Goal: Task Accomplishment & Management: Complete application form

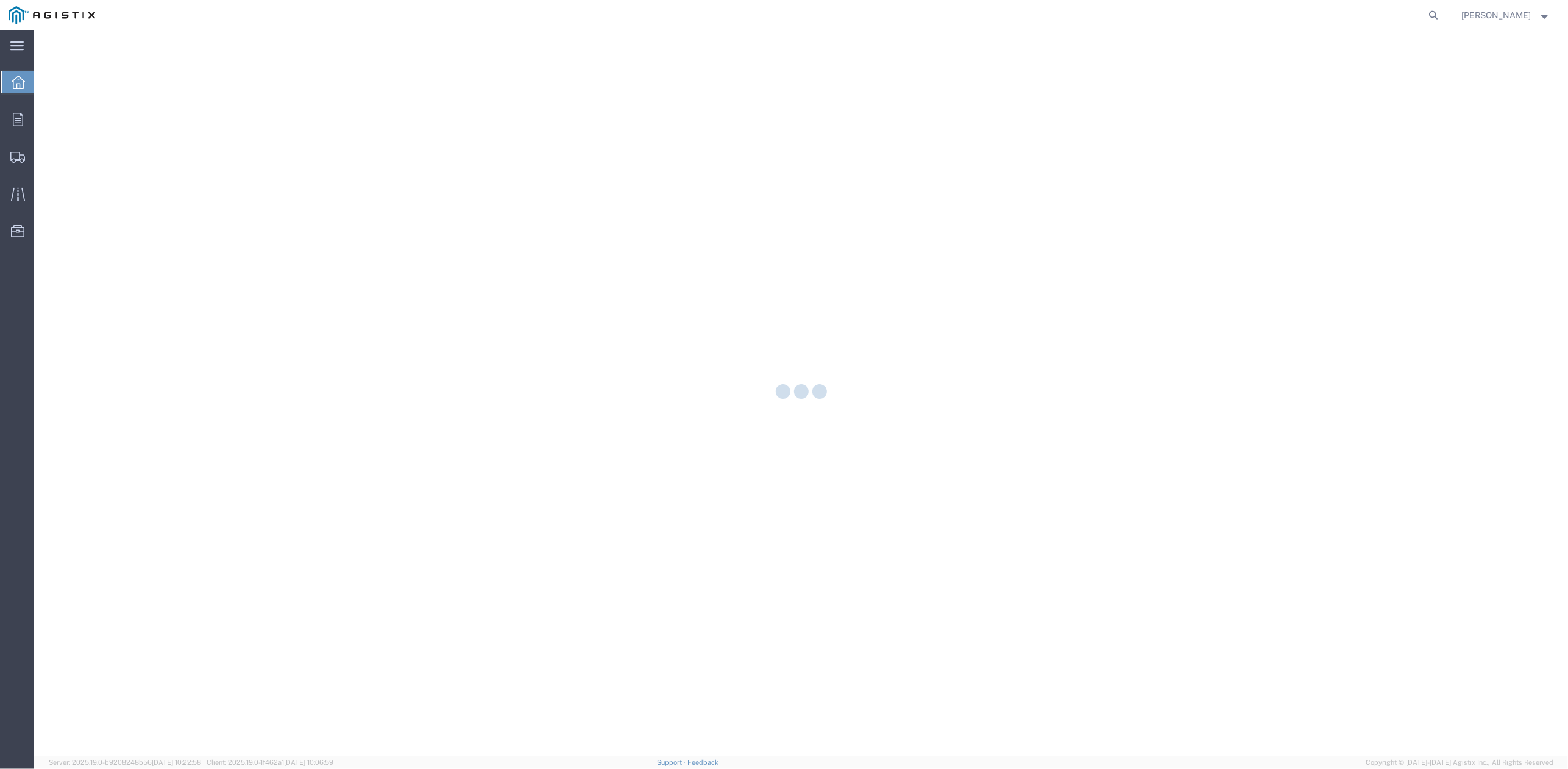
click at [981, 509] on div at bounding box center [801, 393] width 1534 height 725
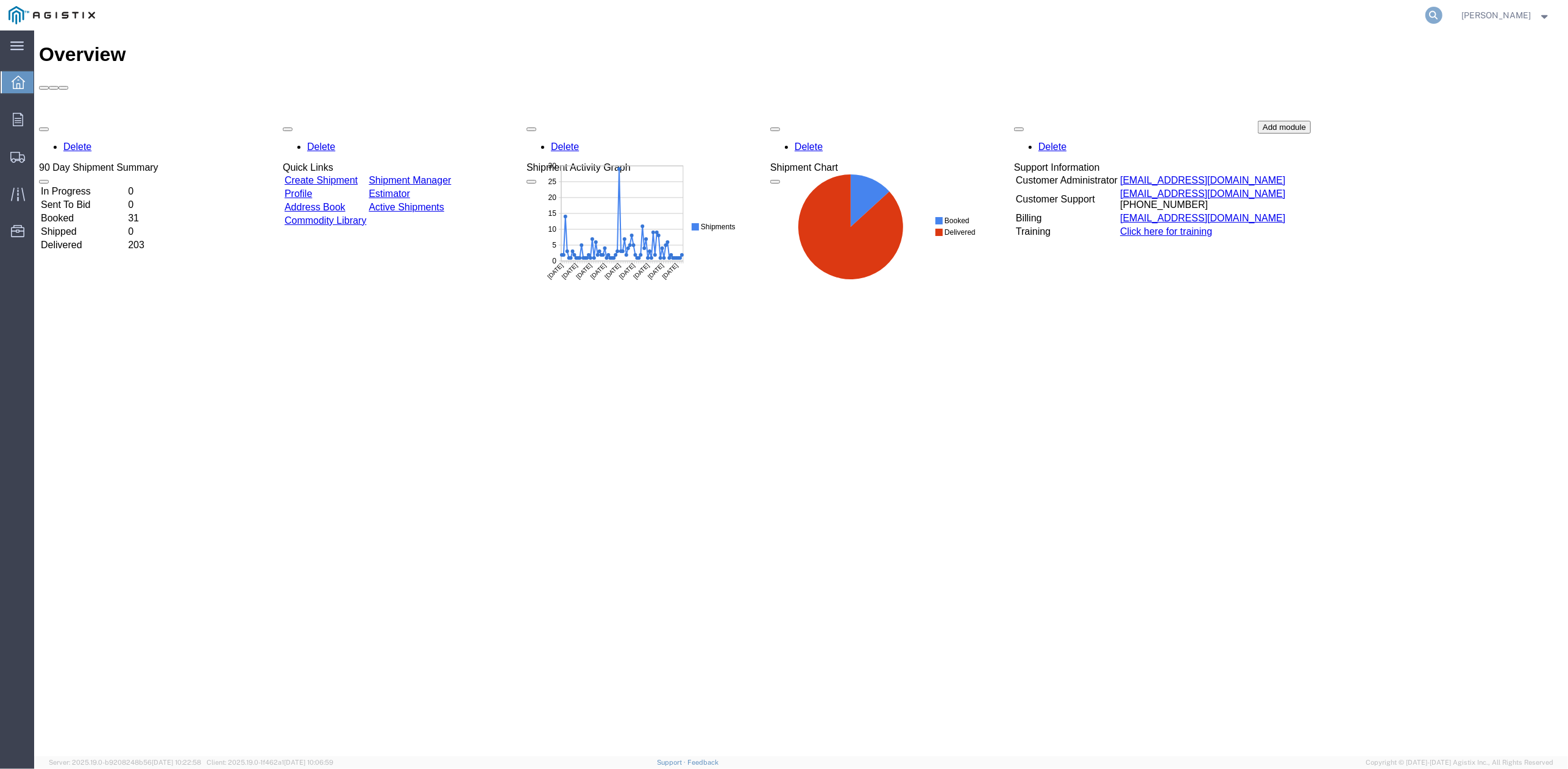
click at [1441, 16] on icon at bounding box center [1434, 15] width 17 height 17
click at [1106, 26] on input "search" at bounding box center [1240, 15] width 370 height 29
paste input "56634363"
type input "56634363"
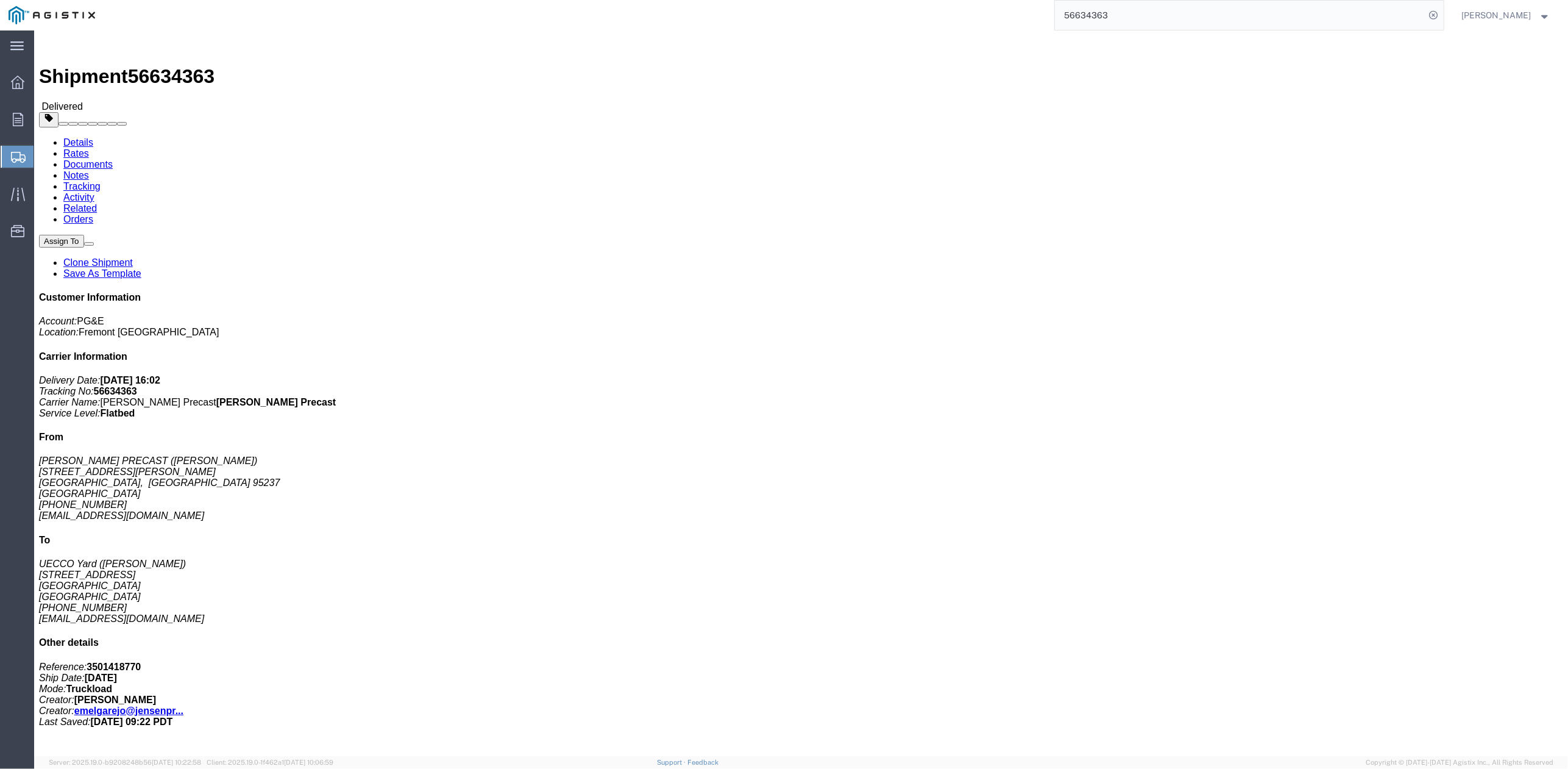
click link "Clone Shipment"
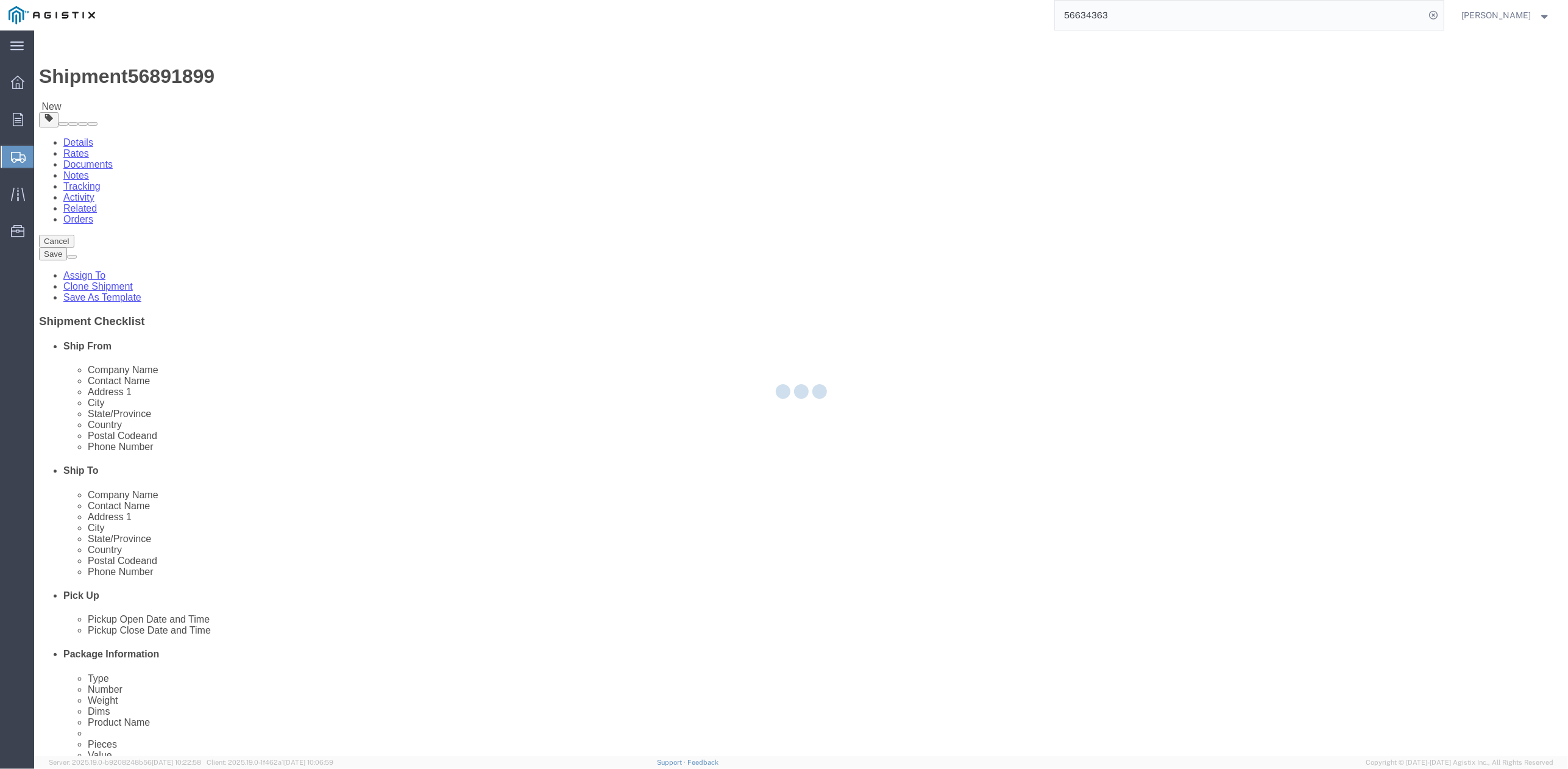
select select
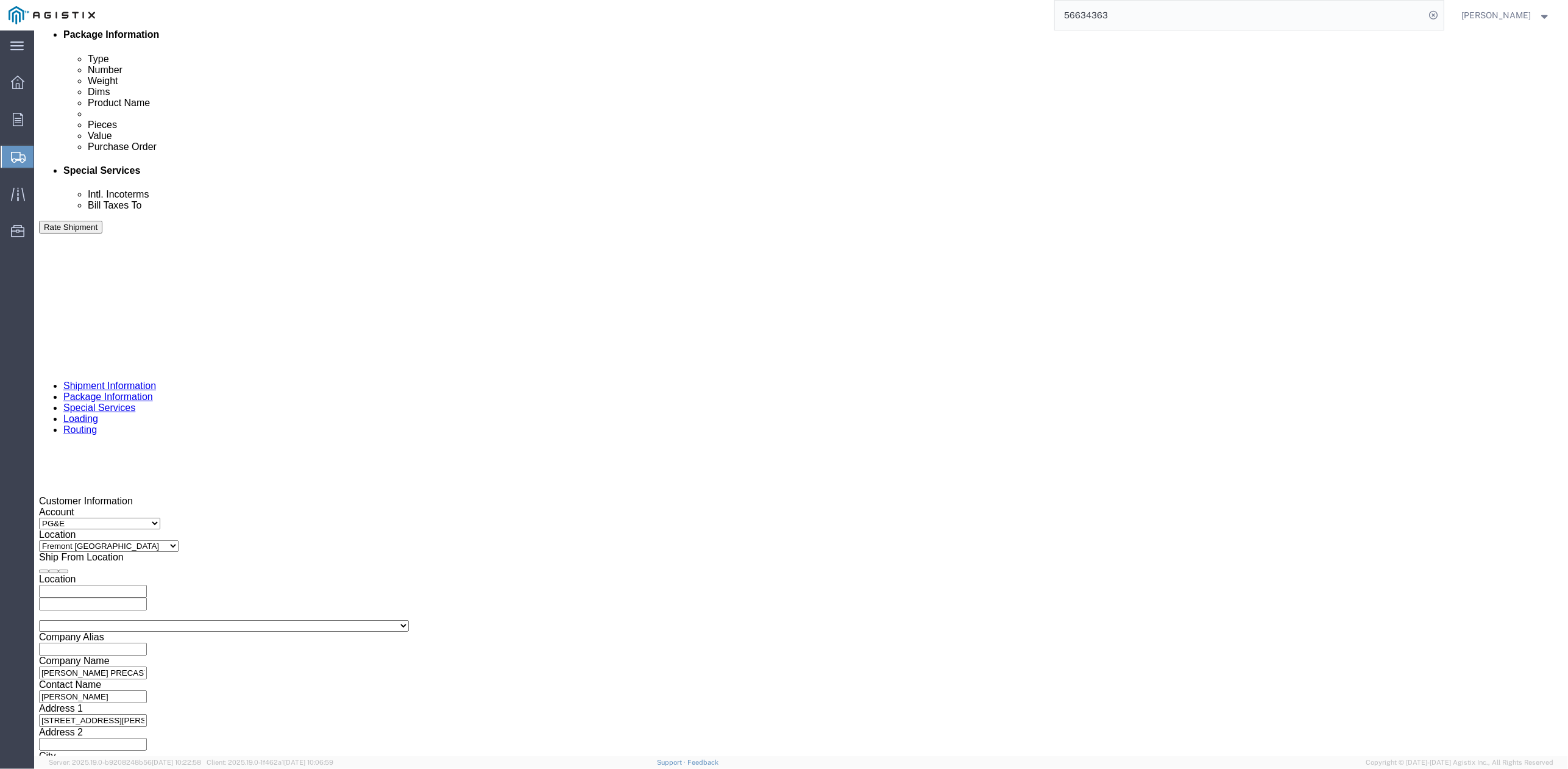
scroll to position [538, 0]
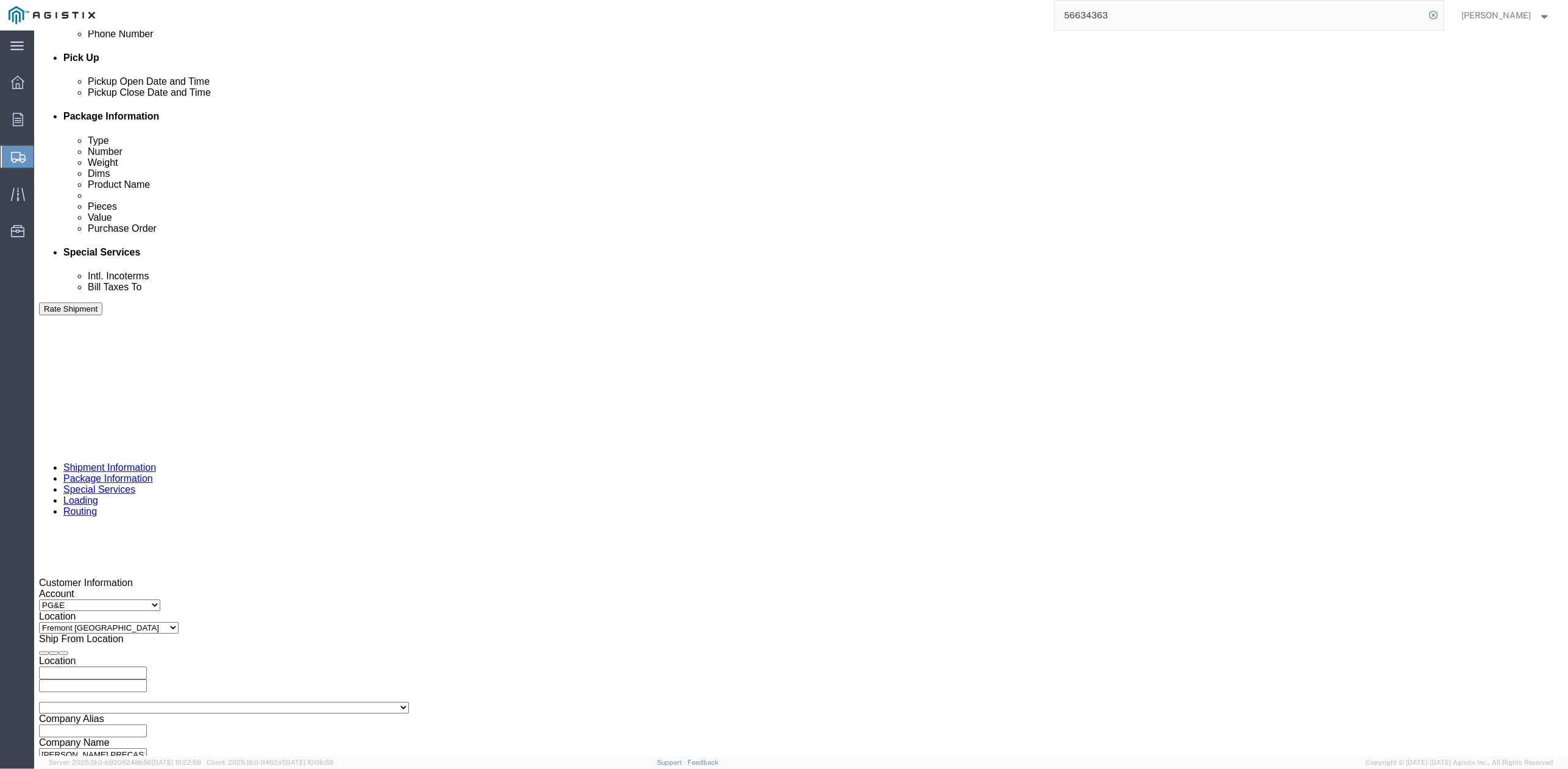
click div "Sep 22 2025 4:31 PM"
drag, startPoint x: 105, startPoint y: 527, endPoint x: 318, endPoint y: 488, distance: 216.5
click div "Pickup Date: Pickup Start Date Pickup Start Time Pickup Open Date and Time Sep …"
click div "Delivery Start Date Delivery Start Time Deliver Open Date and Time"
click div
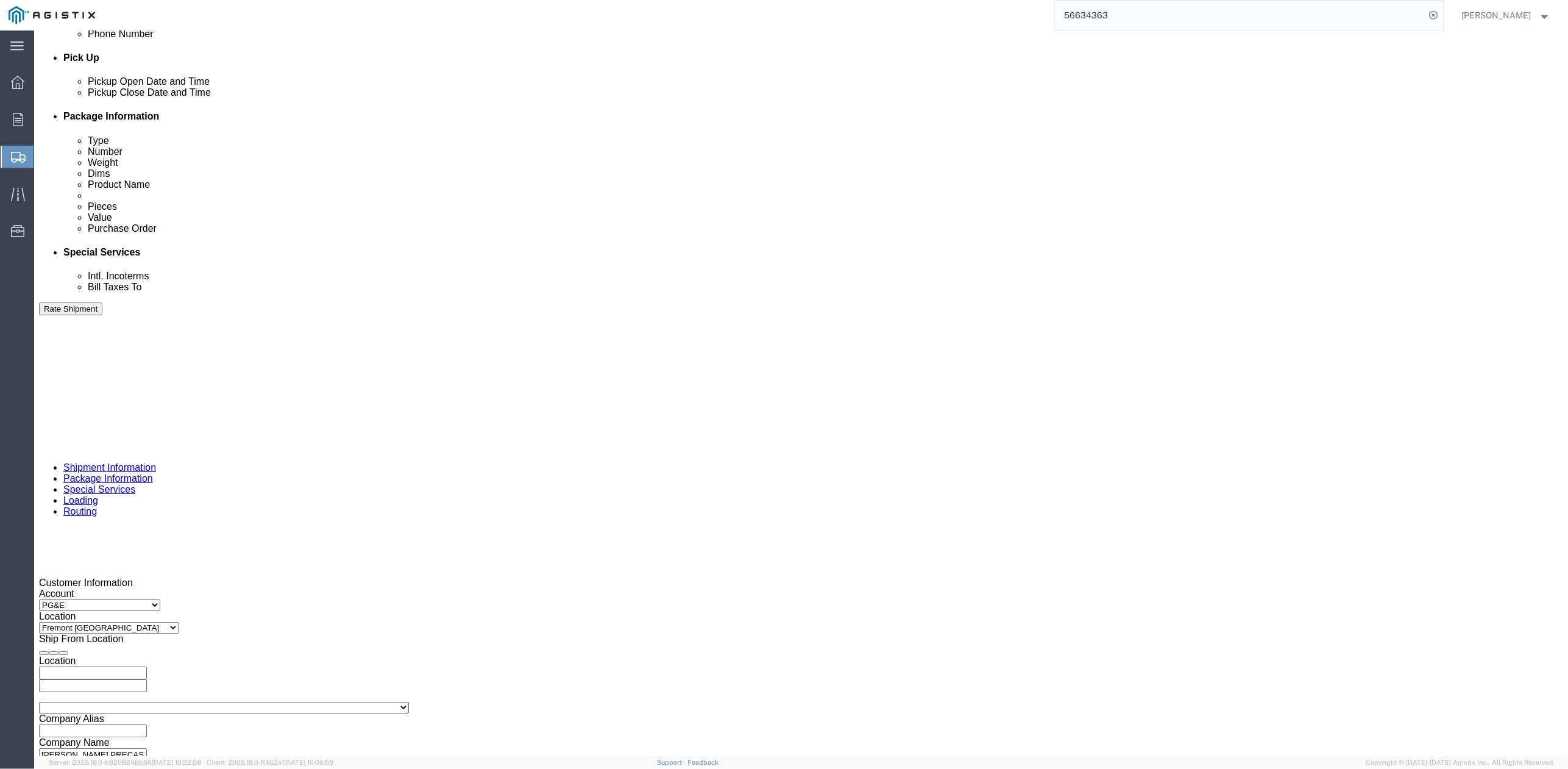
click button "Apply"
click div "Delivery Start Date Delivery Start Time Deliver Open Date and Time Sep 23 2025 …"
click div
click button "Apply"
click div "Delivery by Date Delivery Start Date Delivery Start Time Deliver Open Date and …"
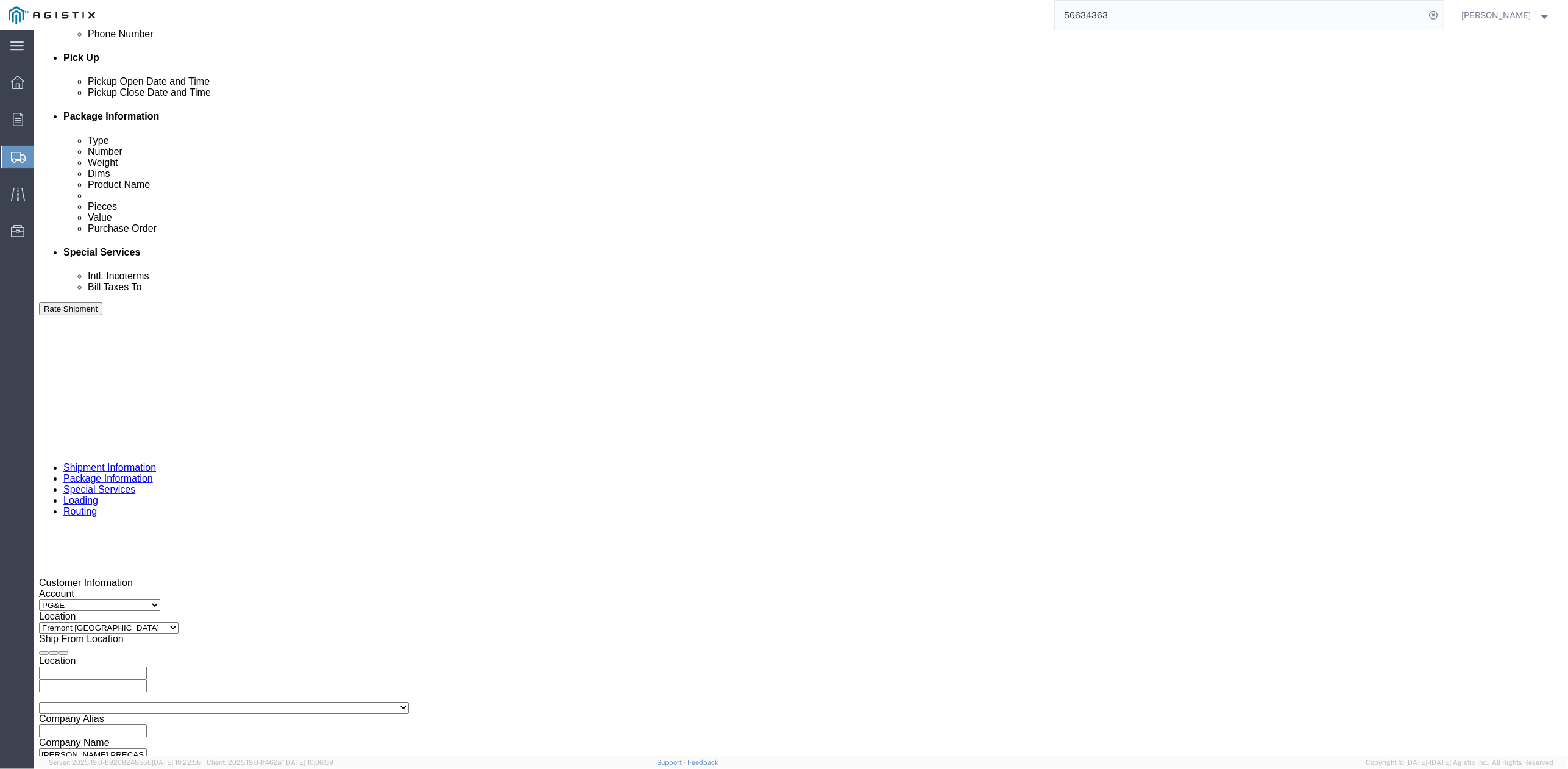
drag, startPoint x: 283, startPoint y: 511, endPoint x: 213, endPoint y: 522, distance: 70.9
click div "Select Account Type Activity ID Airline Appointment Number ASN Batch Request # …"
paste input "22032"
type input "3501422032"
drag, startPoint x: 947, startPoint y: 406, endPoint x: 922, endPoint y: 438, distance: 40.6
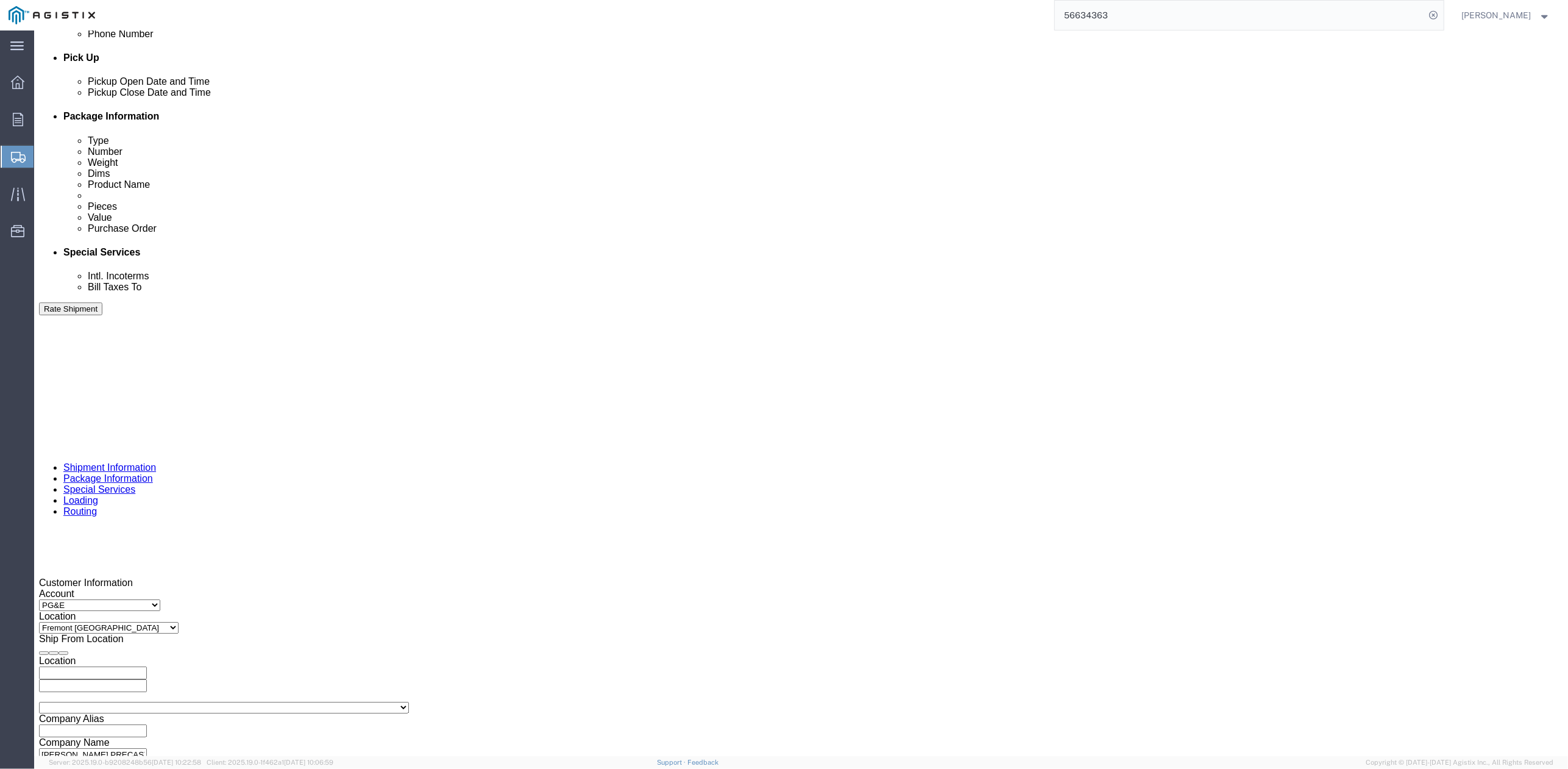
click div "Delivery Start Date Delivery Start Time Deliver Open Date and Time Sep 23 2025 …"
drag, startPoint x: 702, startPoint y: 507, endPoint x: 643, endPoint y: 517, distance: 59.8
click input "405609"
paste input "410883"
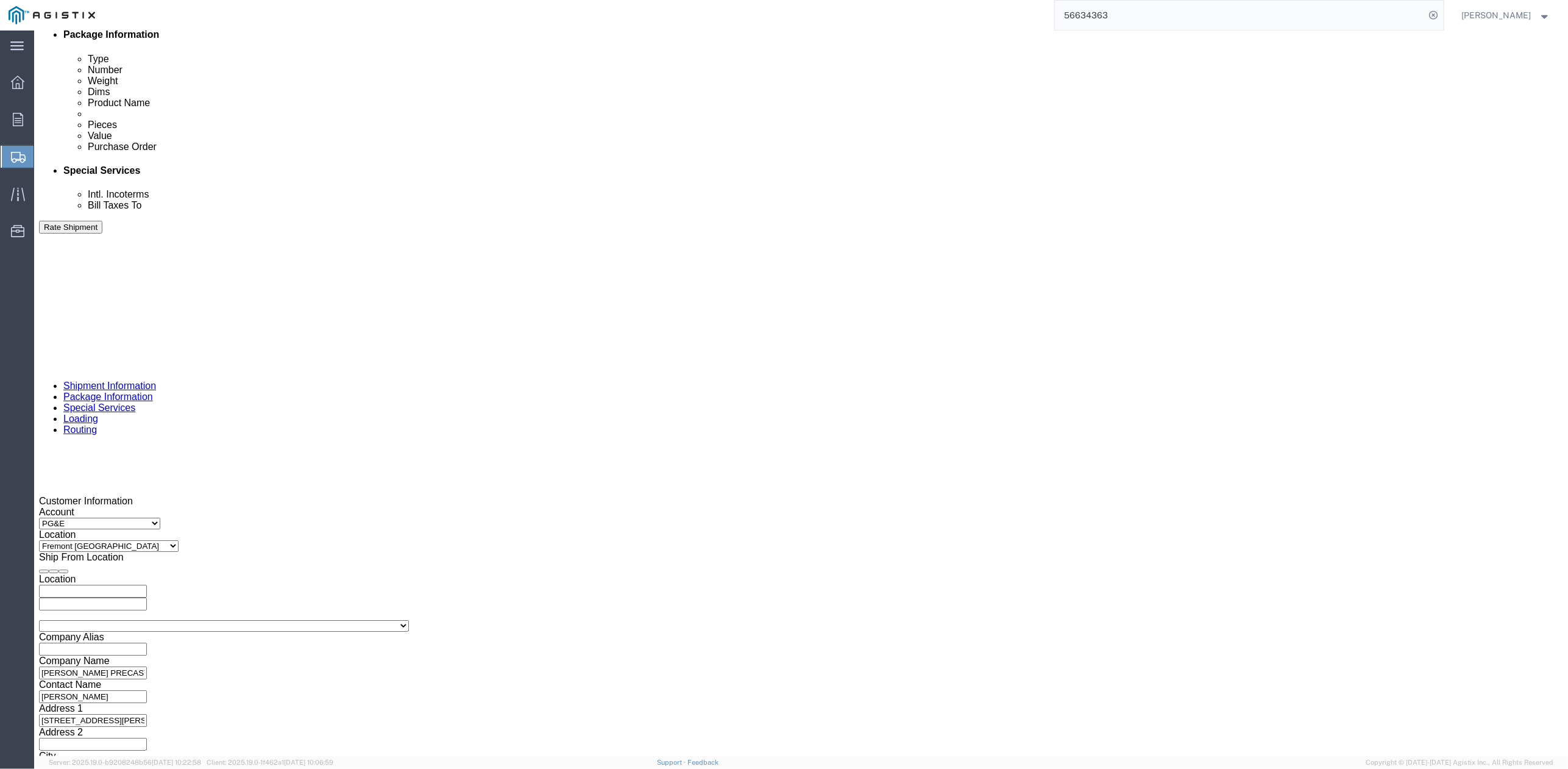
type input "410883"
click button "Continue"
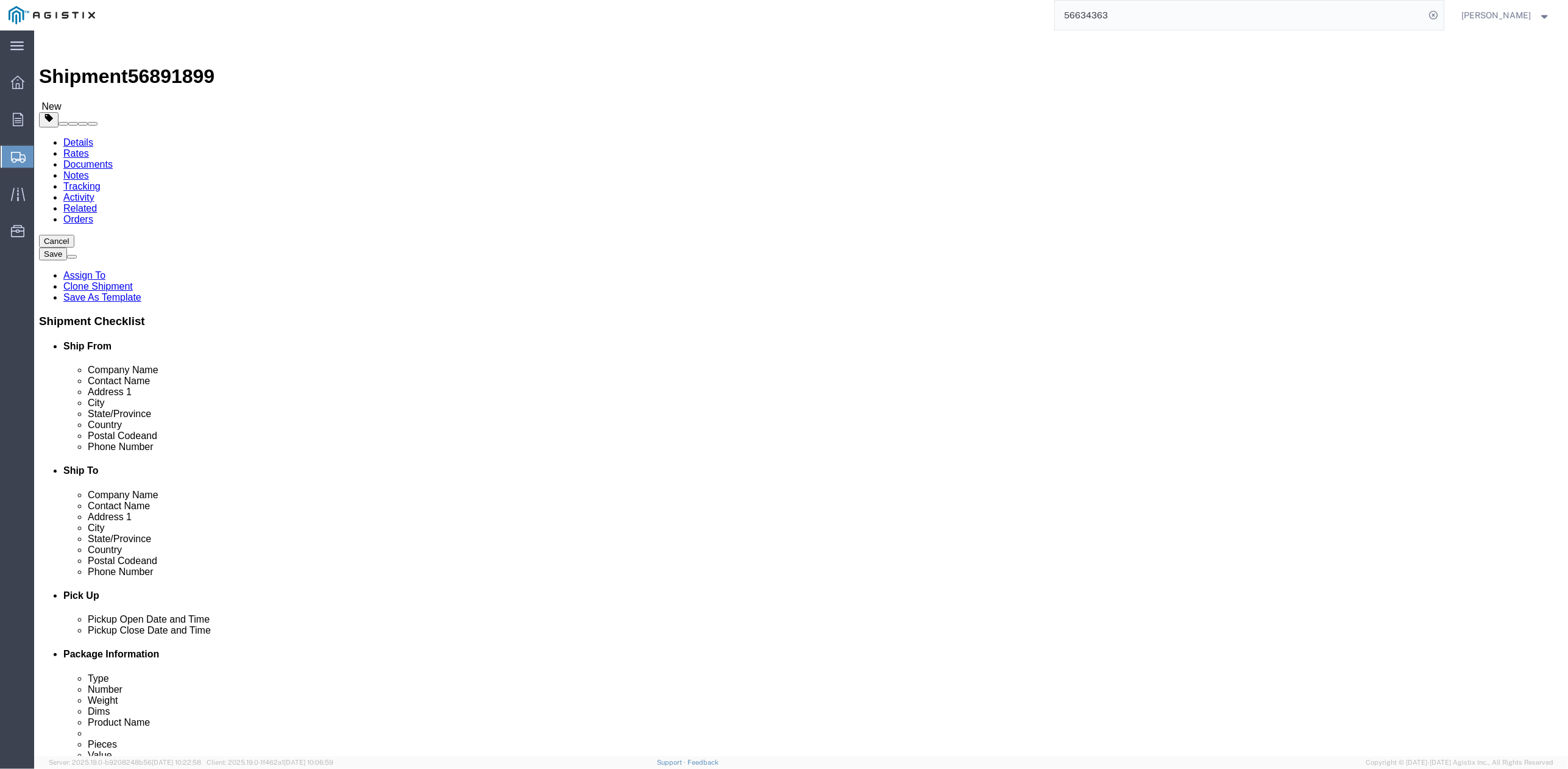
click button "Continue"
click button "Rate Shipment"
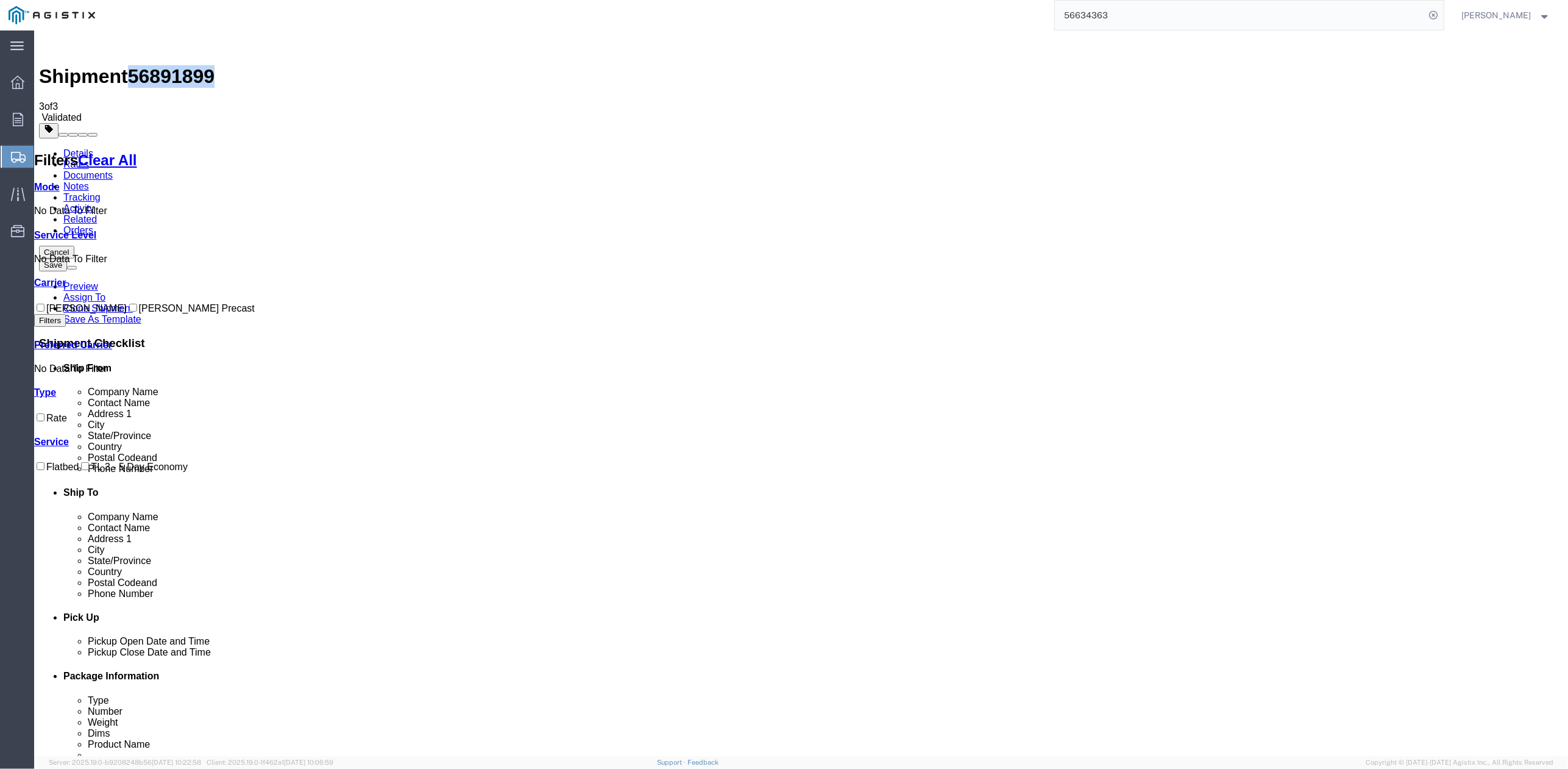
drag, startPoint x: 137, startPoint y: 41, endPoint x: 200, endPoint y: 43, distance: 63.0
click at [200, 65] on span "56891899" at bounding box center [171, 76] width 86 height 22
copy span "56891899"
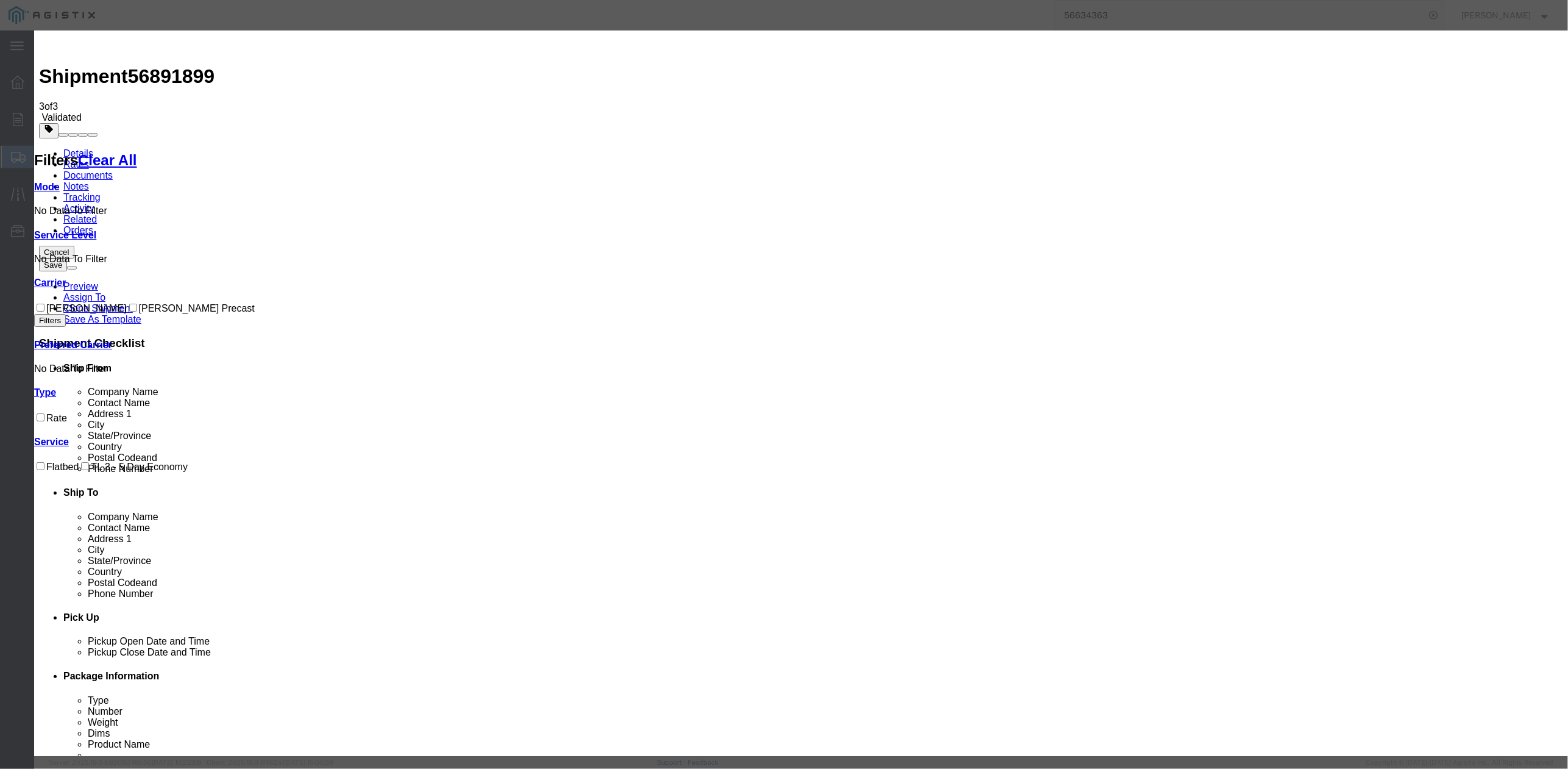
drag, startPoint x: 670, startPoint y: 113, endPoint x: 677, endPoint y: 128, distance: 16.6
paste input "56891899"
type input "56891899"
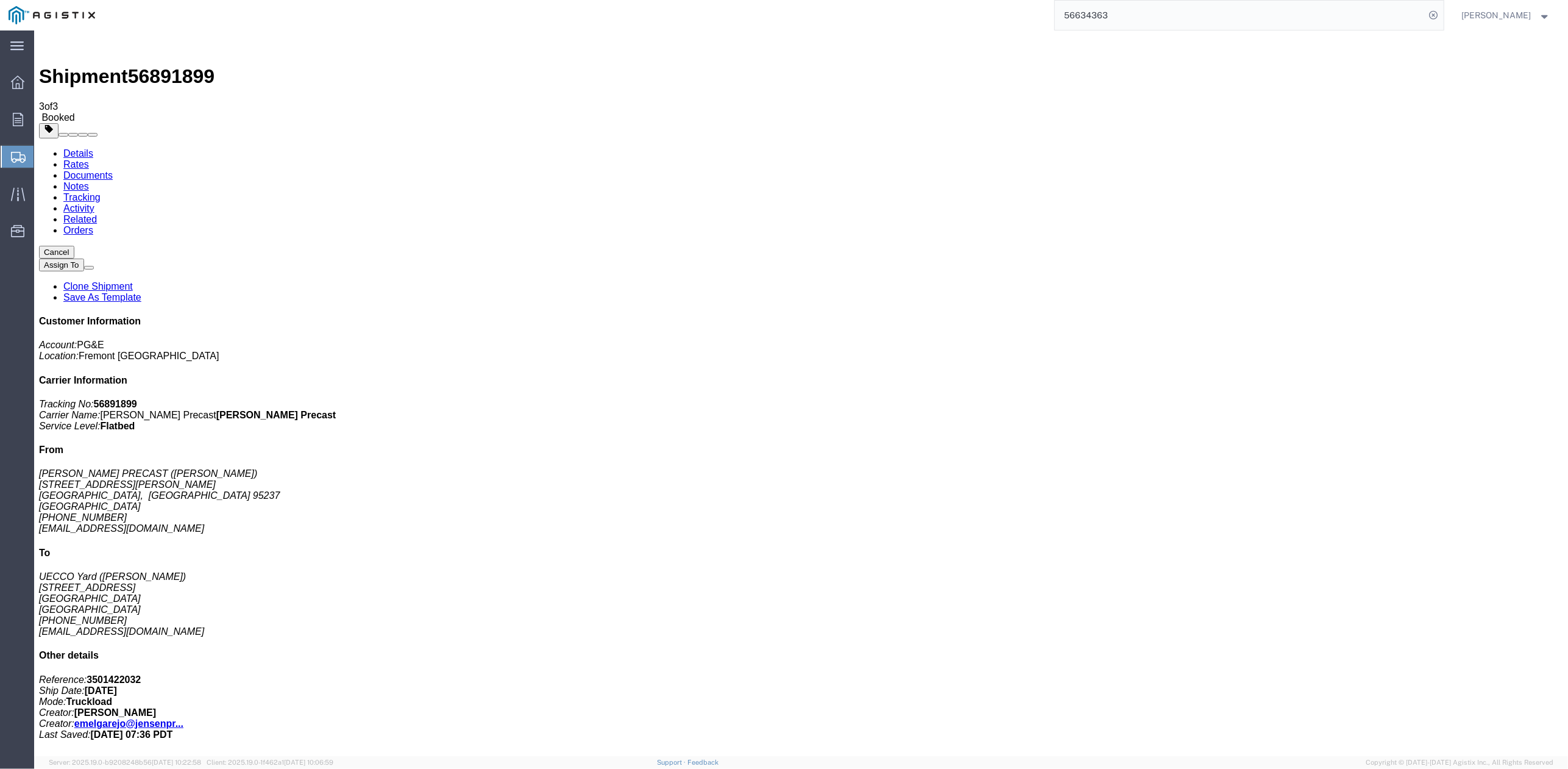
drag, startPoint x: 1235, startPoint y: 391, endPoint x: 1223, endPoint y: 391, distance: 12.0
click at [70, 148] on link "Details" at bounding box center [78, 153] width 30 height 11
click button "button"
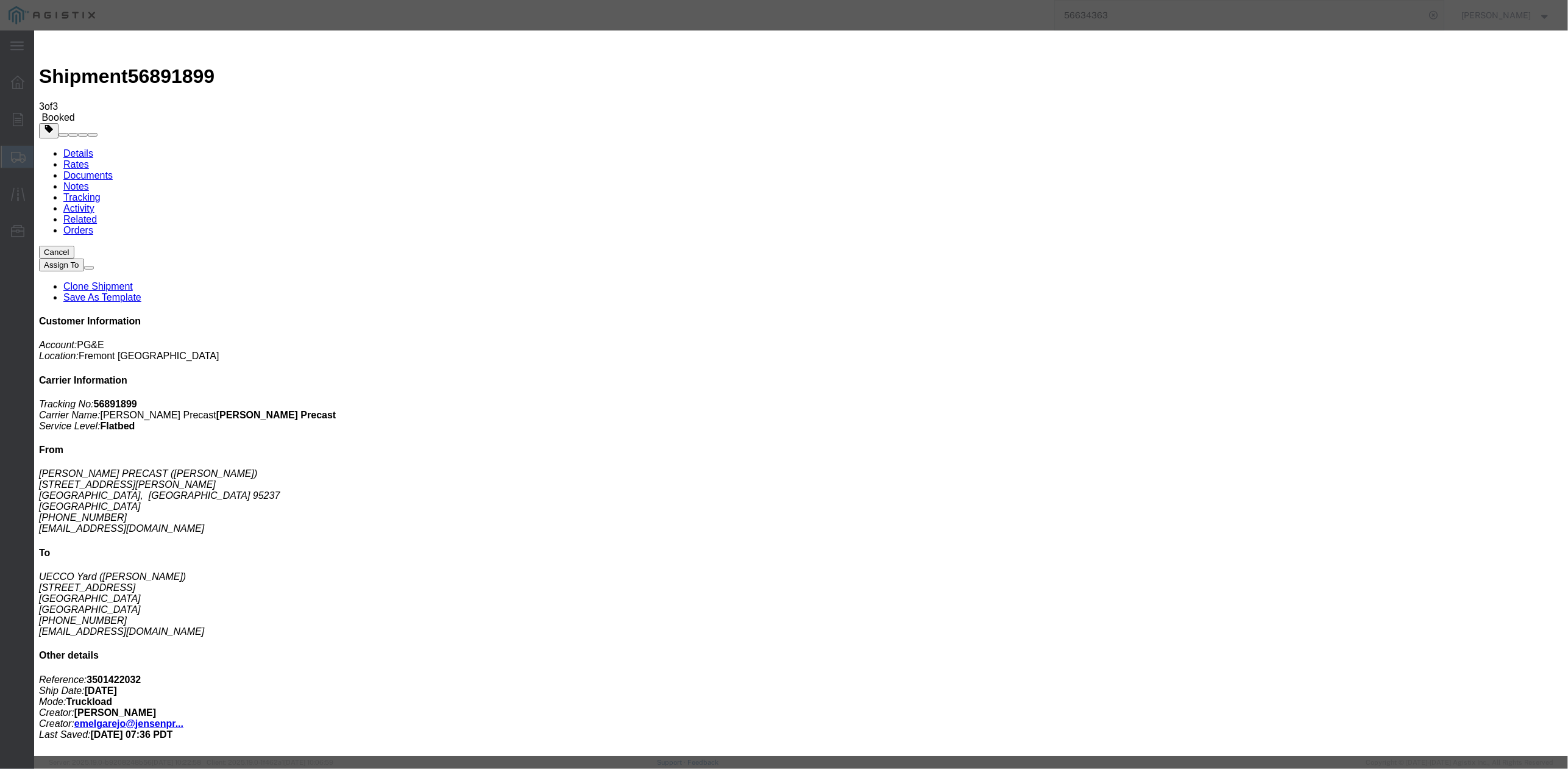
drag, startPoint x: 499, startPoint y: 123, endPoint x: 499, endPoint y: 116, distance: 7.0
click div "Sep 23 2025 4:31 PM"
click div
click button "Save"
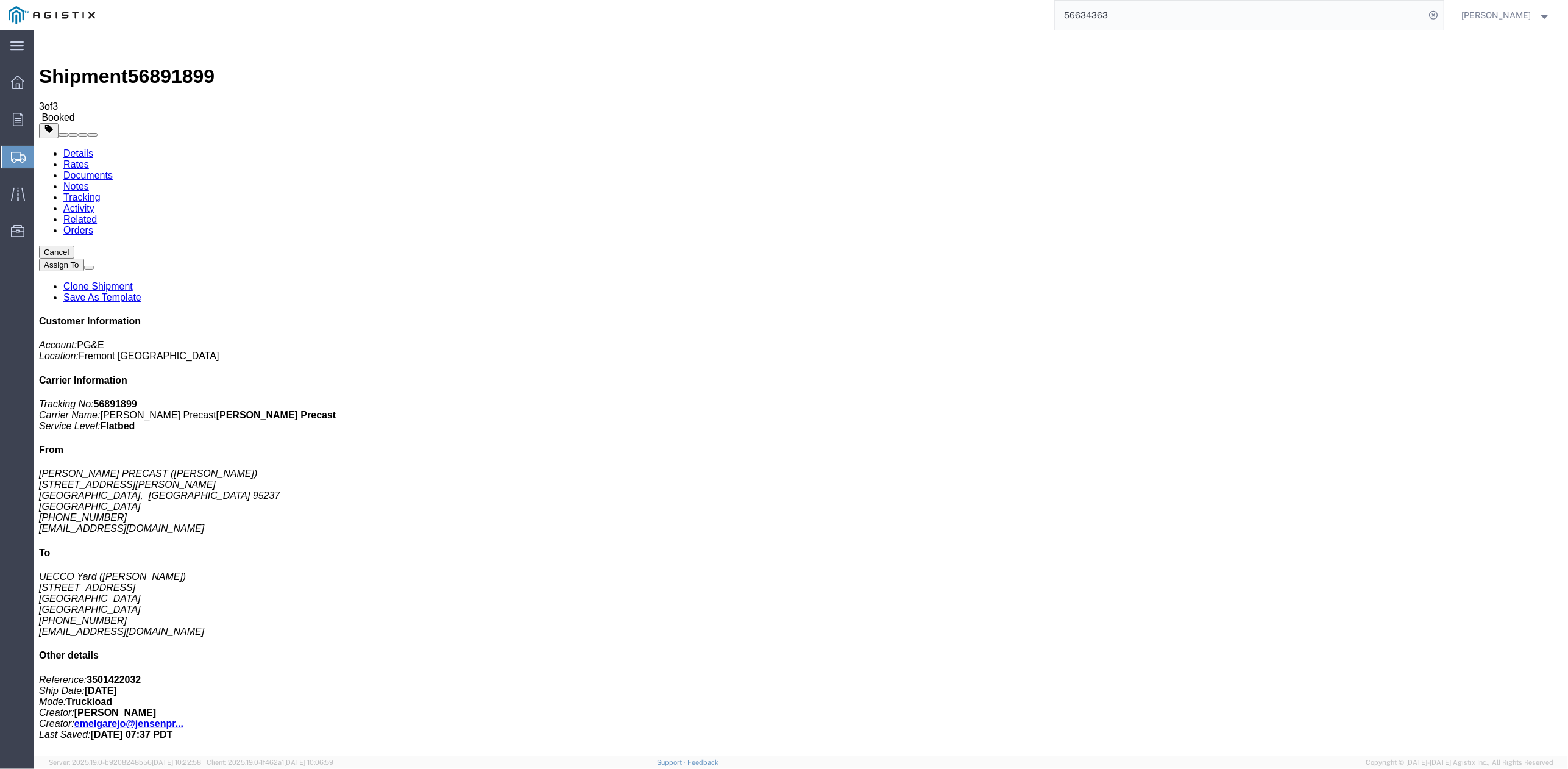
click button "Close"
click div "Customer Information Account: PG&E Location: Fremont DC Carrier Information Tra…"
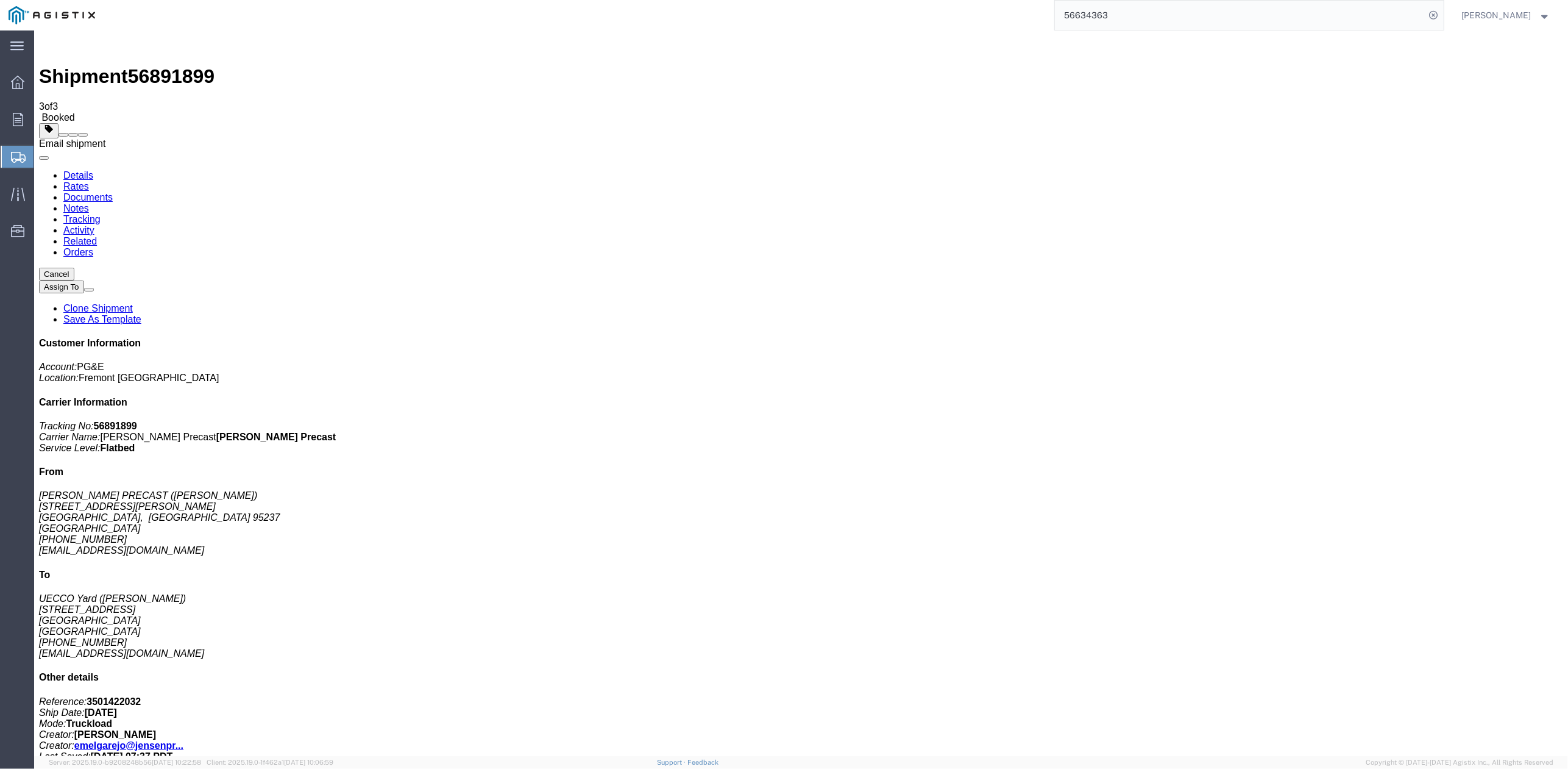
click span
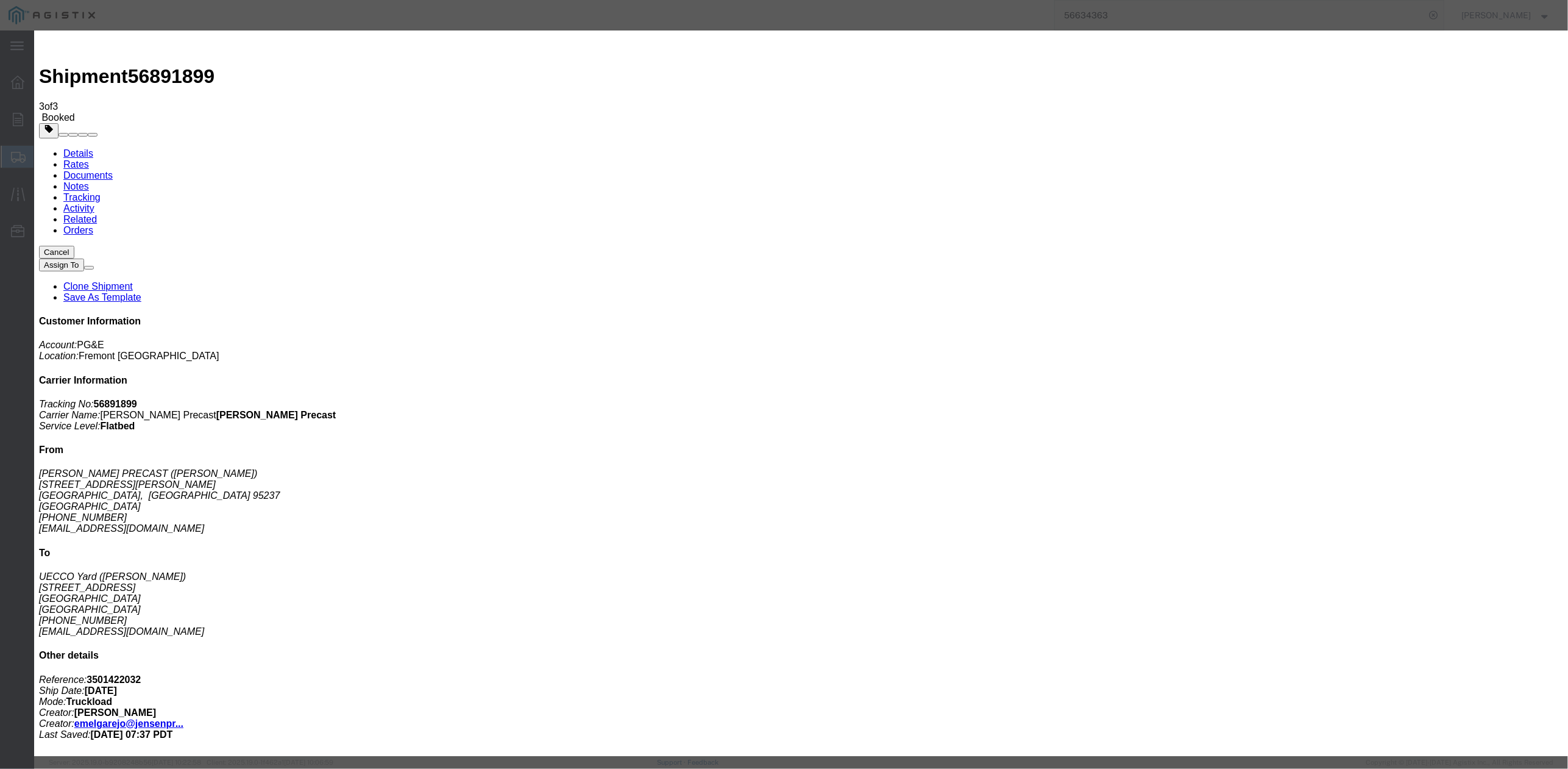
click input "text"
type input "e"
type input "emelgarejo@jensenprecast.com"
click button "Send"
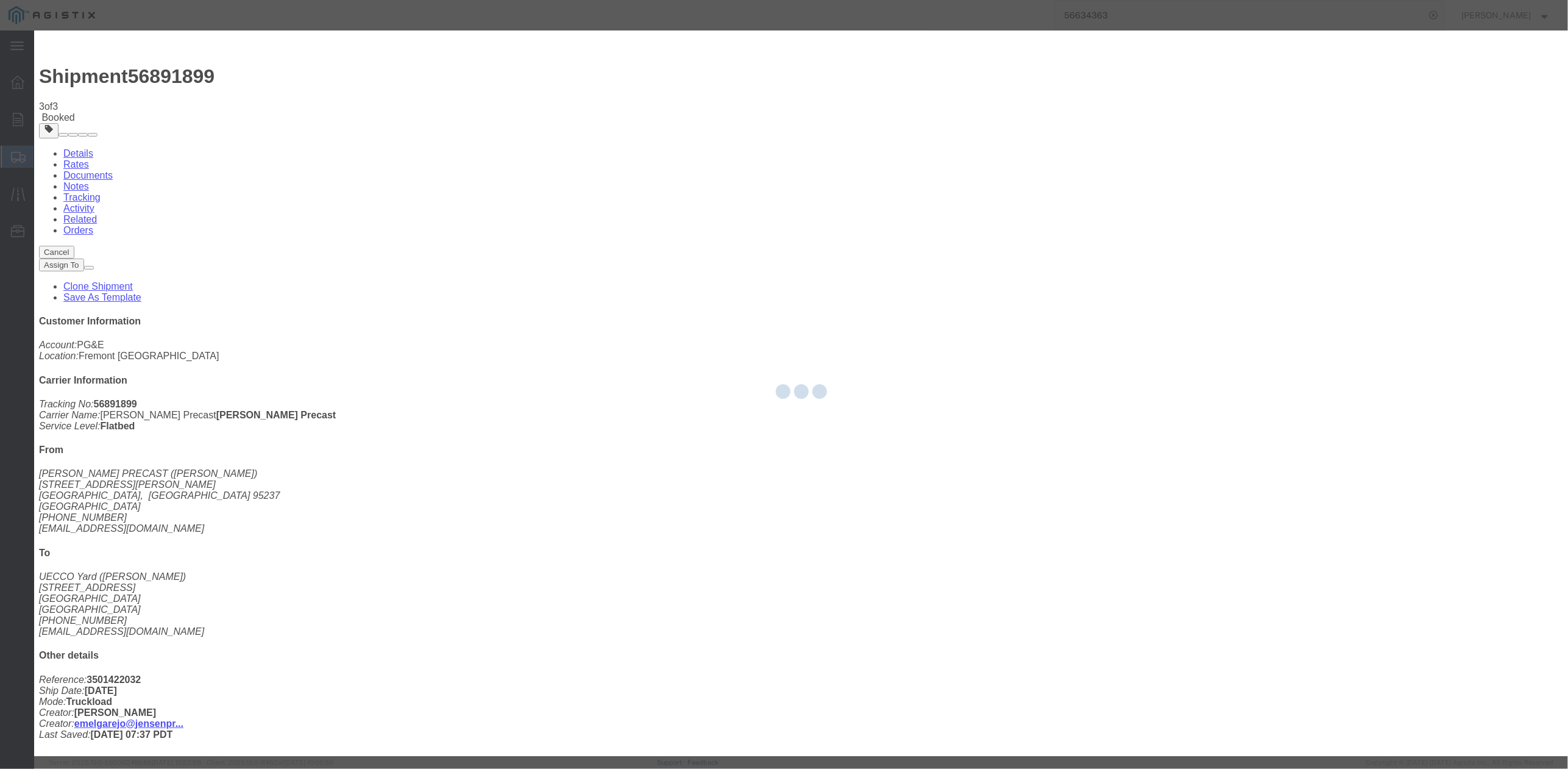
checkbox input "false"
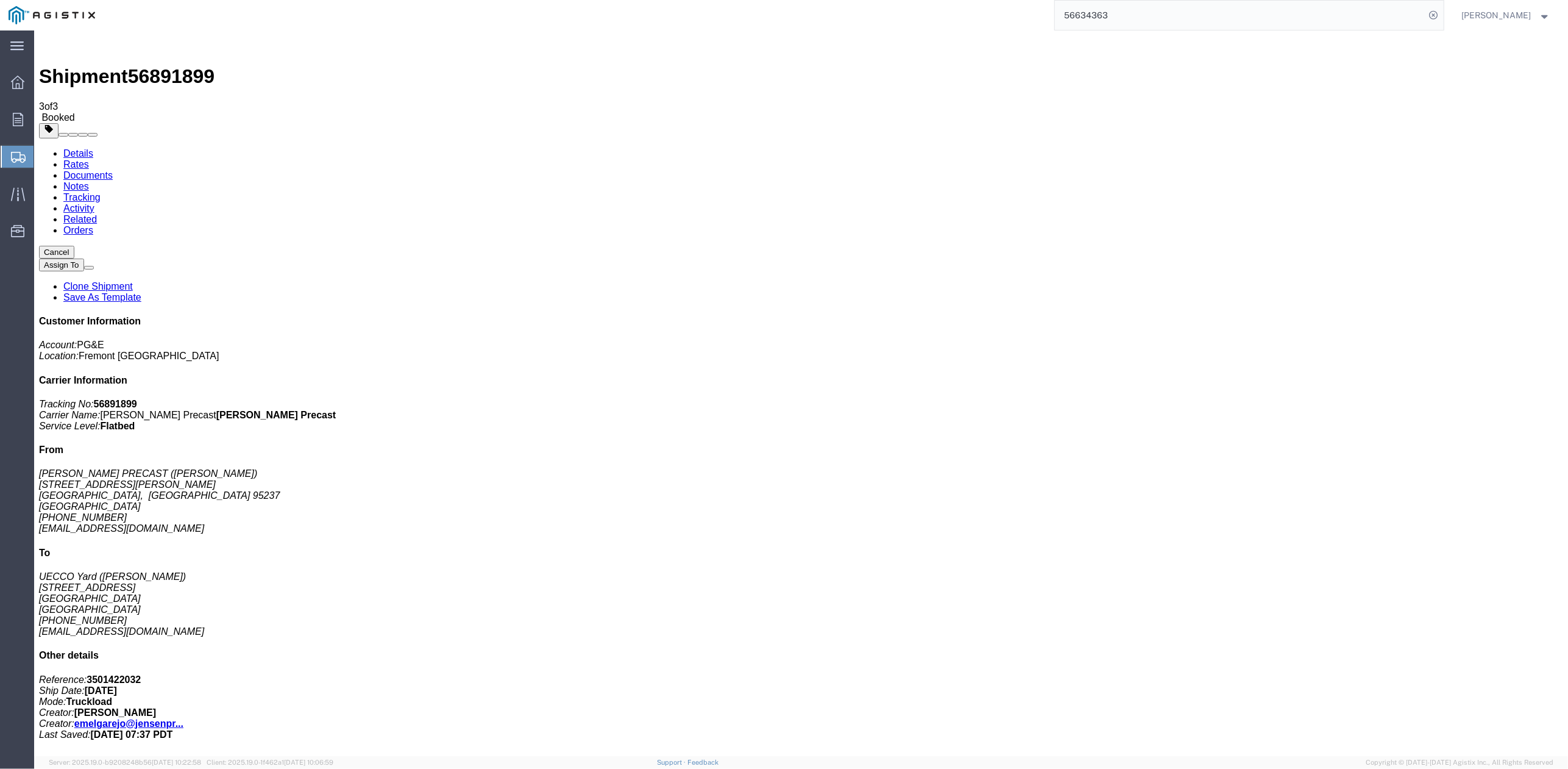
click div "Broker Add Broker Edit Brokers Broker Vendor Name Select A. Duie Pyle Inc AAA C…"
drag, startPoint x: 234, startPoint y: 665, endPoint x: 244, endPoint y: 665, distance: 10.0
click div "Handling Options Hold at Location Return Options Billing Cost Center: Transport…"
drag, startPoint x: 1412, startPoint y: 661, endPoint x: 1375, endPoint y: 636, distance: 44.7
click div "Cancel Assign To Clone Shipment Save As Template Customer Information Account: …"
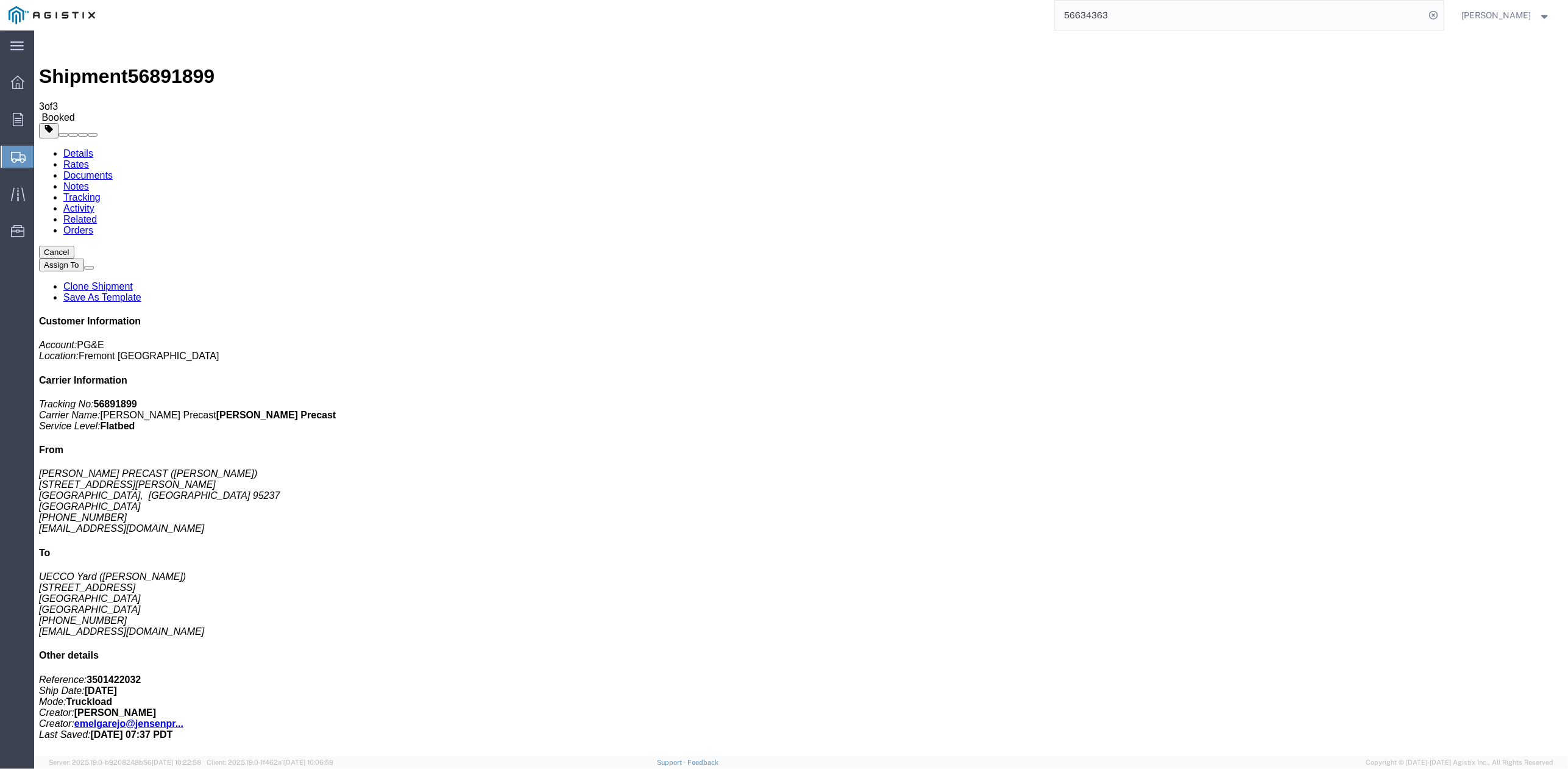
click div "Ship From JENSEN PRECAST (Esme Melgarejo) 12101 Brandt Road Lockeford, CA 95237…"
click link "Clone Shipment"
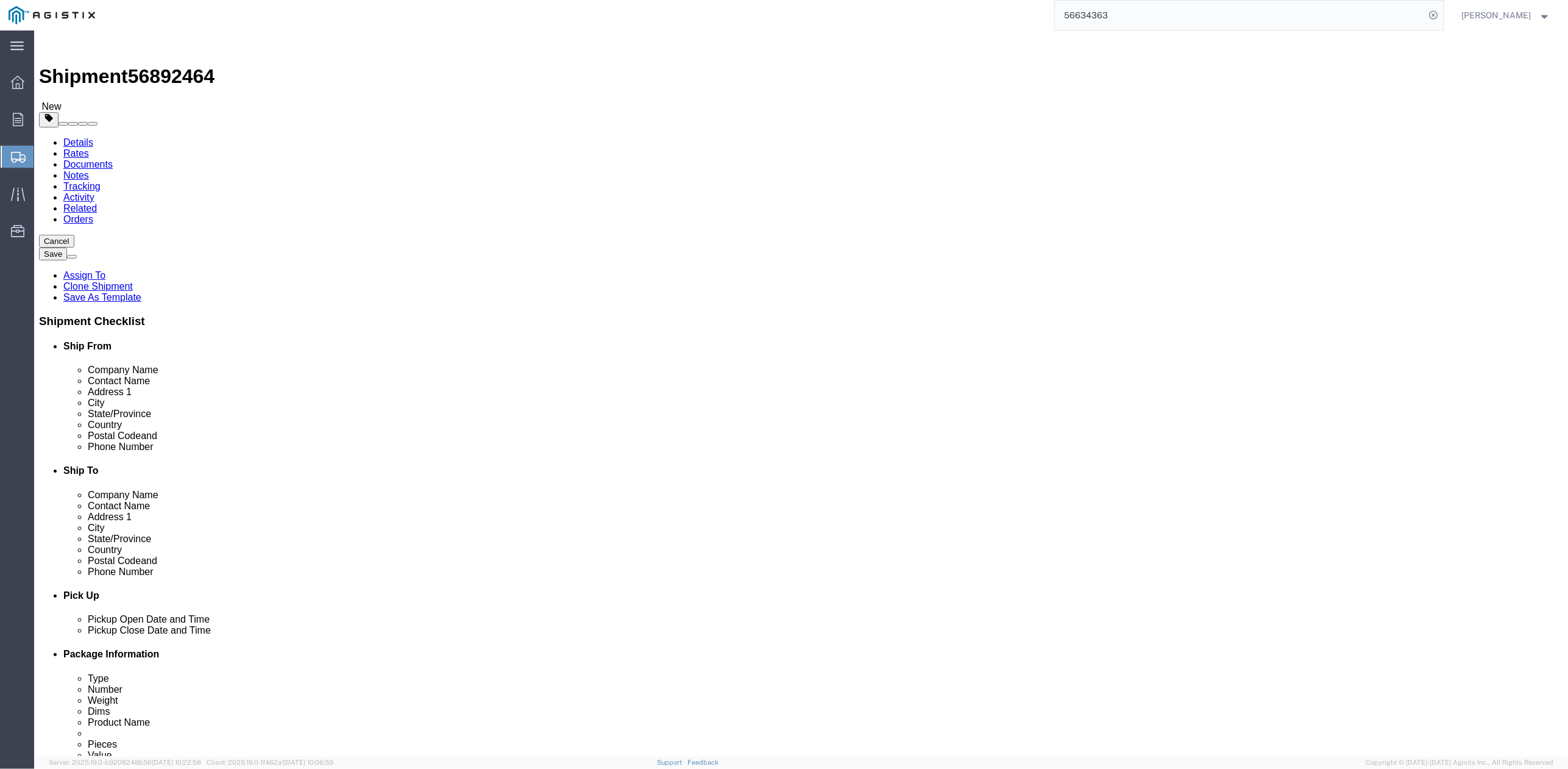
scroll to position [81, 0]
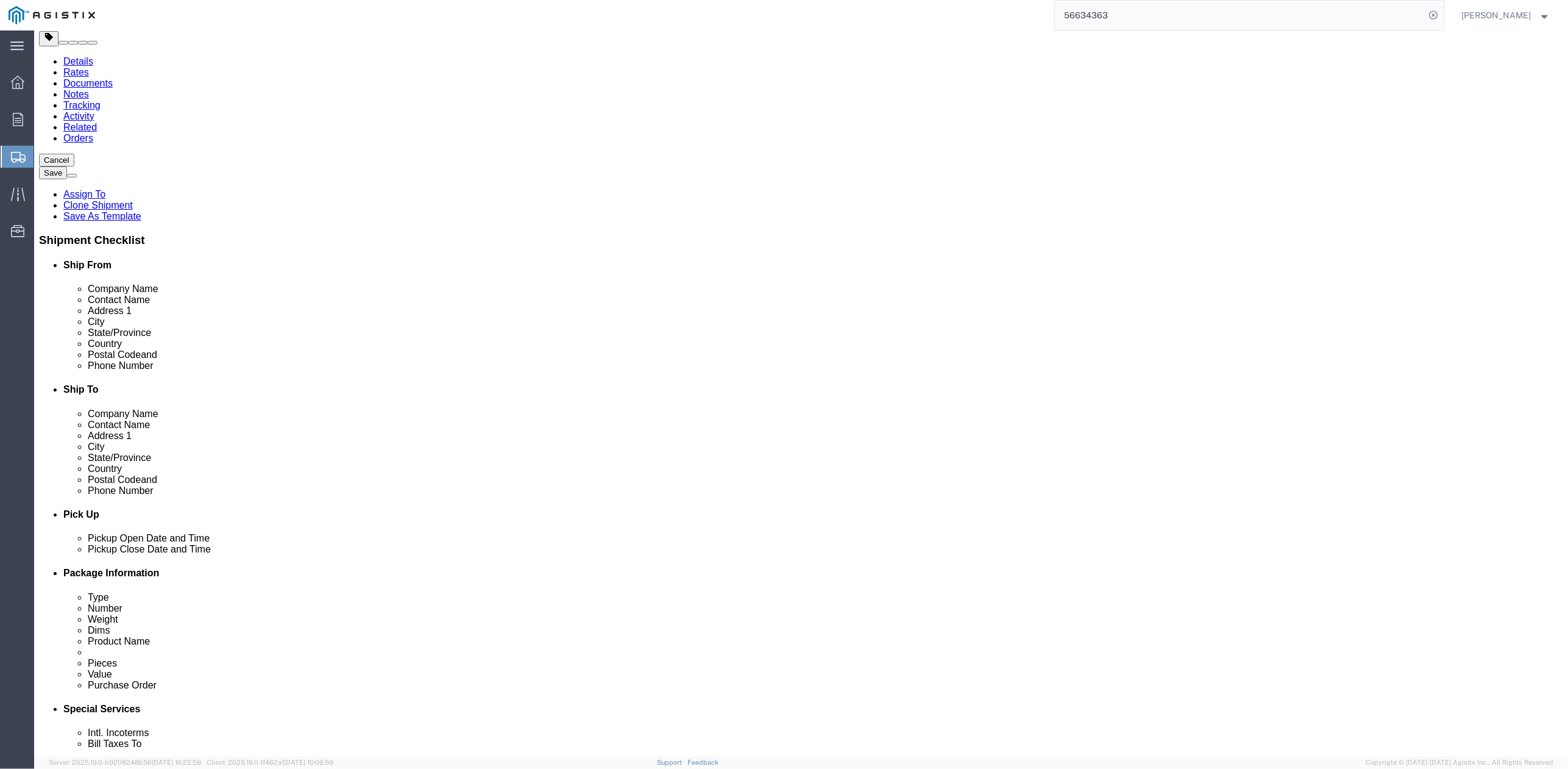
click div "Shipment Information Package Information Special Services Loading Routing"
click input "28651 CAMINO TASSAJARA RD"
drag, startPoint x: 954, startPoint y: 244, endPoint x: 915, endPoint y: 253, distance: 40.0
click input "UECCO Yard"
type input "UECCO Jobsite"
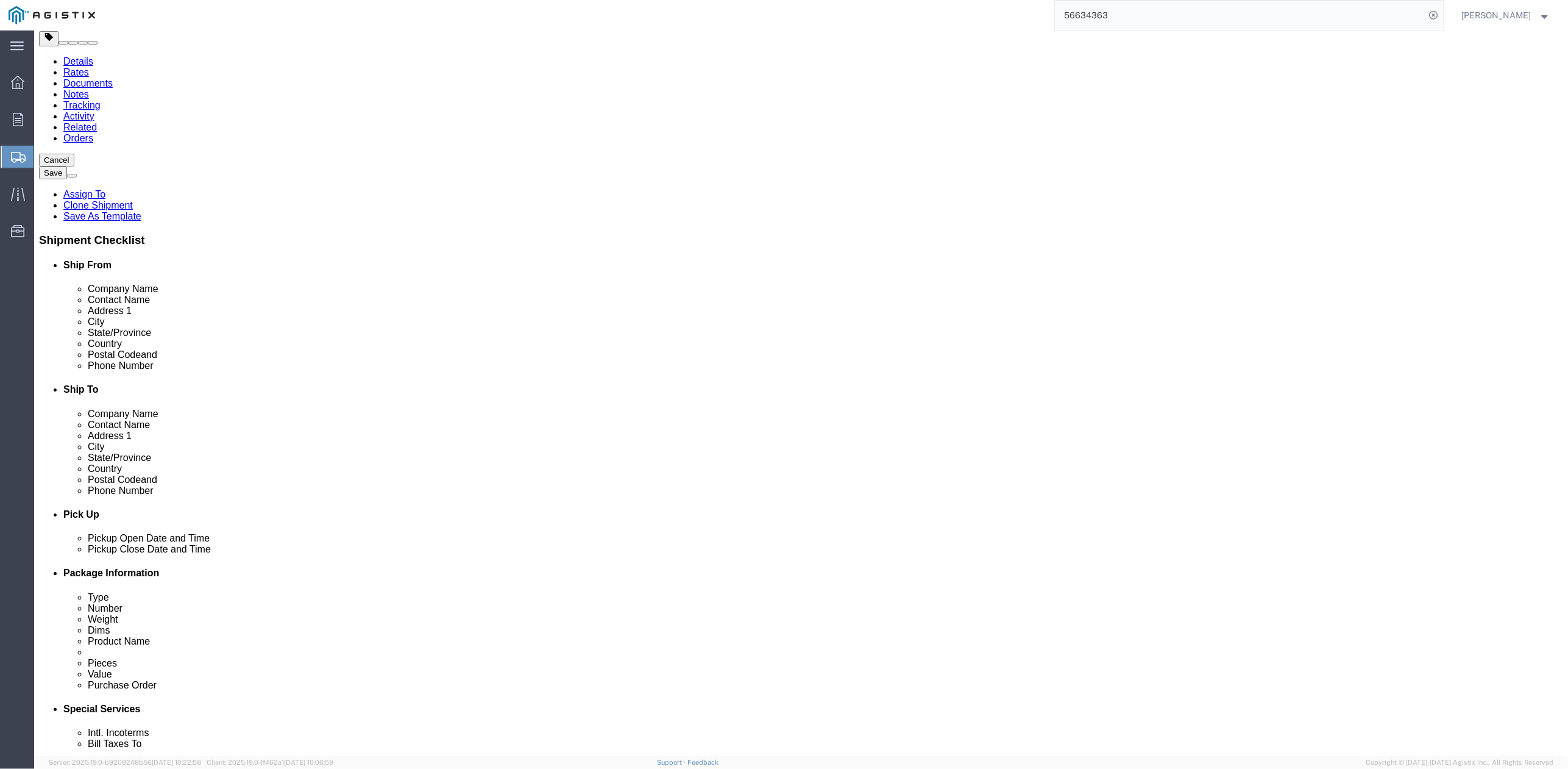
click div "Cancel Save Assign To Clone Shipment Save As Template Shipment Checklist Ship F…"
click at [4, 342] on div "main_menu Created with Sketch. Collapse Menu Overview Orders Shipments Shipment…" at bounding box center [17, 399] width 34 height 738
click input "text"
drag, startPoint x: 955, startPoint y: 266, endPoint x: 862, endPoint y: 273, distance: 93.3
click div "Contact Name Nick Gunnett"
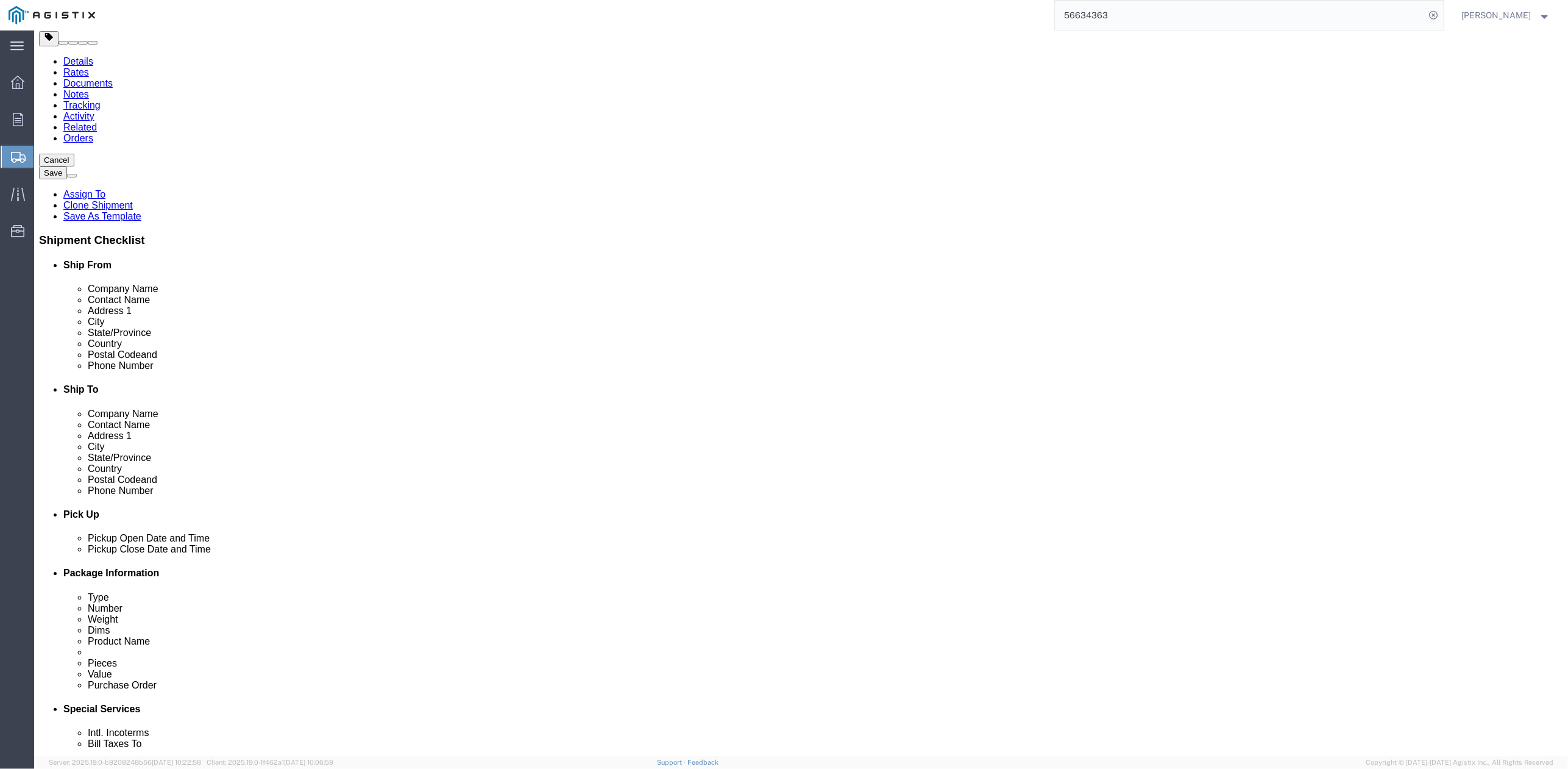
paste input "Mario Hernandez"
type input "Mario Hernandez"
click div "Location Select Select My Profile Location (OBSOLETE) BURNEY SC - GC TRAILER (O…"
drag, startPoint x: 1203, startPoint y: 331, endPoint x: 1178, endPoint y: 328, distance: 25.2
click div "Location Select Select My Profile Location (OBSOLETE) BURNEY SC - GC TRAILER (O…"
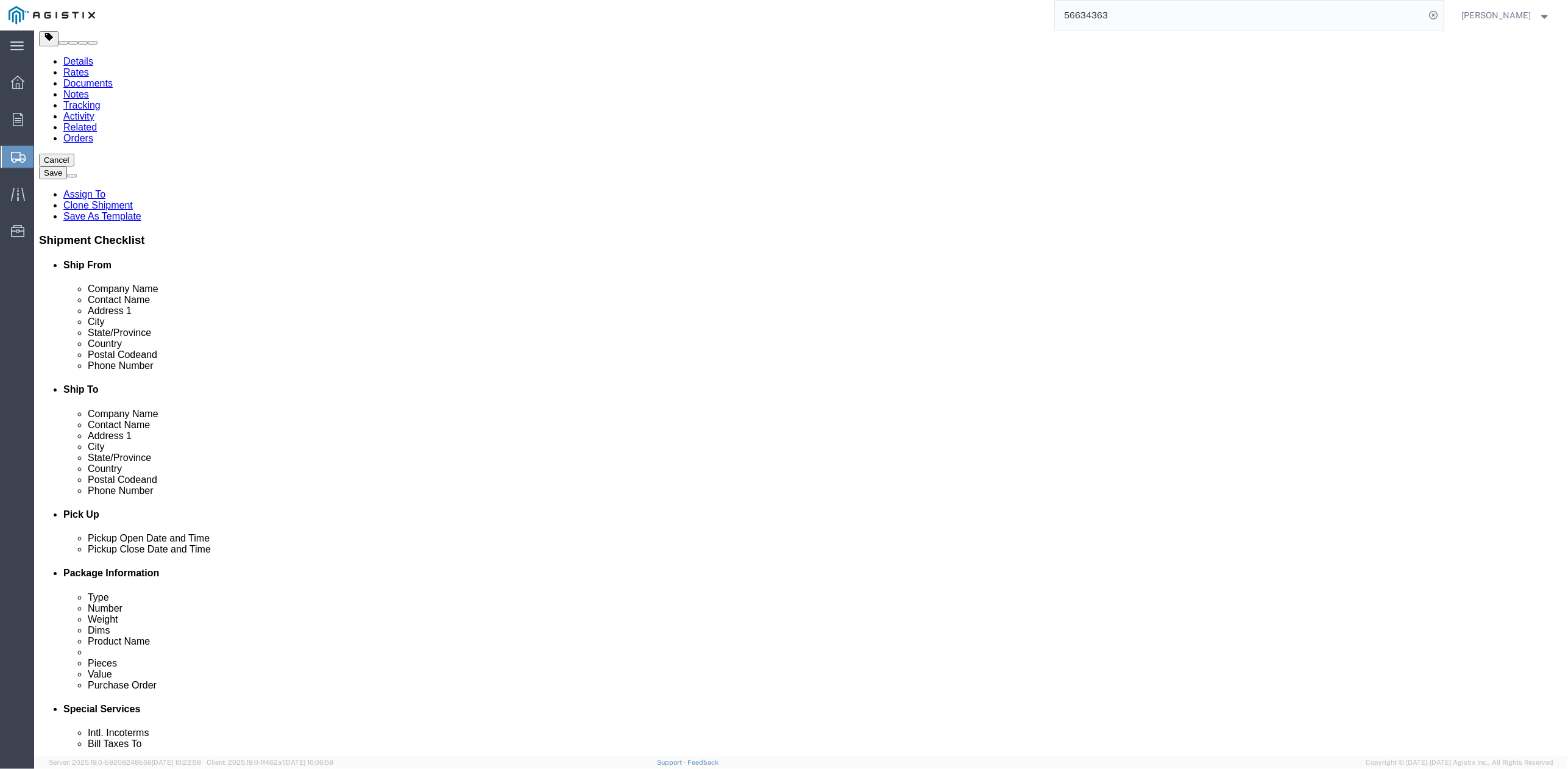
drag, startPoint x: 1052, startPoint y: 293, endPoint x: 864, endPoint y: 304, distance: 188.3
click div "Location Select Select My Profile Location (OBSOLETE) BURNEY SC - GC TRAILER (O…"
paste input "301 Wiljan Ct"
type input "301 Wiljan Ct"
click div "Location Select Select My Profile Location (OBSOLETE) BURNEY SC - GC TRAILER (O…"
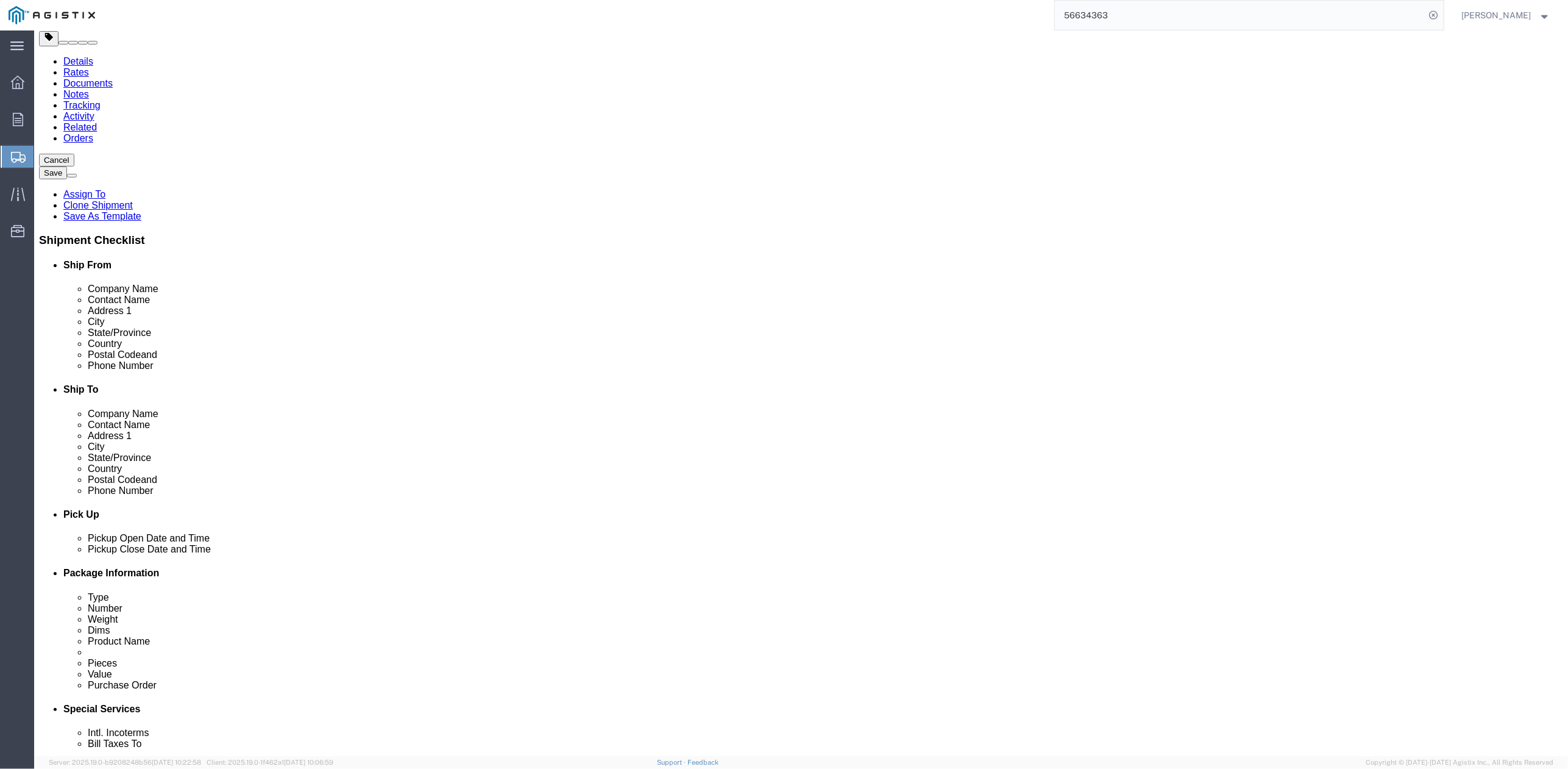
drag, startPoint x: 967, startPoint y: 351, endPoint x: 874, endPoint y: 348, distance: 93.0
click div "Location Select Select My Profile Location (OBSOLETE) BURNEY SC - GC TRAILER (O…"
drag, startPoint x: 874, startPoint y: 348, endPoint x: 862, endPoint y: 344, distance: 12.6
click div "City Pleasanton"
paste input "Santa Rosa"
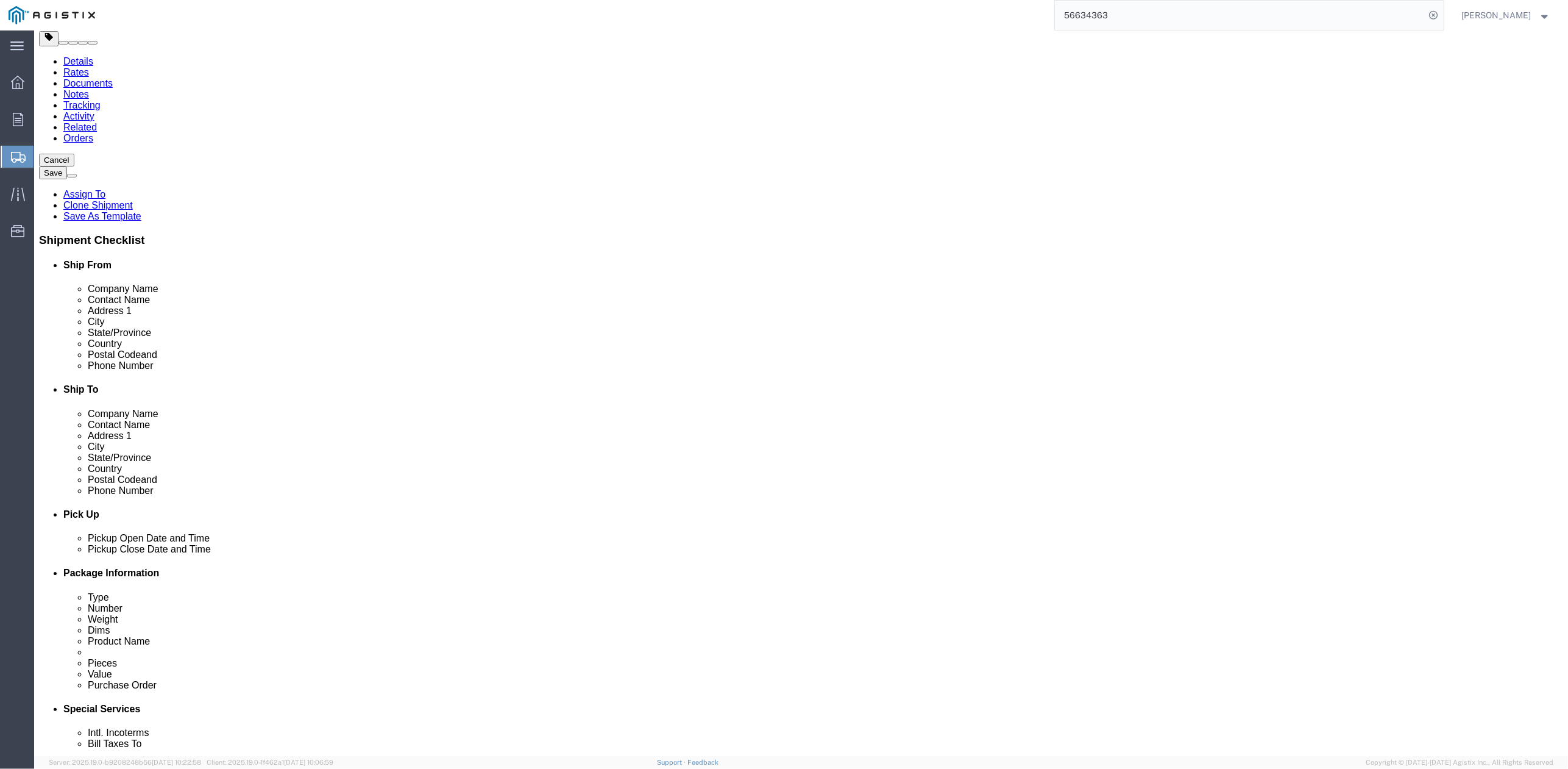
type input "Santa Rosa"
click input "text"
click div "Cancel Save Assign To Clone Shipment Save As Template Shipment Checklist Ship F…"
drag, startPoint x: 930, startPoint y: 412, endPoint x: 917, endPoint y: 419, distance: 14.8
click input "94588"
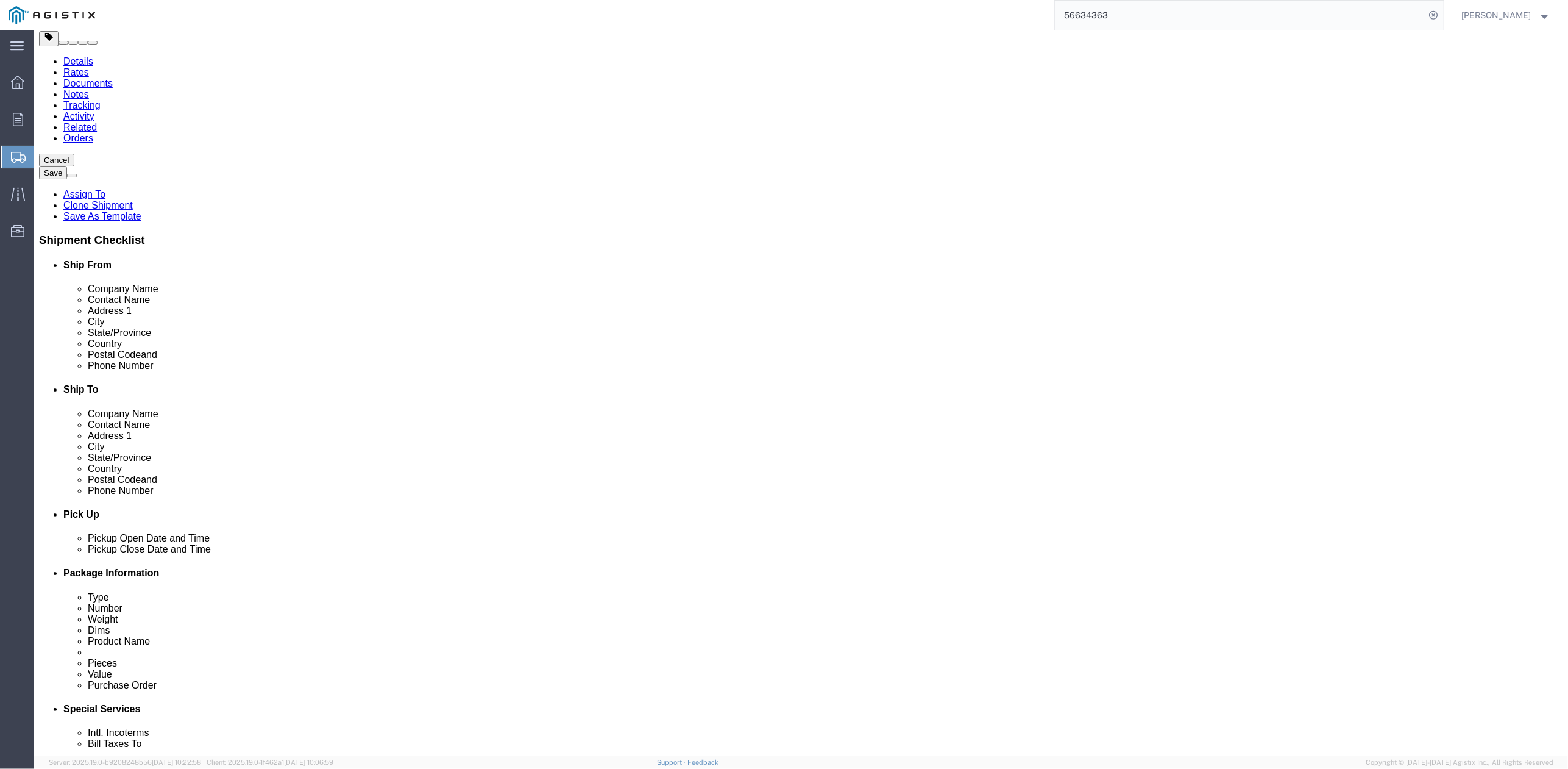
drag, startPoint x: 895, startPoint y: 420, endPoint x: 825, endPoint y: 422, distance: 70.0
click div "Postal Code 94588"
drag, startPoint x: 825, startPoint y: 422, endPoint x: 915, endPoint y: 412, distance: 90.6
click input "94588"
drag, startPoint x: 922, startPoint y: 412, endPoint x: 878, endPoint y: 417, distance: 44.3
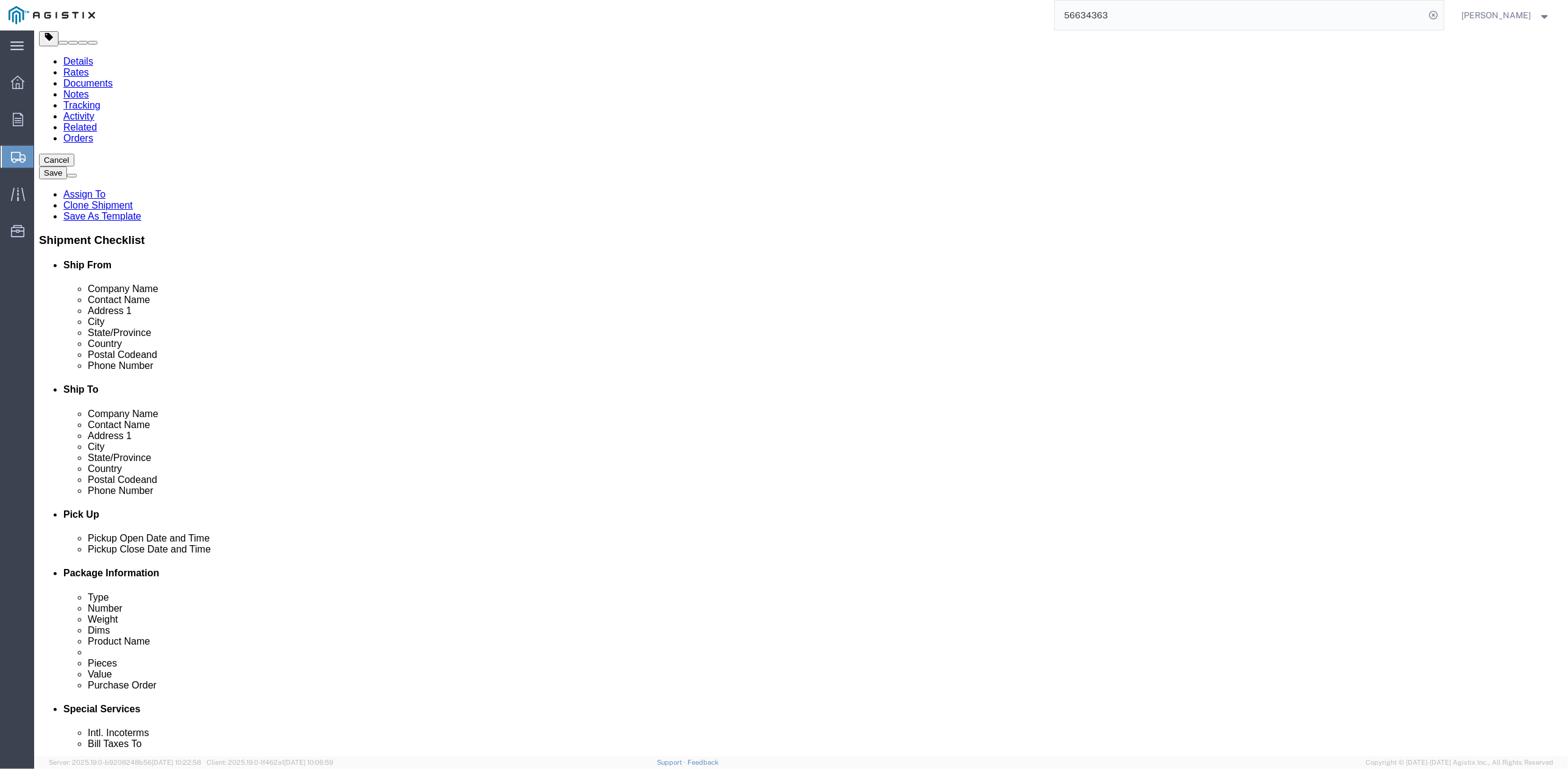
click div "94588"
paste input "5407"
type input "95407"
drag, startPoint x: 949, startPoint y: 432, endPoint x: 891, endPoint y: 438, distance: 58.3
click input "707-741-0588"
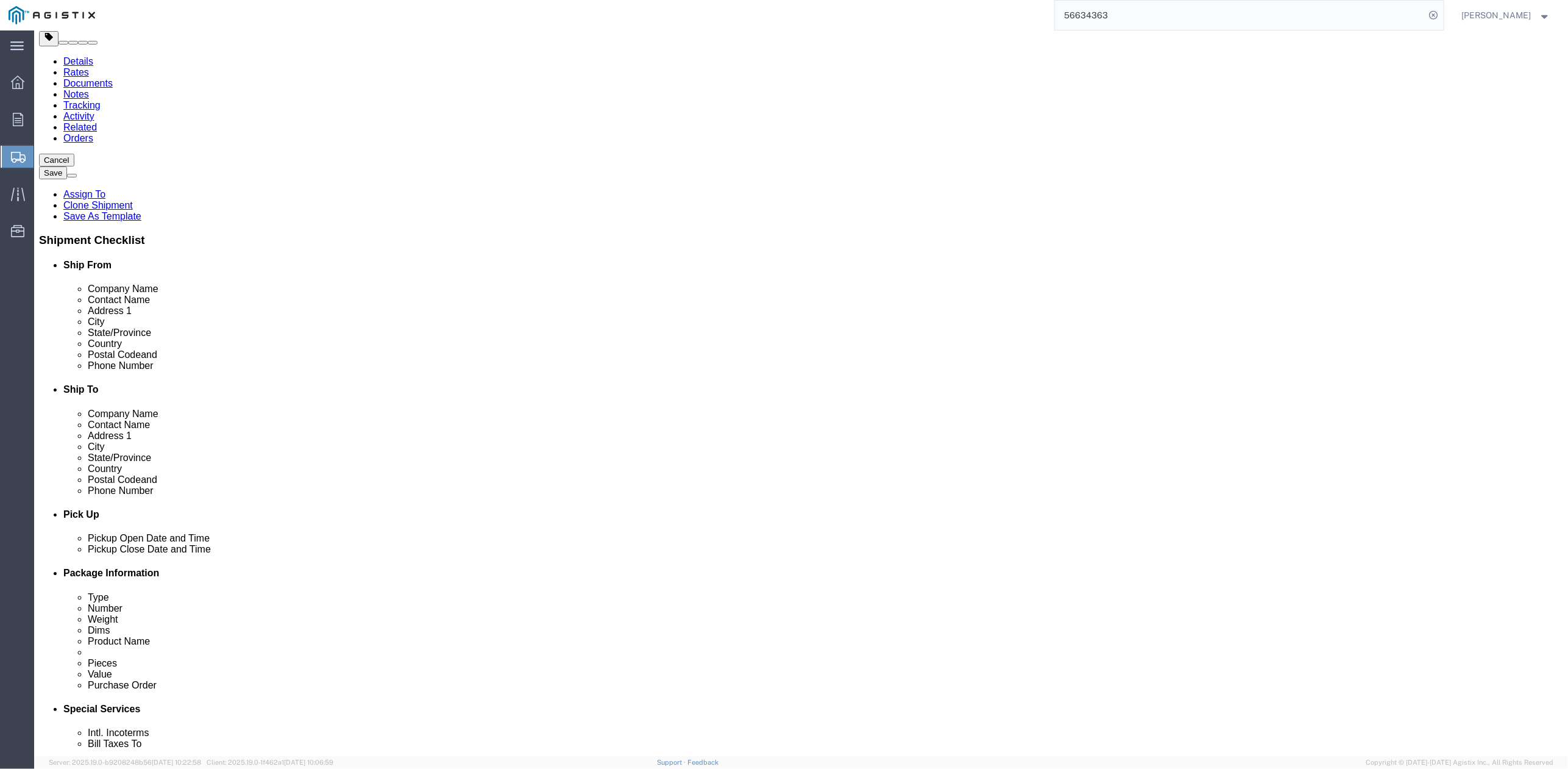
paste input "361-0446"
type input "707-361-0446"
drag, startPoint x: 927, startPoint y: 454, endPoint x: 883, endPoint y: 450, distance: 44.2
click input "ngunnett@undergroundconstruction.com"
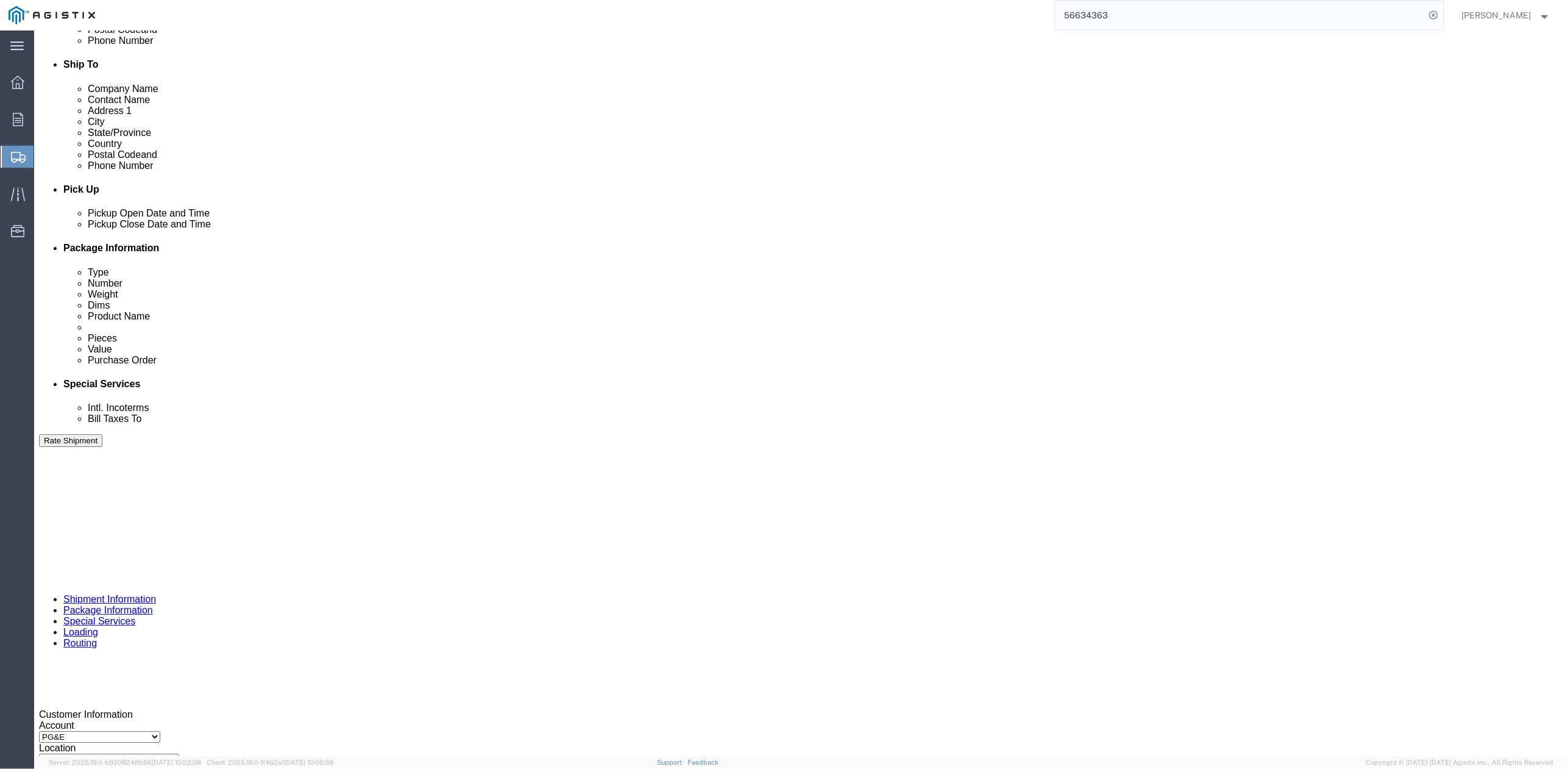
scroll to position [488, 0]
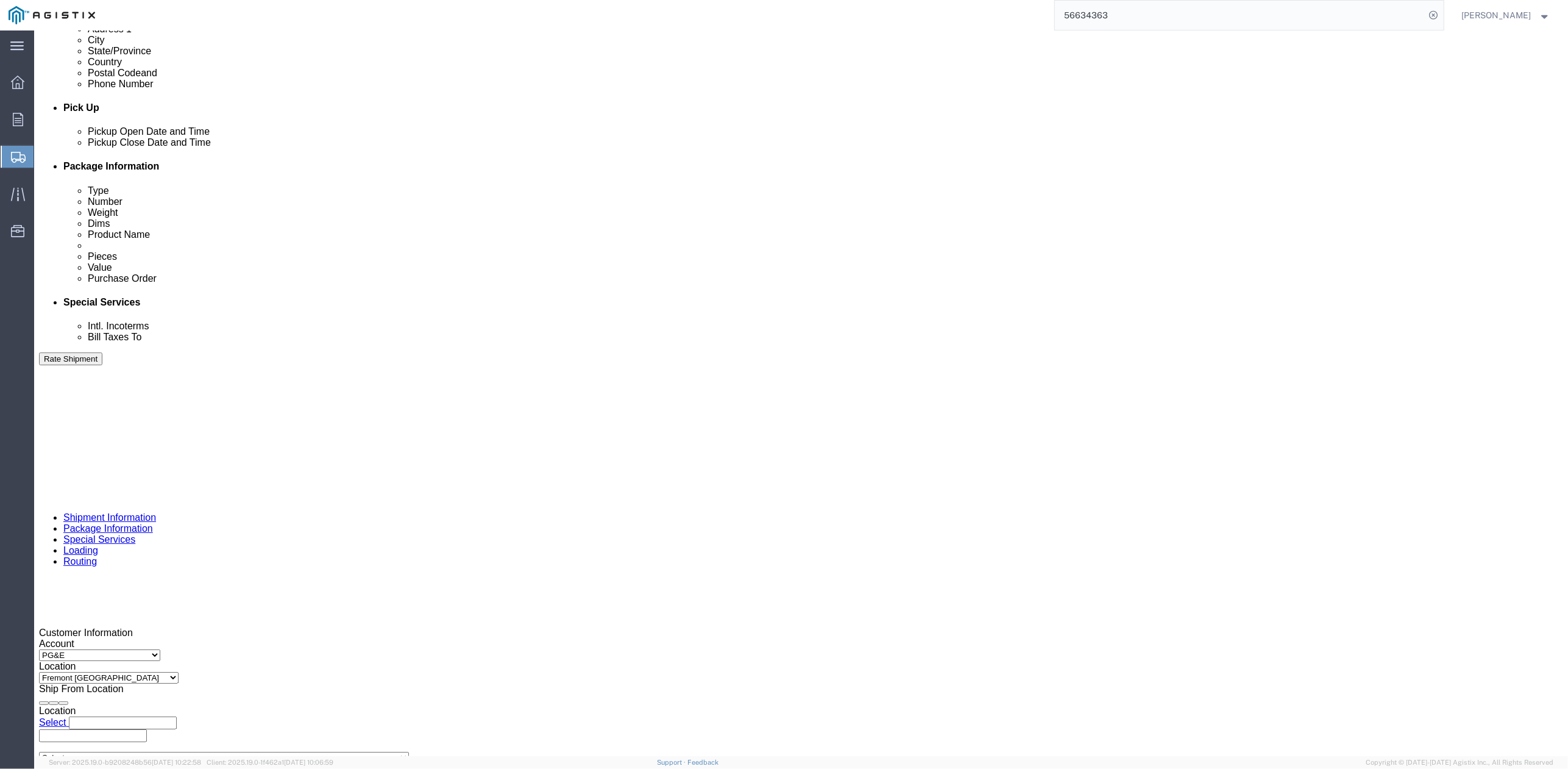
type input "m.hernandez@undergroundconstruction.com"
drag, startPoint x: 1219, startPoint y: 573, endPoint x: 1203, endPoint y: 576, distance: 16.3
click div "Select Account Type Activity ID Airline Appointment Number ASN Batch Request # …"
drag, startPoint x: 304, startPoint y: 556, endPoint x: 214, endPoint y: 568, distance: 90.8
click div "Select Account Type Activity ID Airline Appointment Number ASN Batch Request # …"
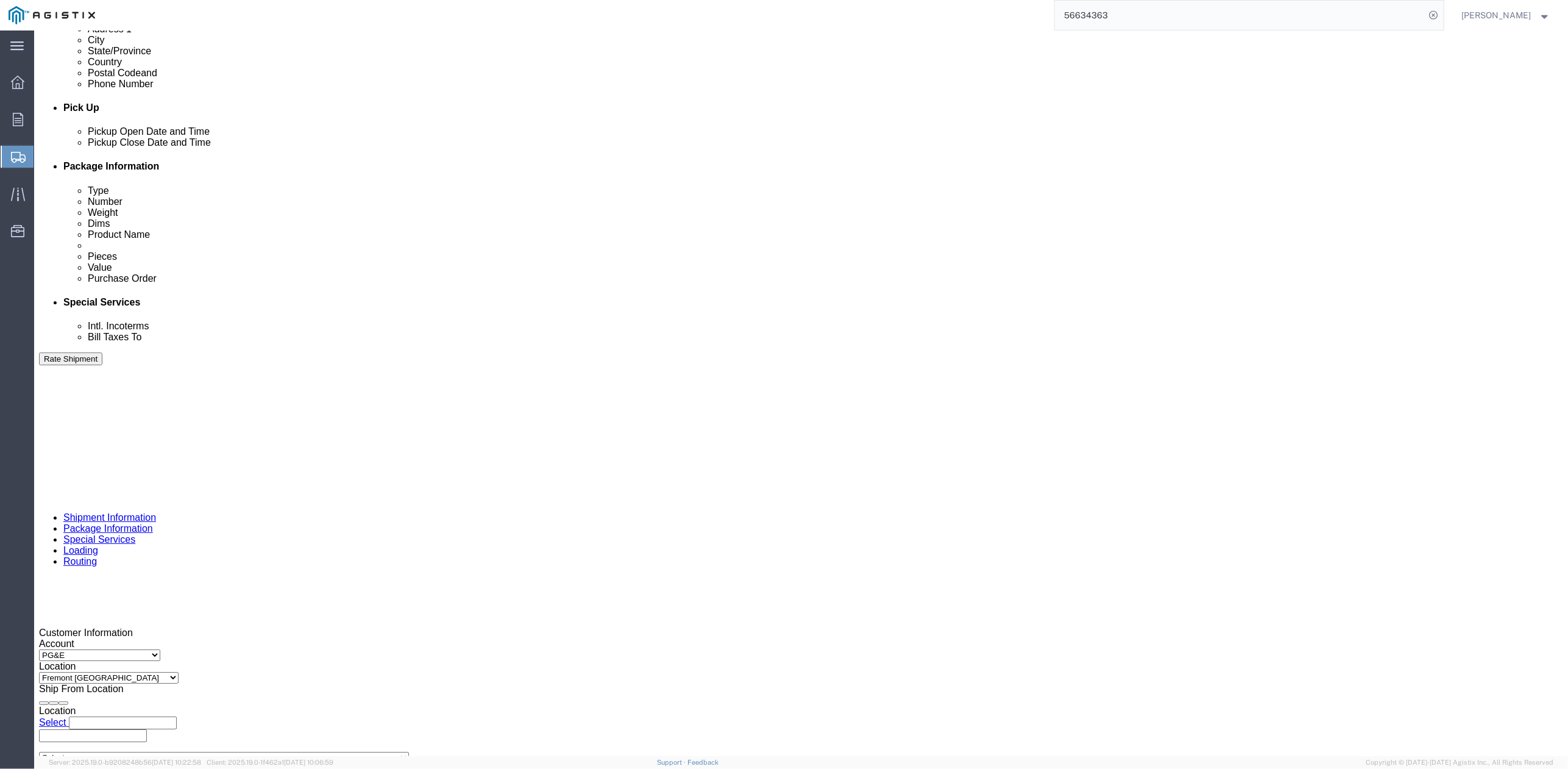
paste input "1984"
type input "3501421984"
click div "Pickup Date: Pickup Start Date Pickup Start Time Pickup Open Date and Time Sep …"
drag, startPoint x: 713, startPoint y: 552, endPoint x: 619, endPoint y: 566, distance: 95.0
click div "Select Account Type Activity ID Airline Appointment Number ASN Batch Request # …"
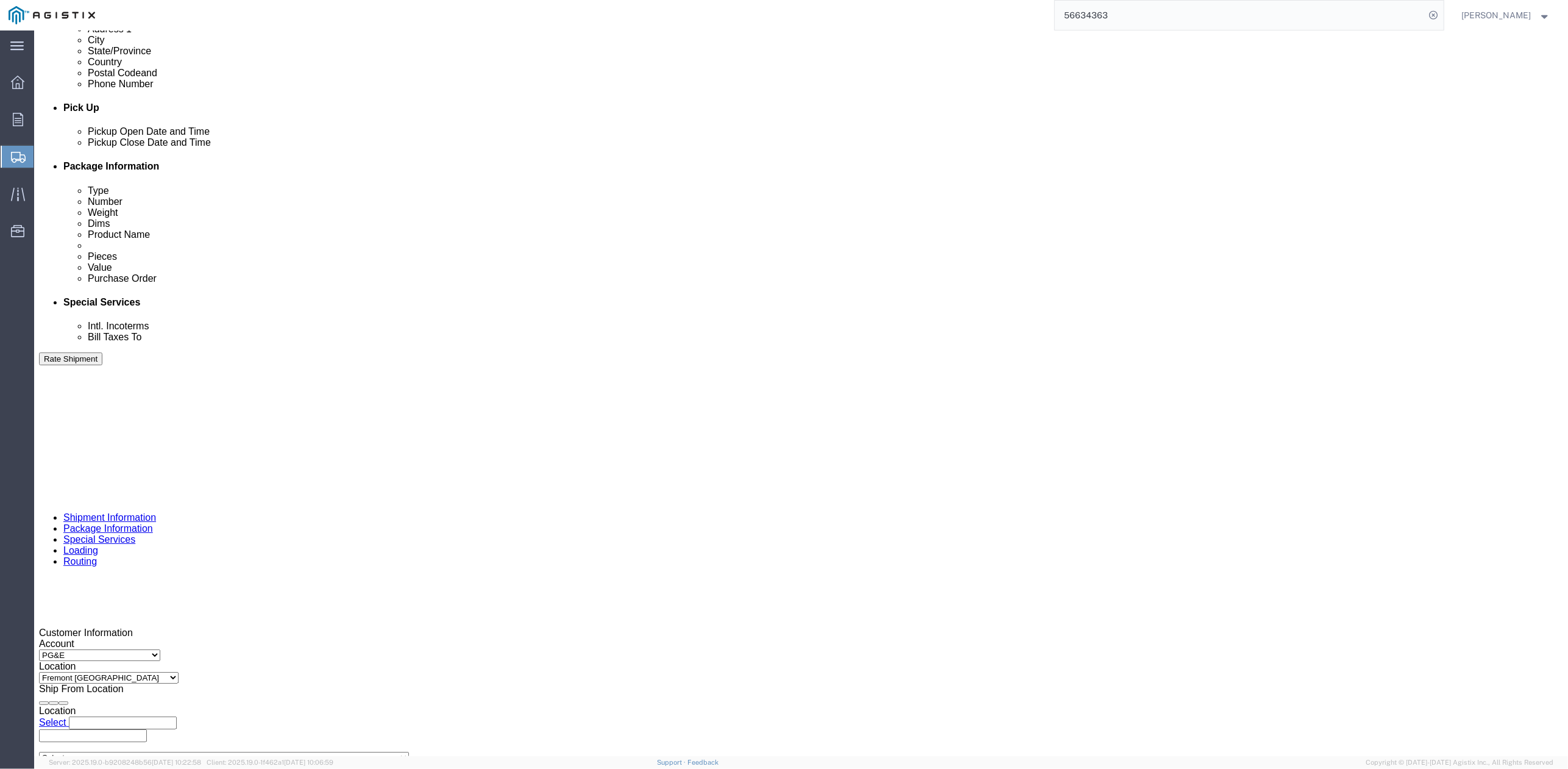
paste input "931"
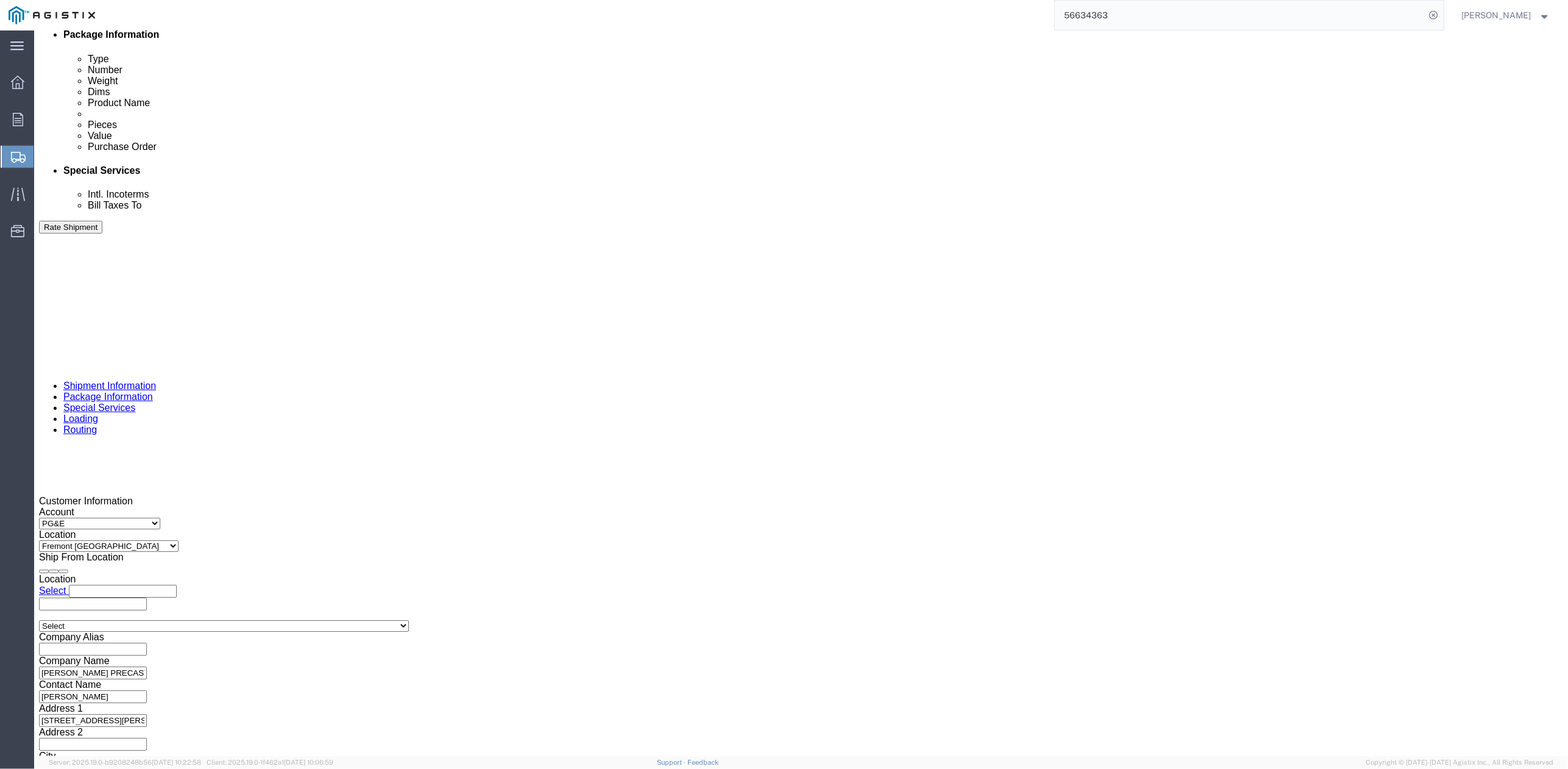
type input "410931"
click button "Continue"
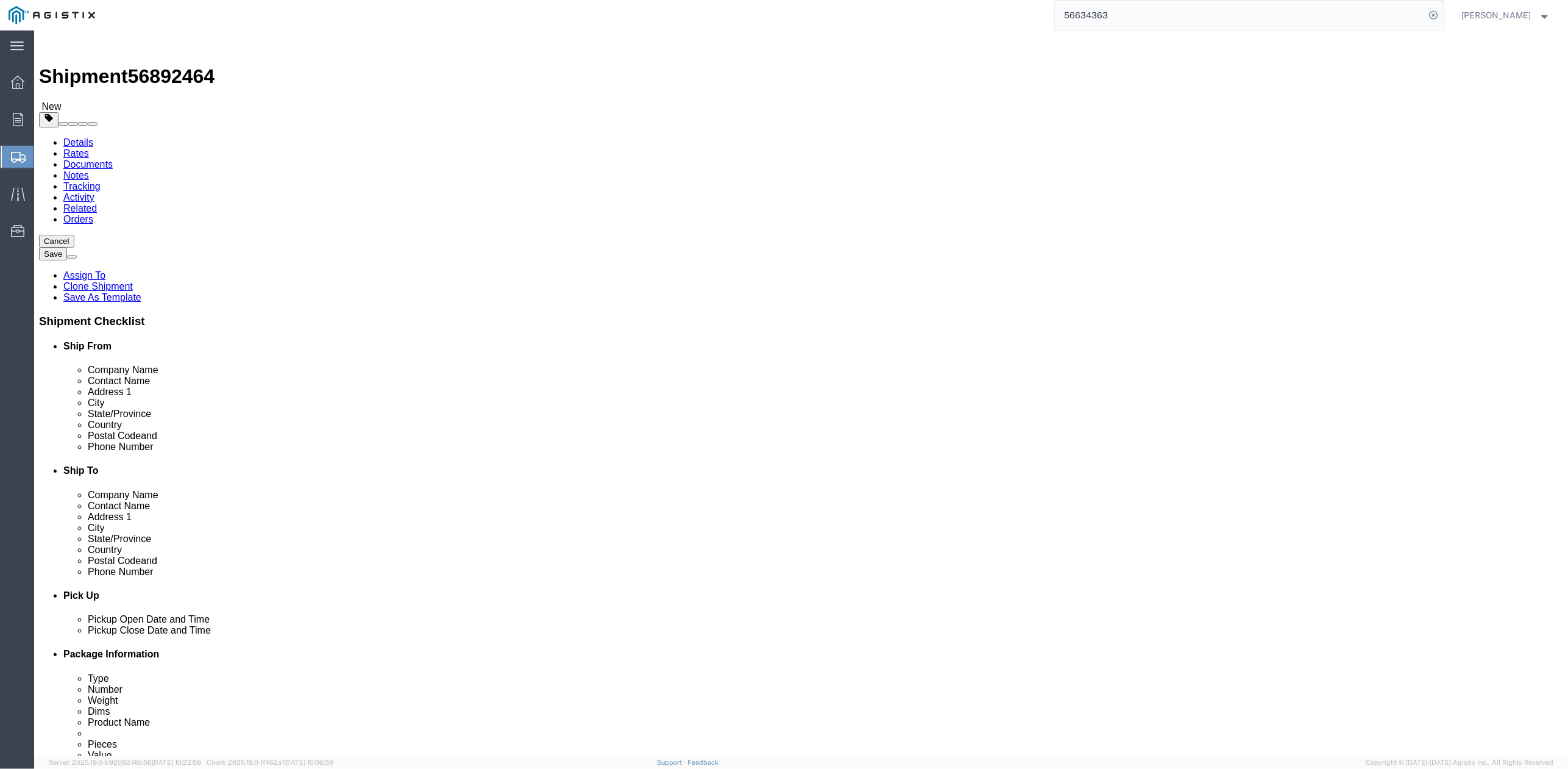
click div "Shipment 56892464 New Details Rates Documents Notes Tracking Activity Related O…"
drag, startPoint x: 462, startPoint y: 280, endPoint x: 403, endPoint y: 284, distance: 59.1
click div "Length 54.00 x Width 102.00 x Height 10.00 Select cm ft in"
type input "72"
click div "Shipment 56892464 New Details Rates Documents Notes Tracking Activity Related O…"
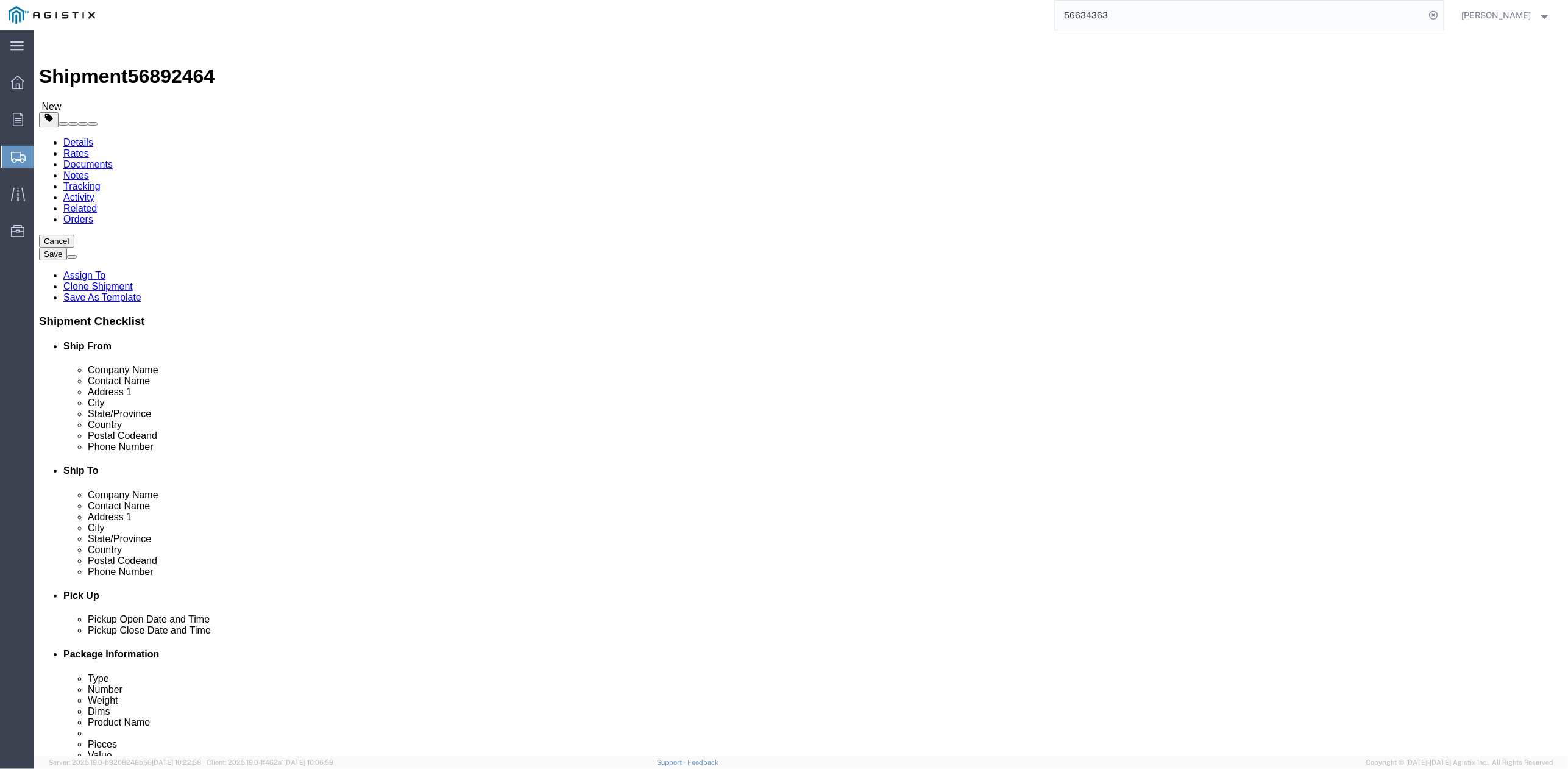
drag, startPoint x: 266, startPoint y: 305, endPoint x: 204, endPoint y: 309, distance: 62.1
click div "Weight 600.00 Select kgs lbs Ship. t°"
type input "18000"
click dd "1.00 USD"
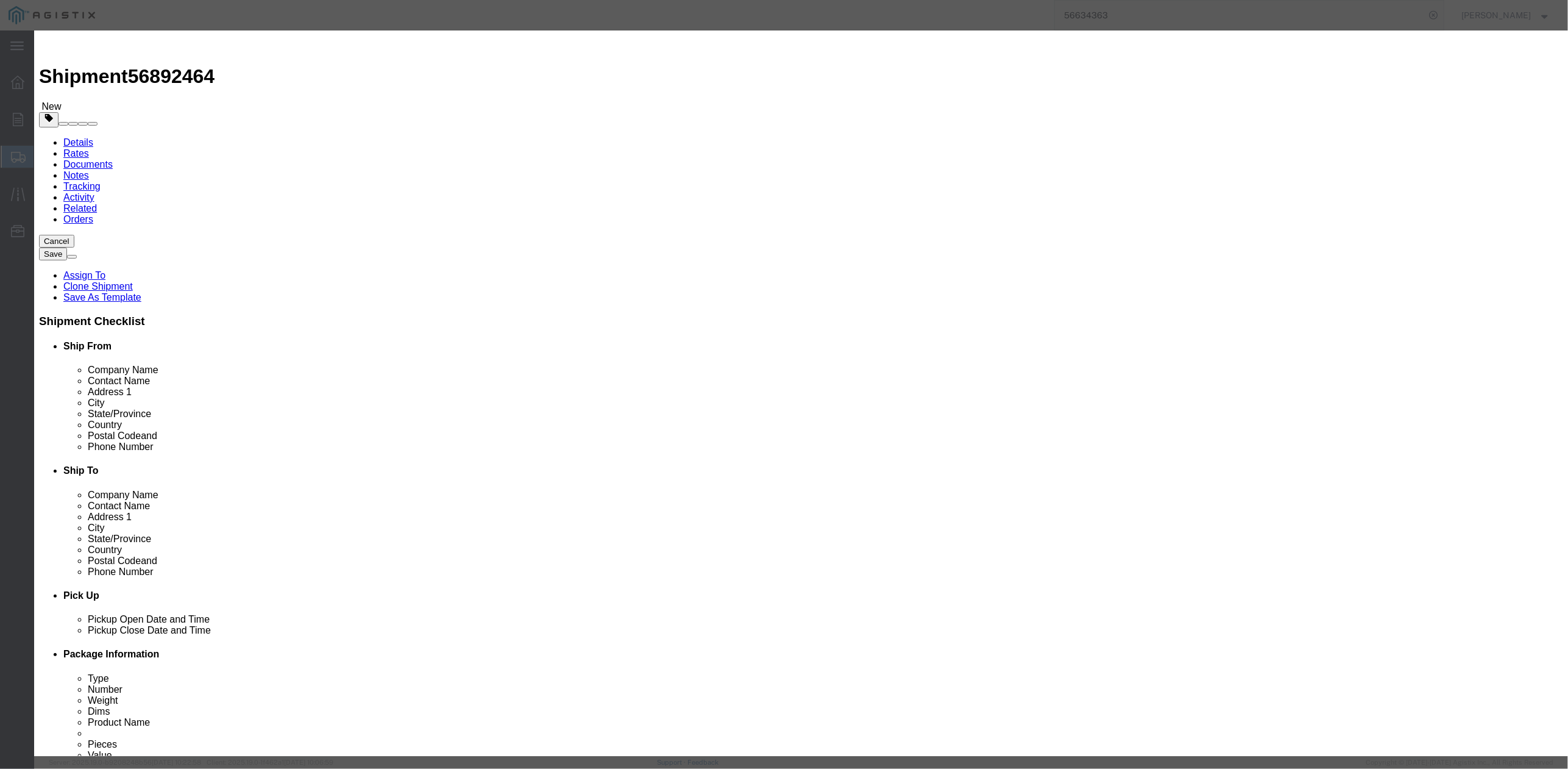
click div "Edit content Commodity library Product Name # 7 SPLICE HVT COVER Pieces 1.00 Se…"
drag, startPoint x: 678, startPoint y: 97, endPoint x: 606, endPoint y: 100, distance: 72.1
click input "# 7 SPLICE HVT COVER"
type input "# 7 SPLICE IVT ASSEMBLY"
drag, startPoint x: 604, startPoint y: 217, endPoint x: 584, endPoint y: 223, distance: 20.9
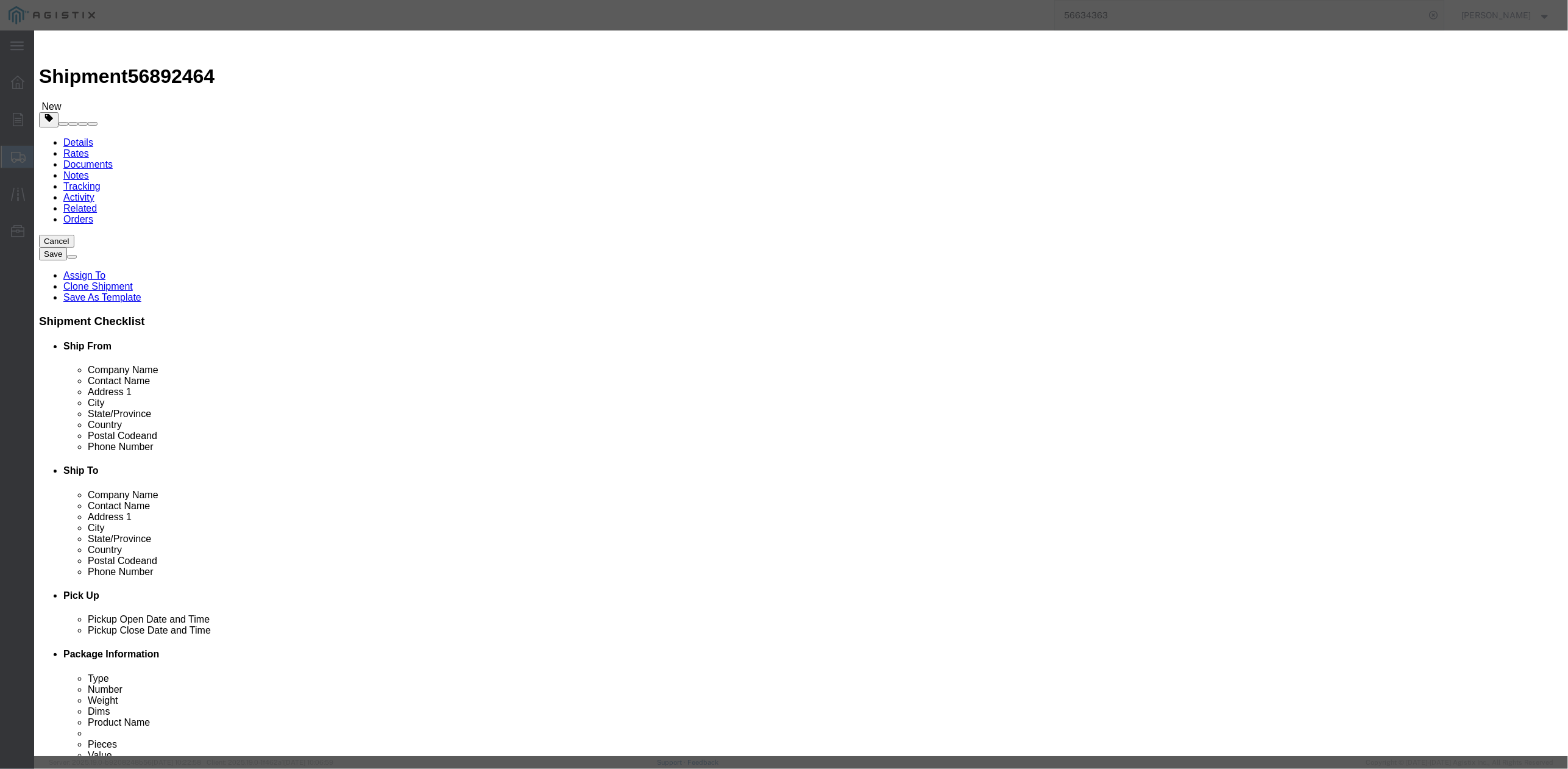
click input "* ( 04-0642 )"
type input "* ( 04-3411)"
drag, startPoint x: 581, startPoint y: 117, endPoint x: 537, endPoint y: 117, distance: 44.0
click div "Pieces 1.00 Select Bag Barrels 100Board Feet Bottle Box Blister Pack Carats Can…"
type input "2"
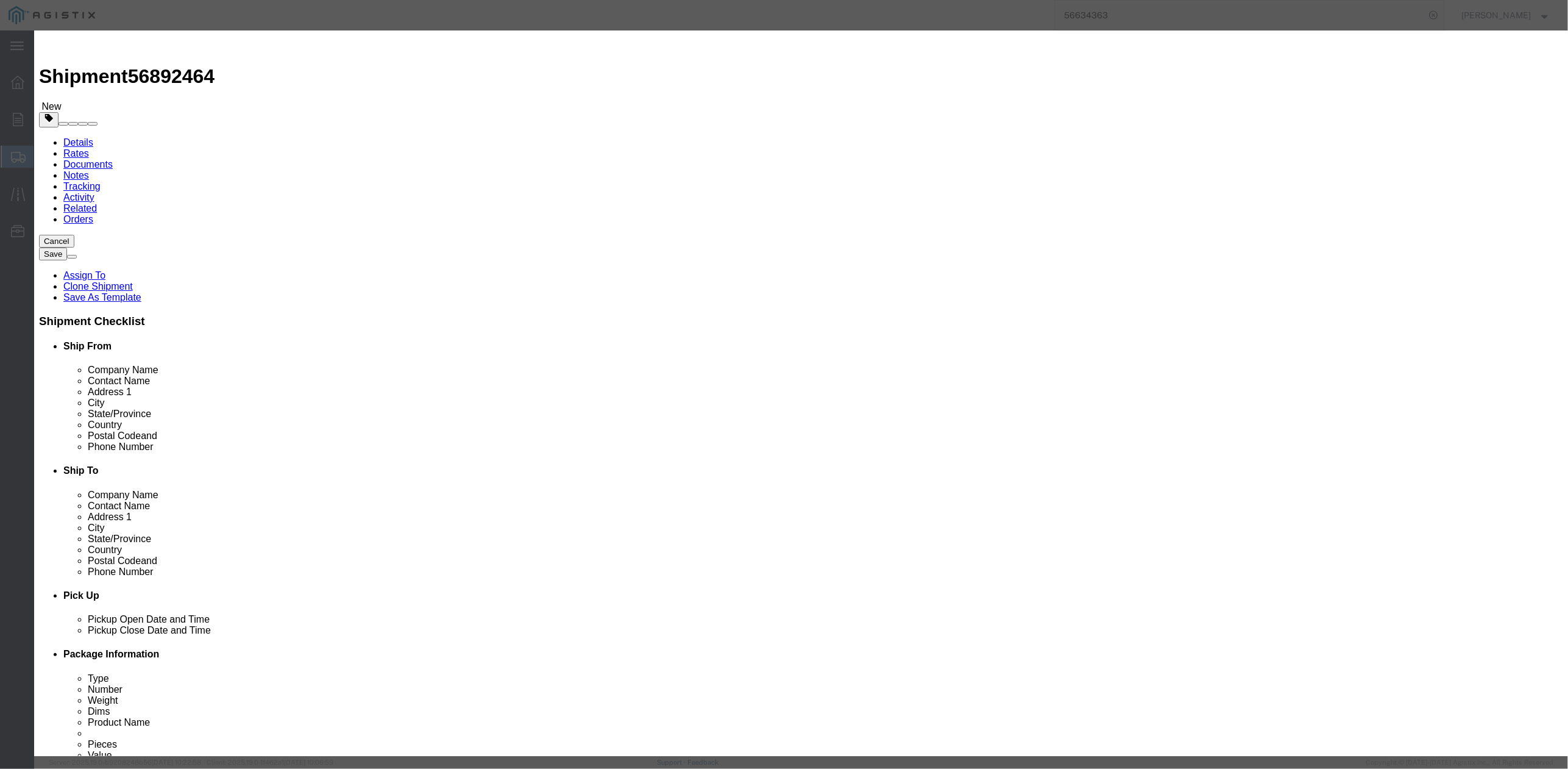
type input "2"
drag, startPoint x: 479, startPoint y: 172, endPoint x: 508, endPoint y: 165, distance: 29.8
click div "Product Name # 7 SPLICE IVT ASSEMBLY Pieces 2 Select Bag Barrels 100Board Feet …"
click div
click button "Save & Close"
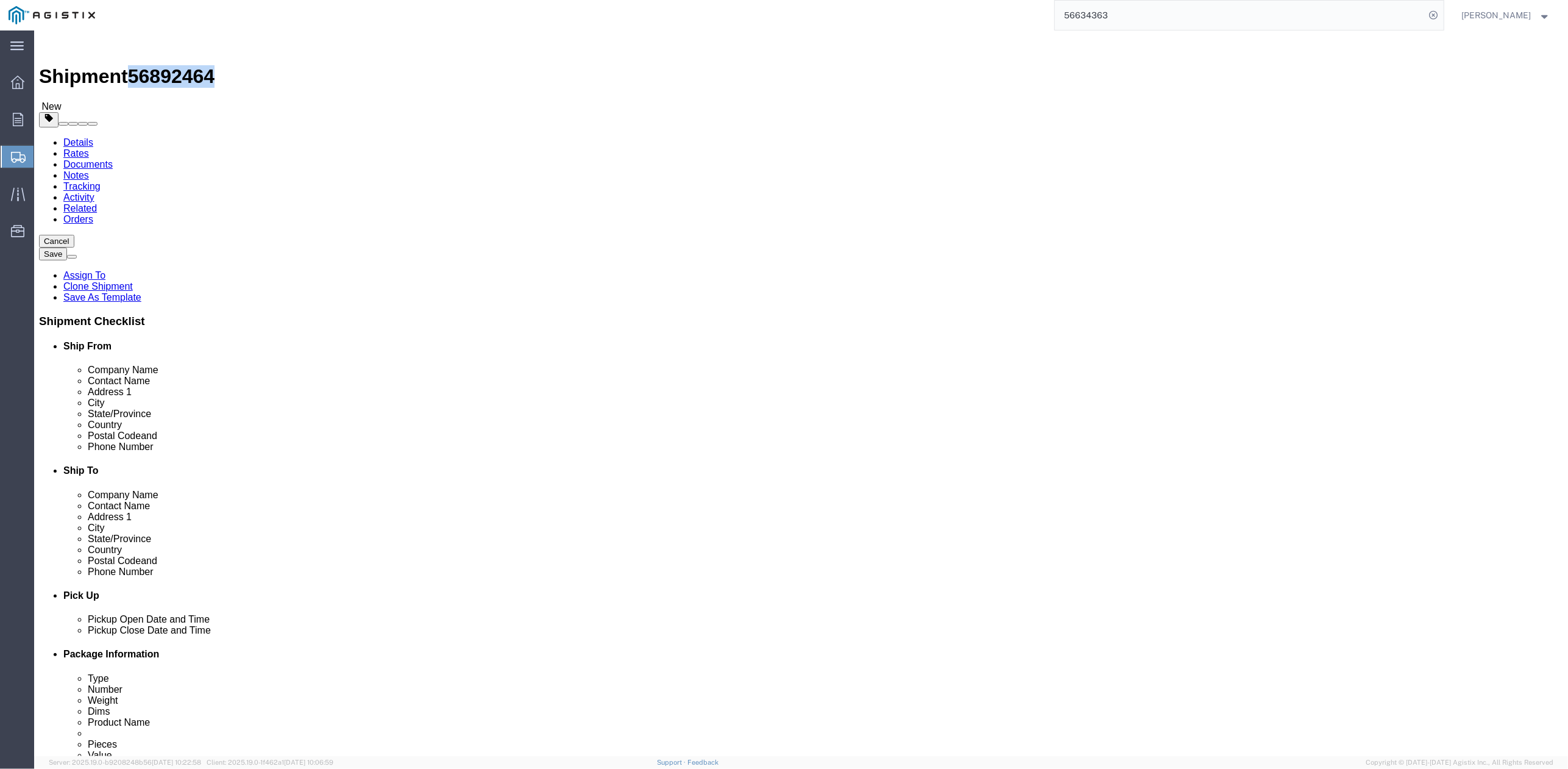
drag, startPoint x: 147, startPoint y: 16, endPoint x: 100, endPoint y: 21, distance: 47.3
click div "Shipment 56892464 New"
copy span "56892464"
click button "Rate Shipment"
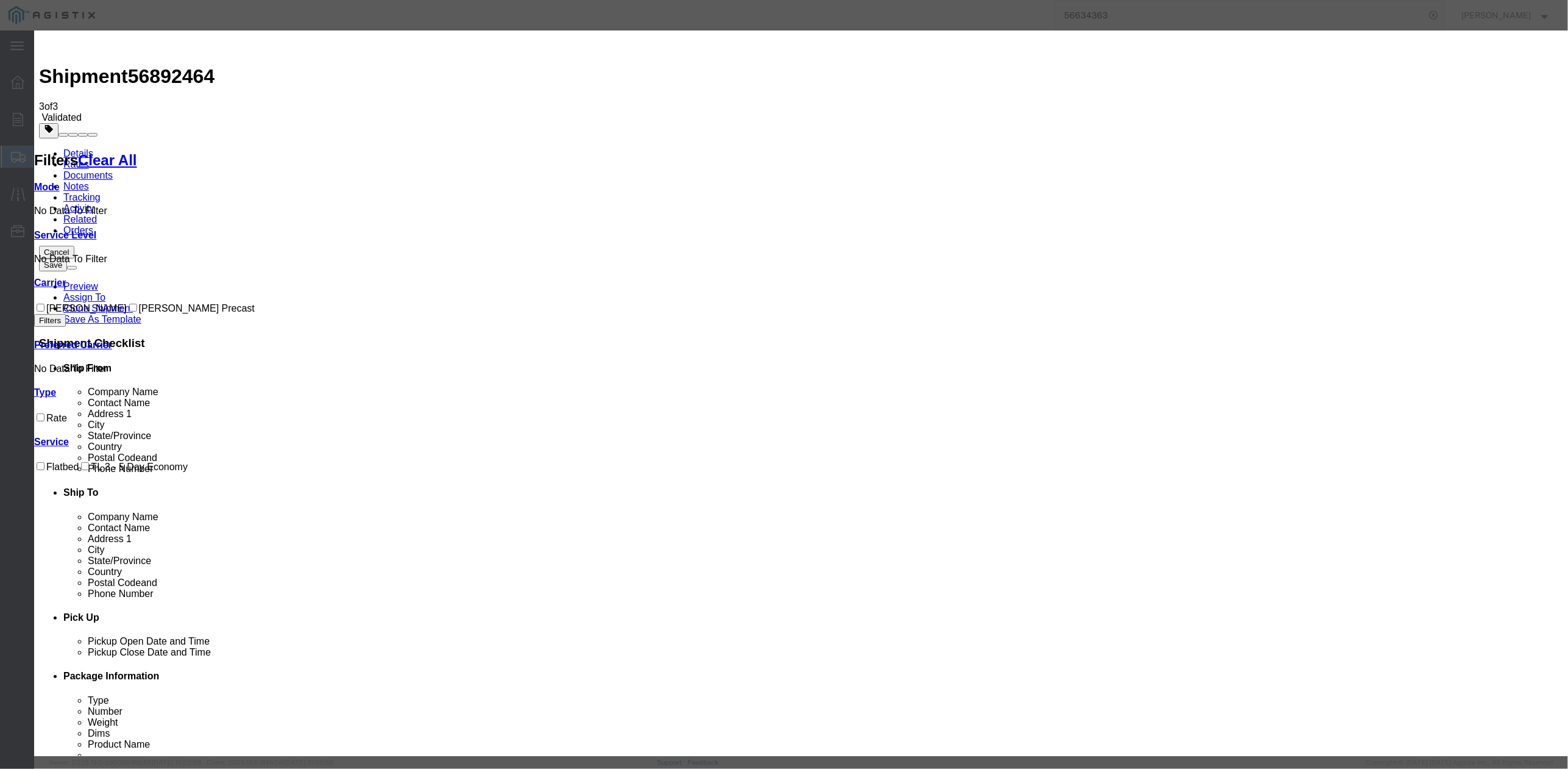
drag, startPoint x: 618, startPoint y: 118, endPoint x: 618, endPoint y: 125, distance: 7.0
paste input "56892464"
type input "56892464"
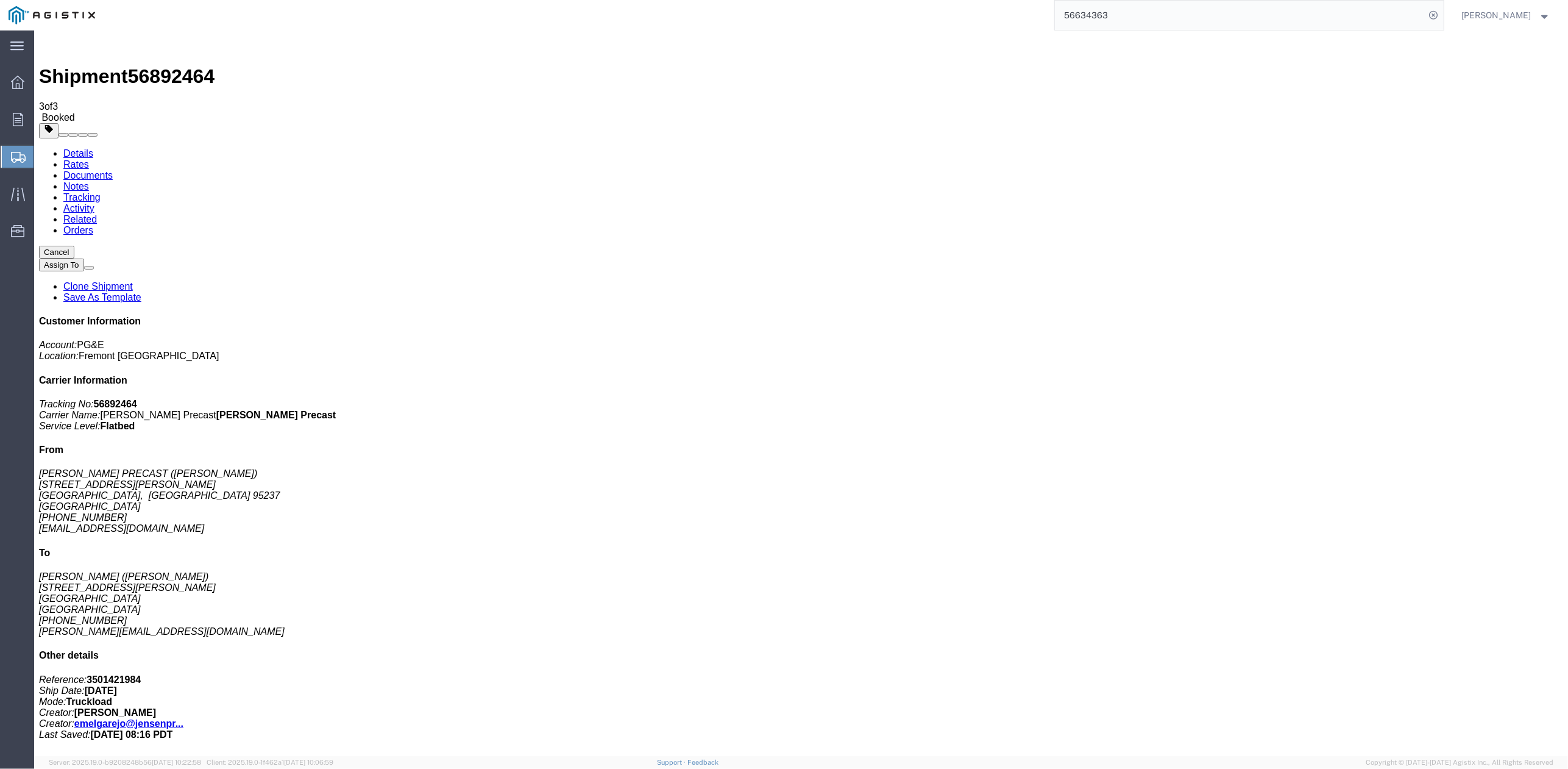
click at [133, 281] on link "Clone Shipment" at bounding box center [98, 286] width 70 height 11
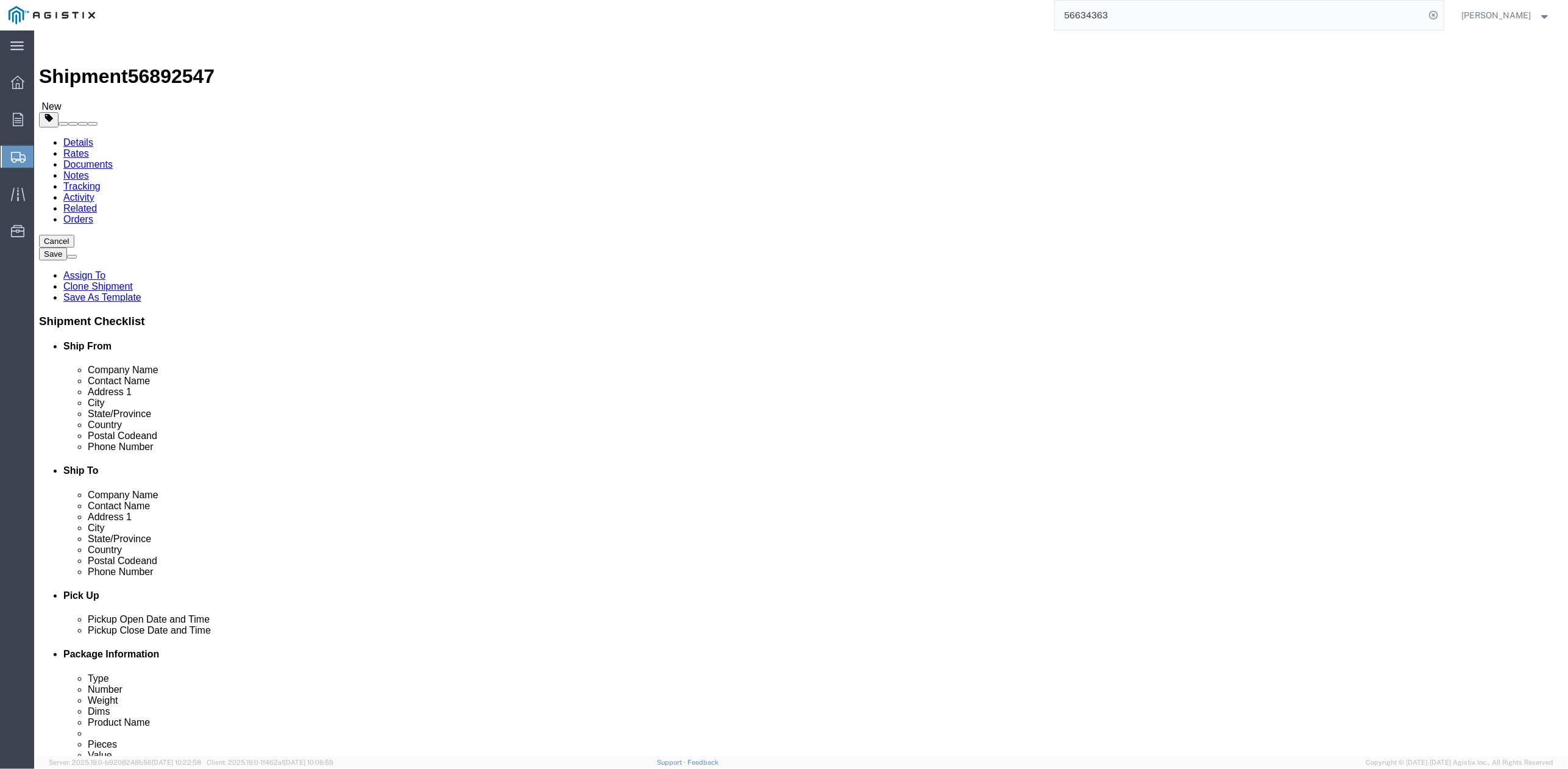
click div "Cancel Save Assign To Clone Shipment Save As Template Shipment Checklist Ship F…"
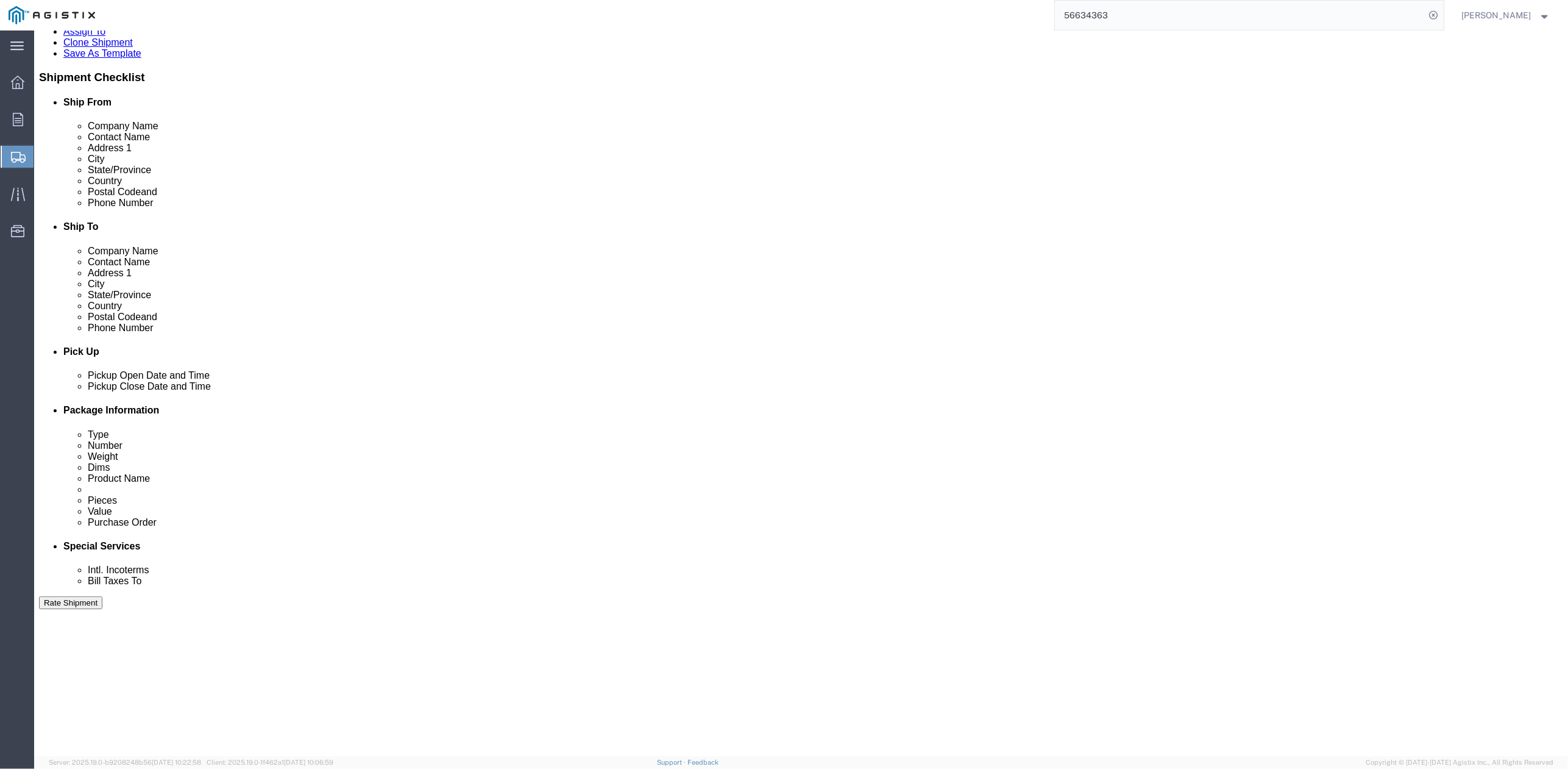
scroll to position [406, 0]
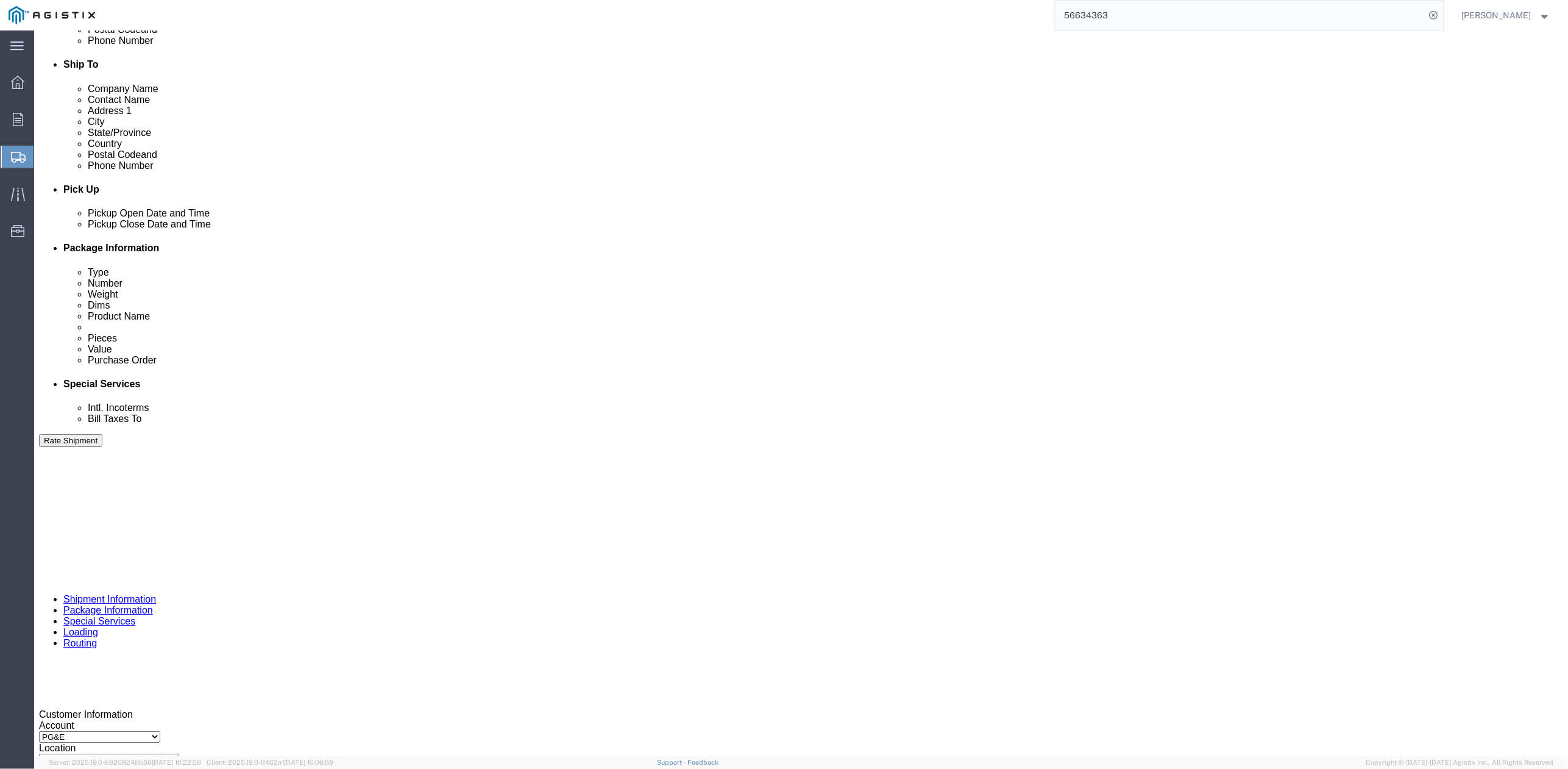
drag, startPoint x: 1165, startPoint y: 487, endPoint x: 1035, endPoint y: 475, distance: 130.6
click div "Delivery by Date Delivery Start Date Delivery Start Time Deliver Open Date and …"
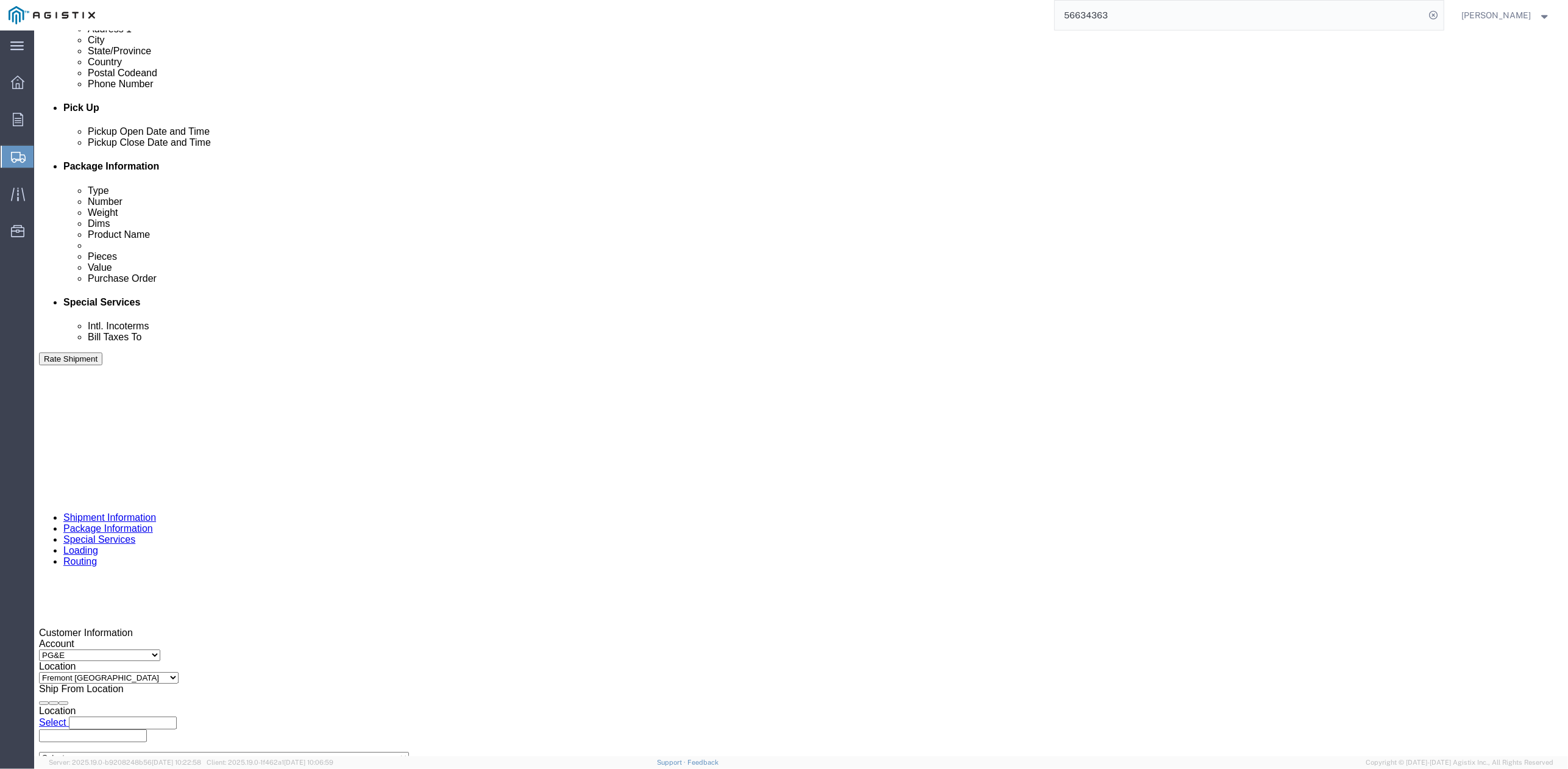
drag, startPoint x: 696, startPoint y: 561, endPoint x: 640, endPoint y: 567, distance: 56.3
click div "Select Account Type Activity ID Airline Appointment Number ASN Batch Request # …"
paste input "410932"
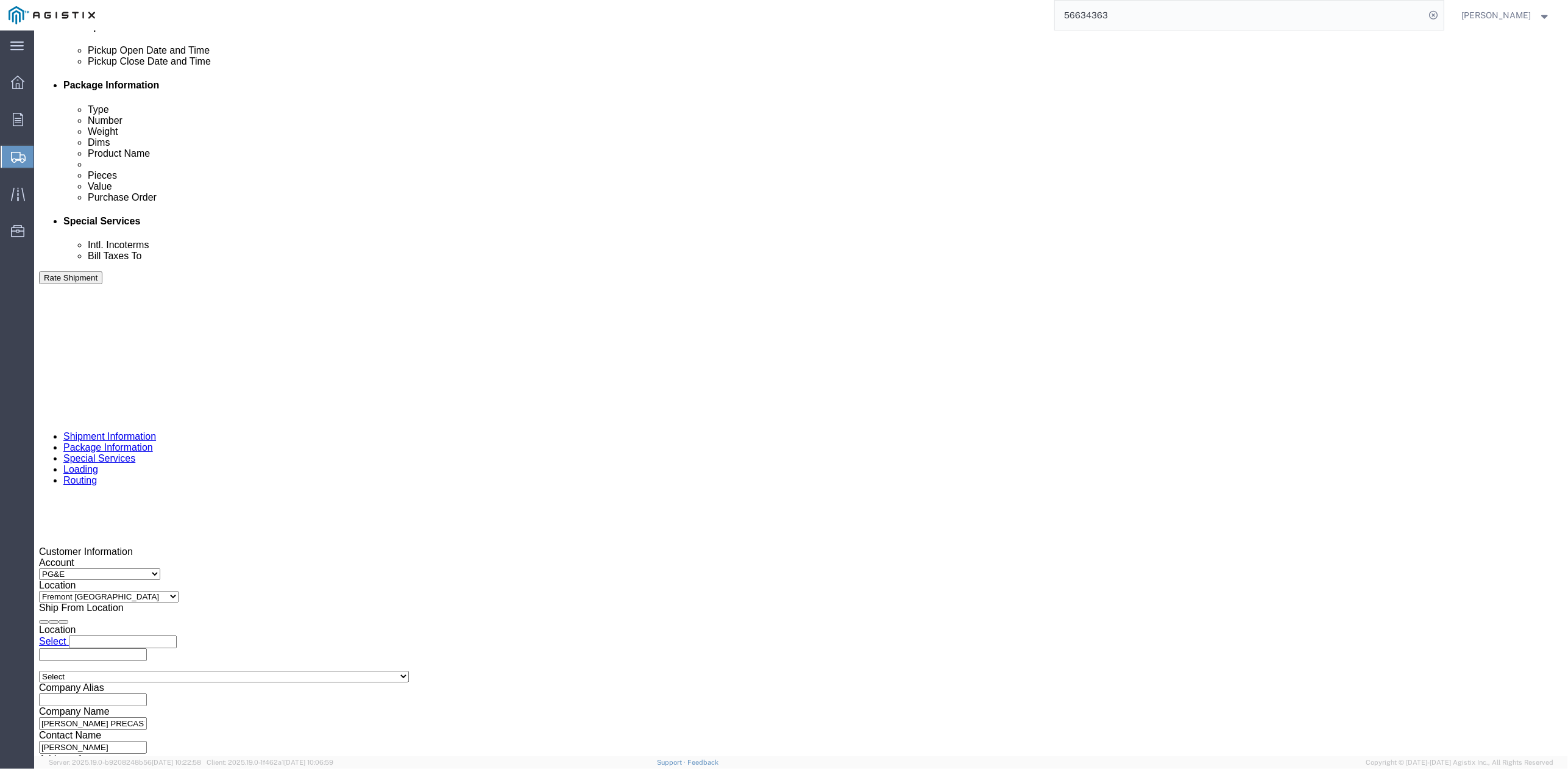
scroll to position [619, 0]
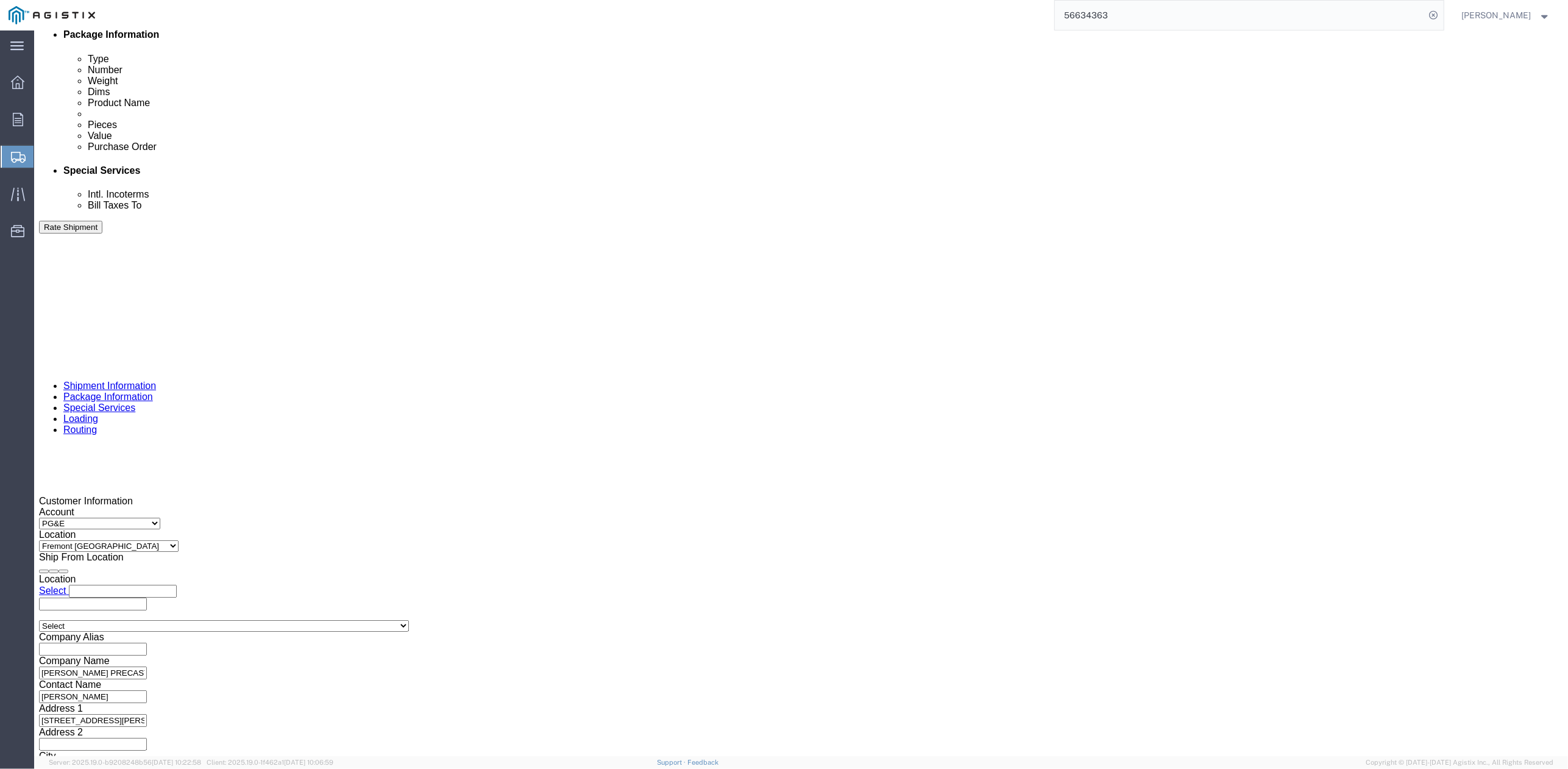
type input "410932"
click button "Continue"
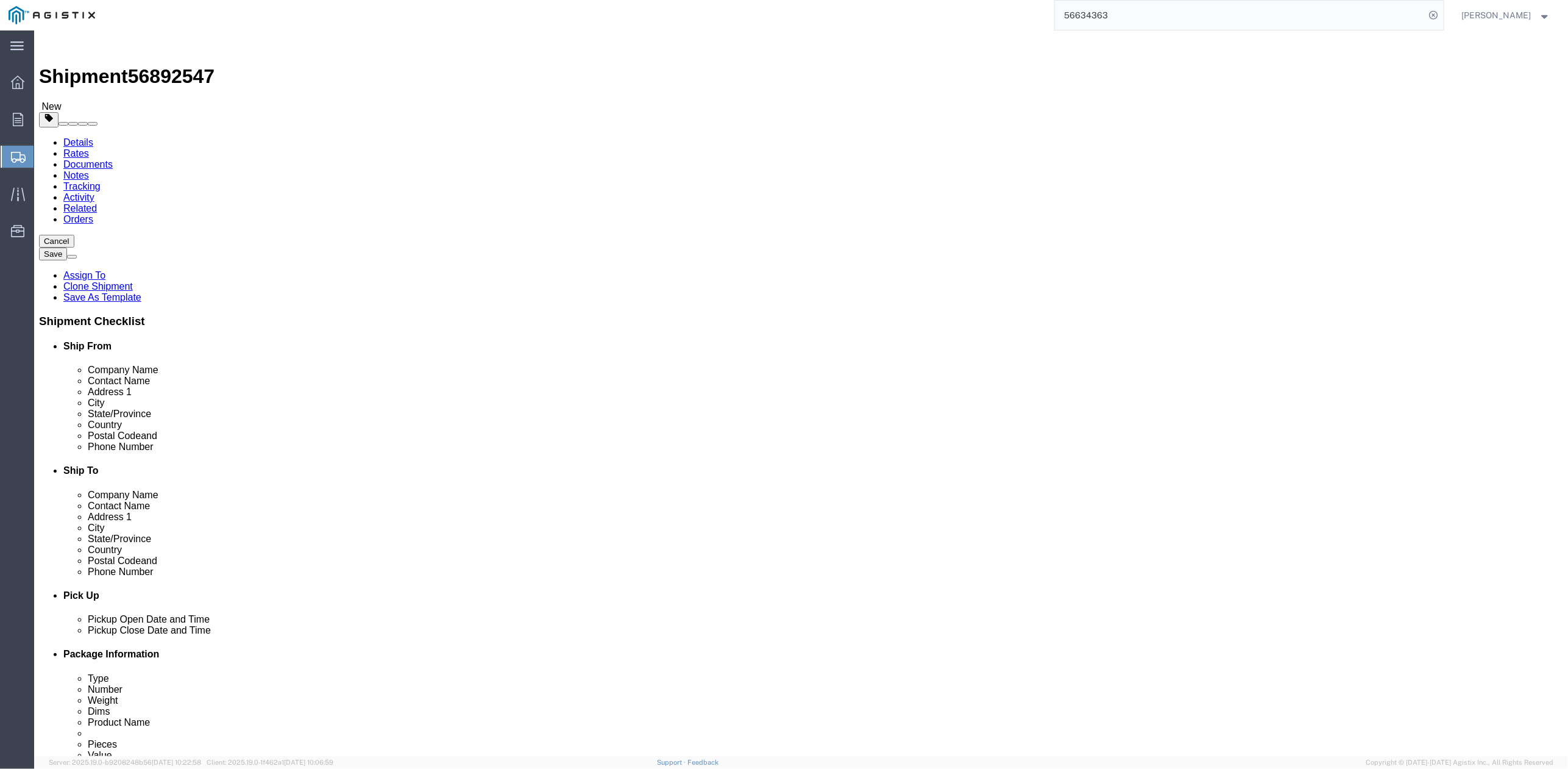
click div "1 x Pallet(s) Standard (Not Stackable) Package Type Select Bulk Bundle(s) Cardb…"
drag, startPoint x: 254, startPoint y: 289, endPoint x: 223, endPoint y: 290, distance: 31.0
click div "Length 54.00 x Width 102.00 x Height 72.00 Select cm ft in"
type input "36"
drag, startPoint x: 359, startPoint y: 286, endPoint x: 295, endPoint y: 283, distance: 64.1
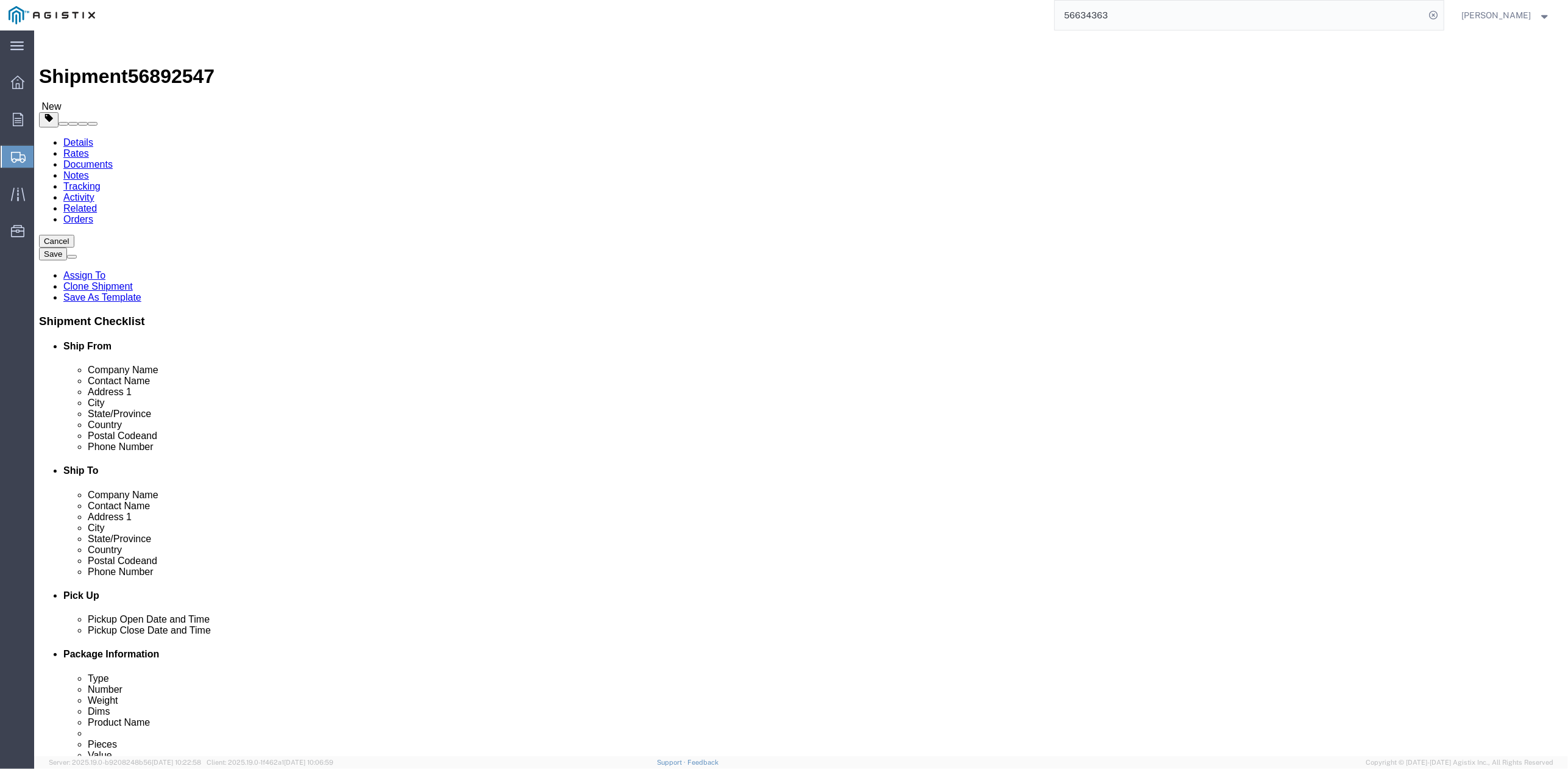
click div "Length 36 x Width 102.00 x Height 72.00 Select cm ft in"
type input "60"
drag, startPoint x: 432, startPoint y: 279, endPoint x: 356, endPoint y: 281, distance: 76.0
click div "Length 36 x Width 60 x Height 72.00 Select cm ft in"
type input "10"
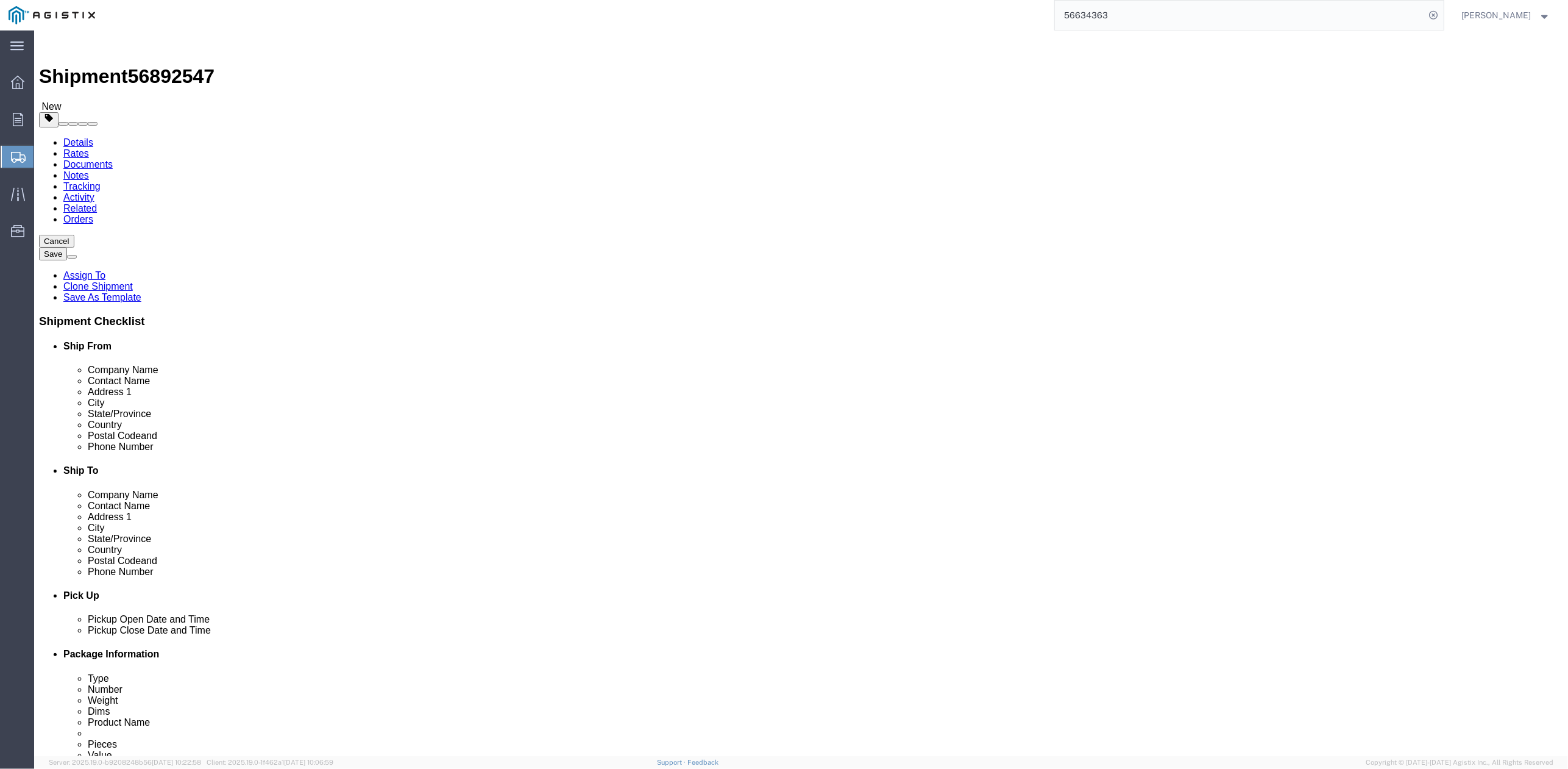
drag, startPoint x: 276, startPoint y: 309, endPoint x: 216, endPoint y: 312, distance: 60.1
click div "Weight 18000.00 Select kgs lbs Ship. t°"
type input "600"
click div "Pieces: 2.00 Each Total value: 2.00 USD"
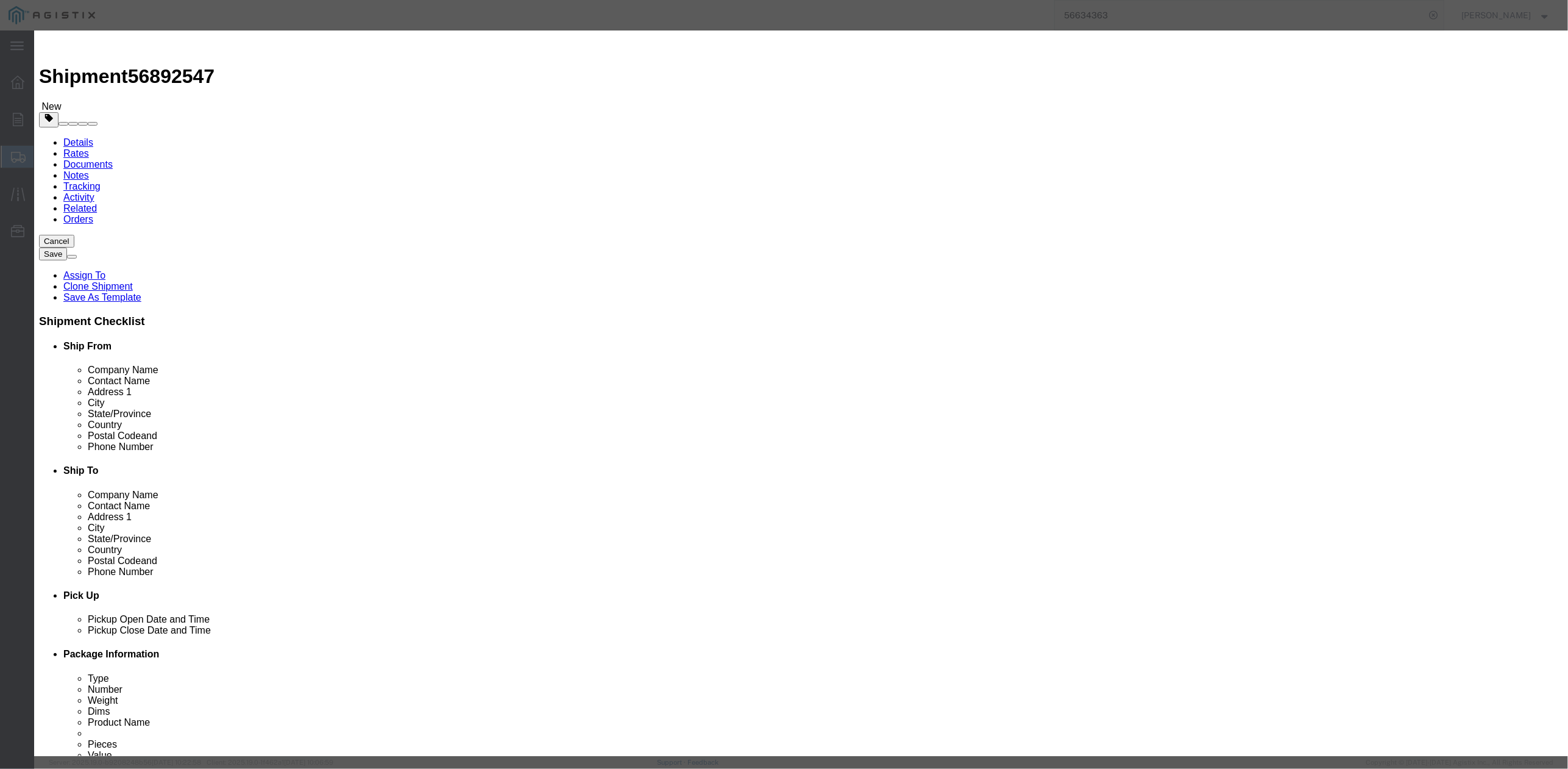
click div "Commodity library Product Name # 7 SPLICE IVT ASSEMBLY Pieces 2.00 Select Bag B…"
click input "# 7 SPLICE IVT ASSEMBLY"
drag, startPoint x: 679, startPoint y: 97, endPoint x: 623, endPoint y: 106, distance: 56.7
click div "Product Name # 5 SPLICE IVT ASSEMBLY Pieces 2.00 Select Bag Barrels 100Board Fe…"
type input "# 5 SPLICE IVT COVER"
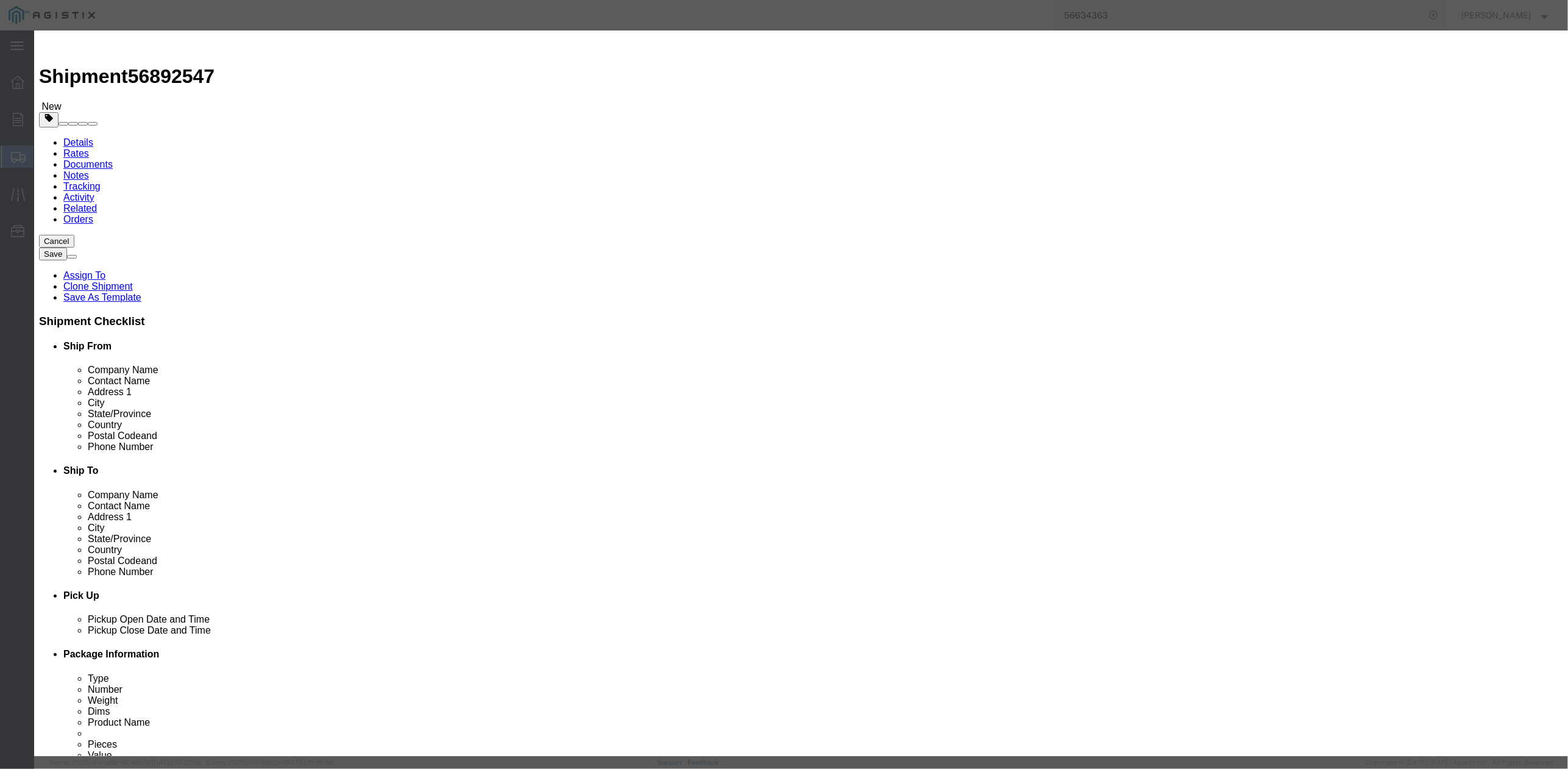
drag, startPoint x: 616, startPoint y: 104, endPoint x: 542, endPoint y: 119, distance: 75.5
click div "Product Name # 5 SPLICE IVT COVER Pieces 2.00 Select Bag Barrels 100Board Feet …"
drag, startPoint x: 590, startPoint y: 123, endPoint x: 529, endPoint y: 128, distance: 61.2
click div "Product Name # 5 SPLICE IVT COVER Pieces 2.00 Select Bag Barrels 100Board Feet …"
type input "1"
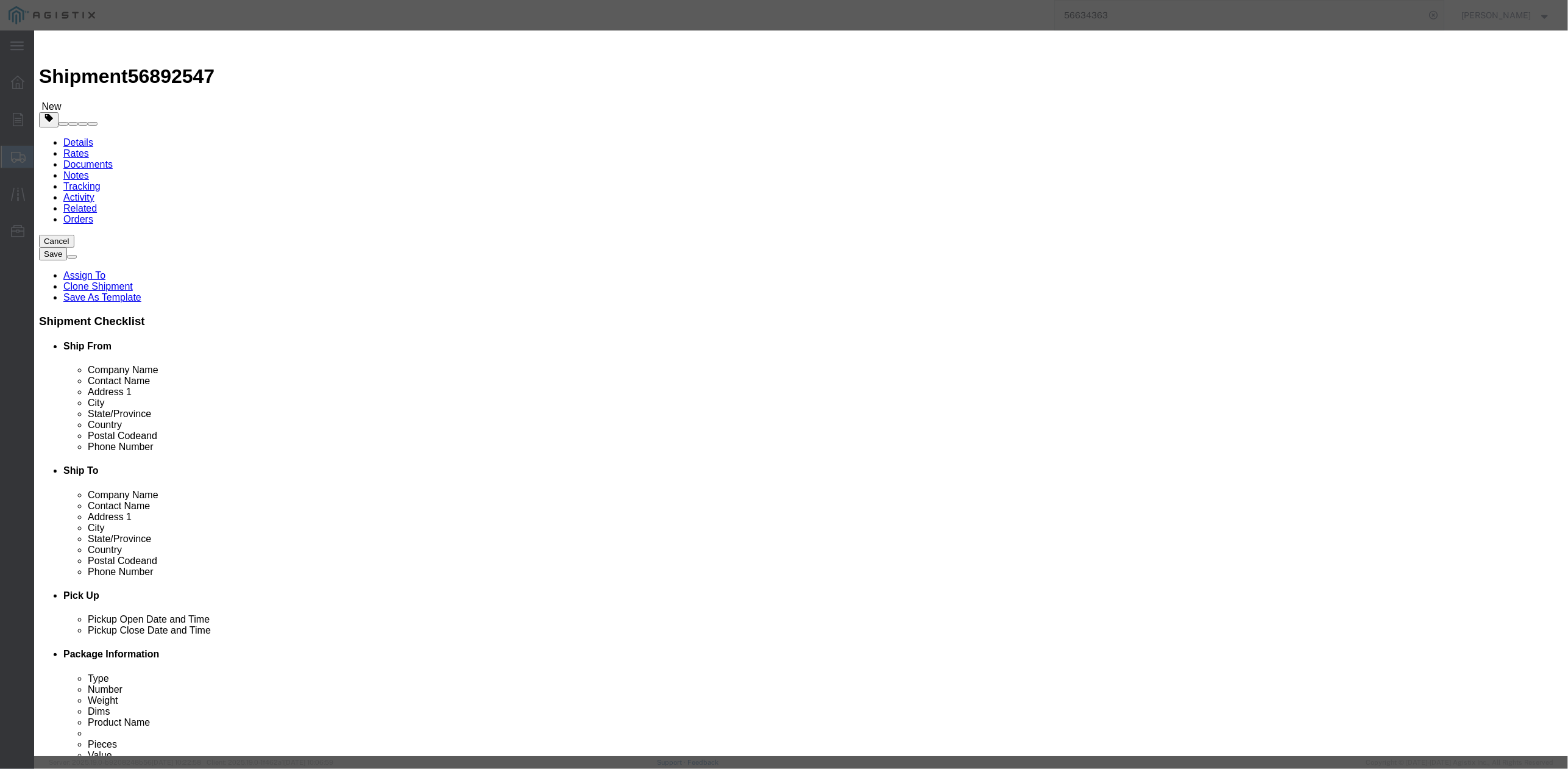
type input "1"
drag, startPoint x: 502, startPoint y: 207, endPoint x: 530, endPoint y: 190, distance: 32.8
click div "Transport Notes"
drag, startPoint x: 601, startPoint y: 224, endPoint x: 576, endPoint y: 227, distance: 25.2
click input "* ( 04-3411)"
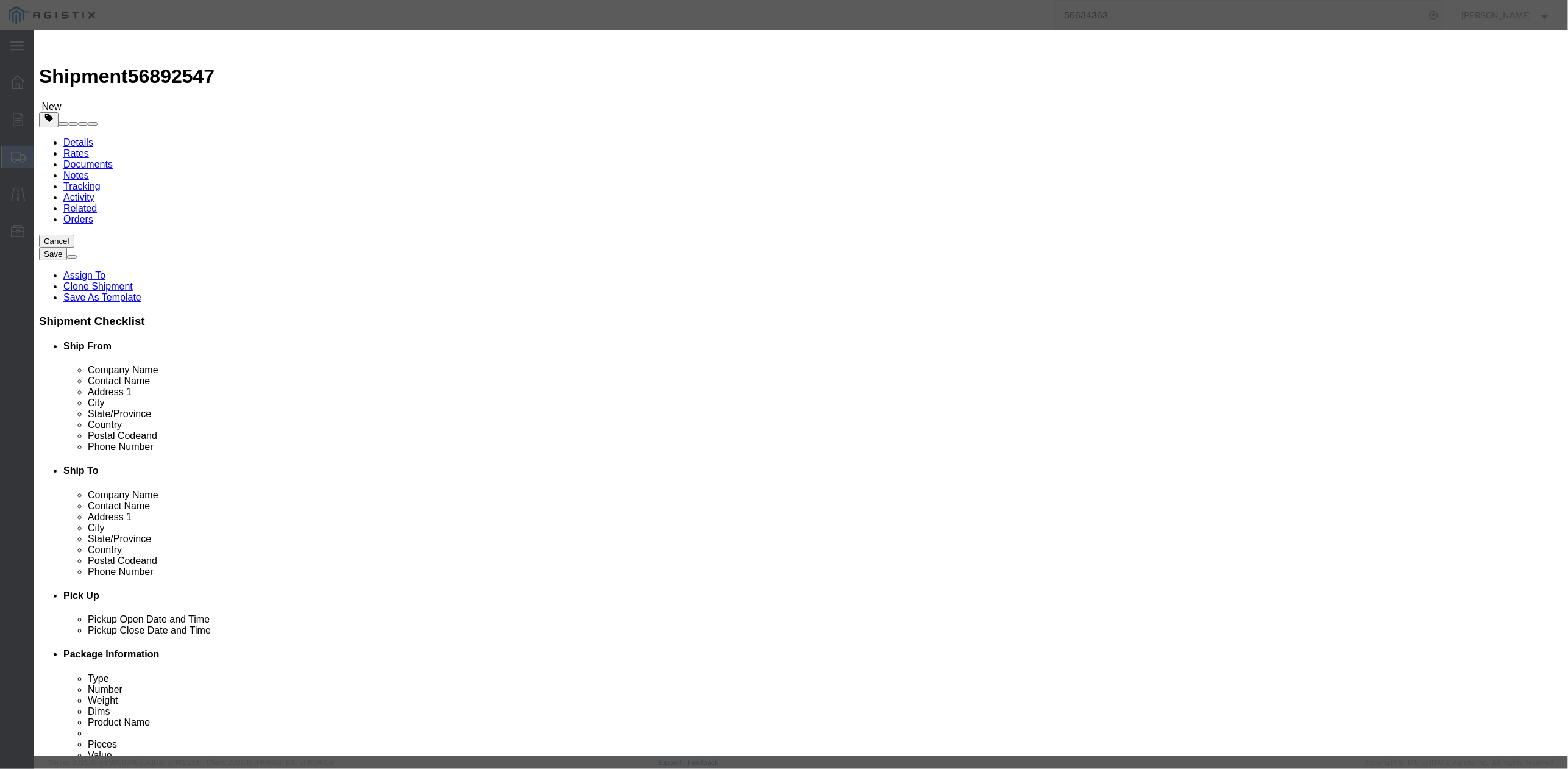
type input "* ( 02-5604 )"
drag, startPoint x: 1220, startPoint y: 331, endPoint x: 1201, endPoint y: 321, distance: 21.5
click div
click button "Save & Close"
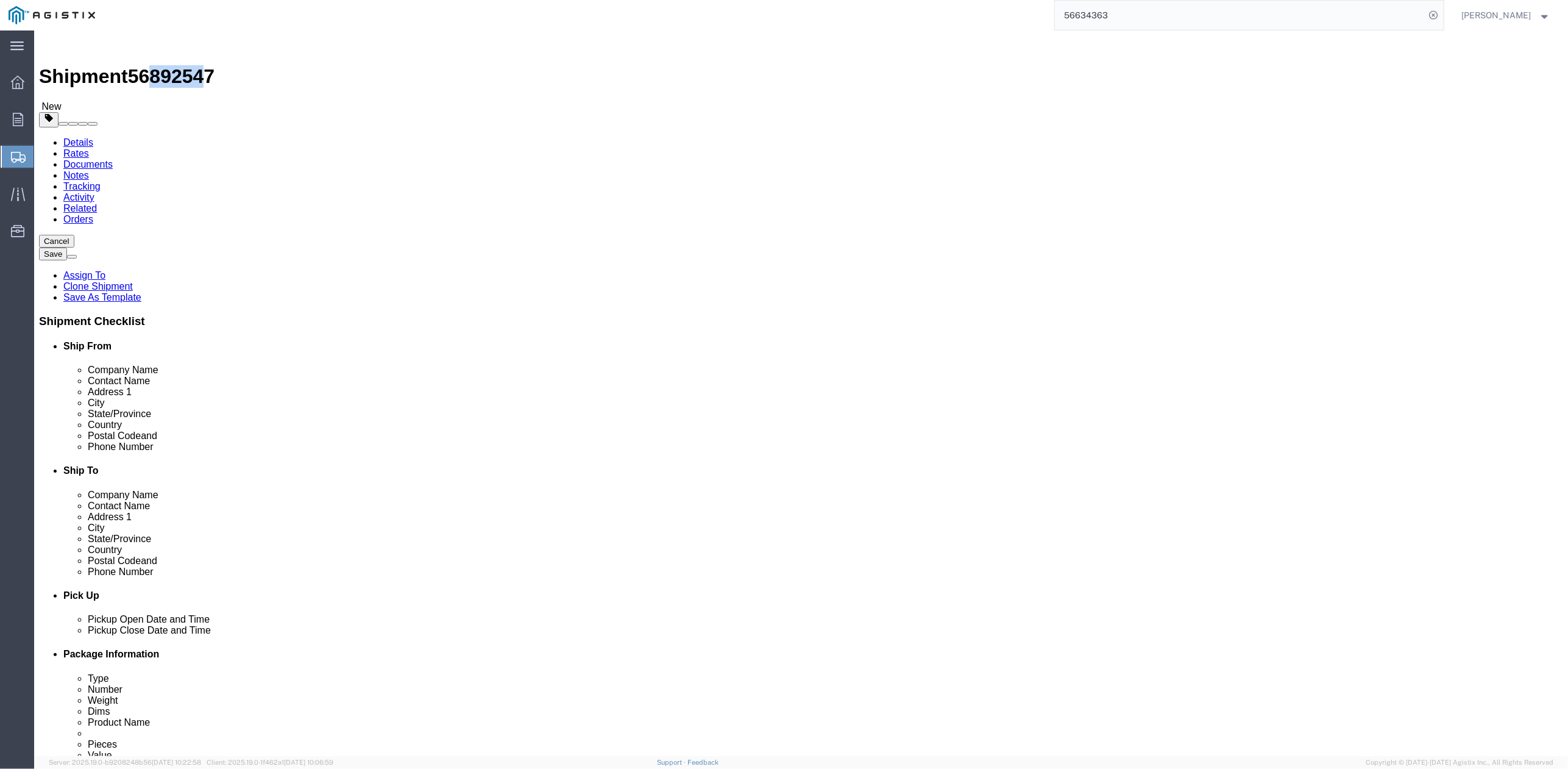
drag, startPoint x: 156, startPoint y: 11, endPoint x: 128, endPoint y: 14, distance: 28.2
click span "56892547"
drag, startPoint x: 128, startPoint y: 14, endPoint x: 234, endPoint y: 9, distance: 106.1
click div "Shipment 56892547 New"
drag, startPoint x: 167, startPoint y: 14, endPoint x: 103, endPoint y: 21, distance: 64.4
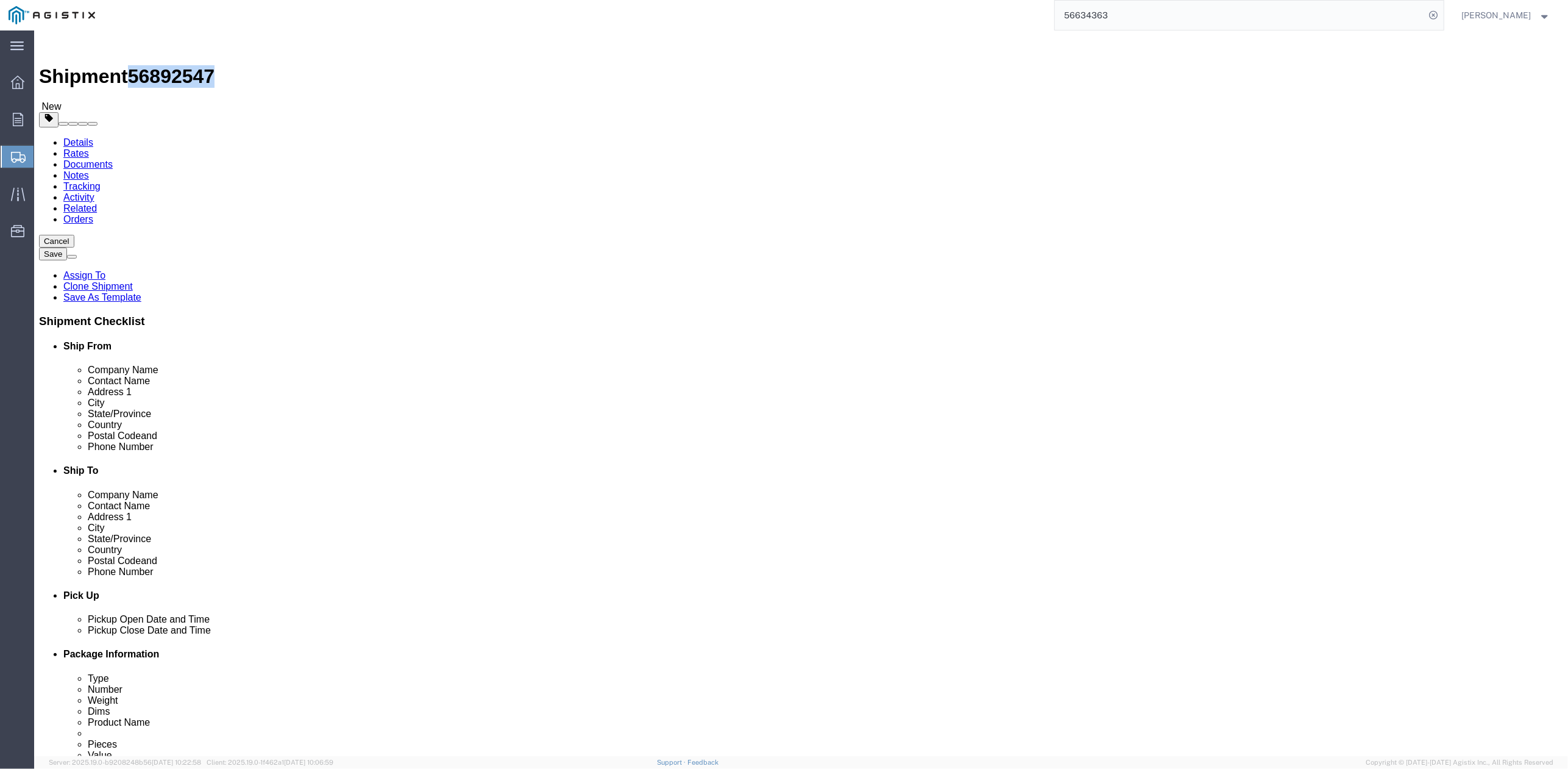
click div "Shipment 56892547 New"
copy span "56892547"
click button "Rate Shipment"
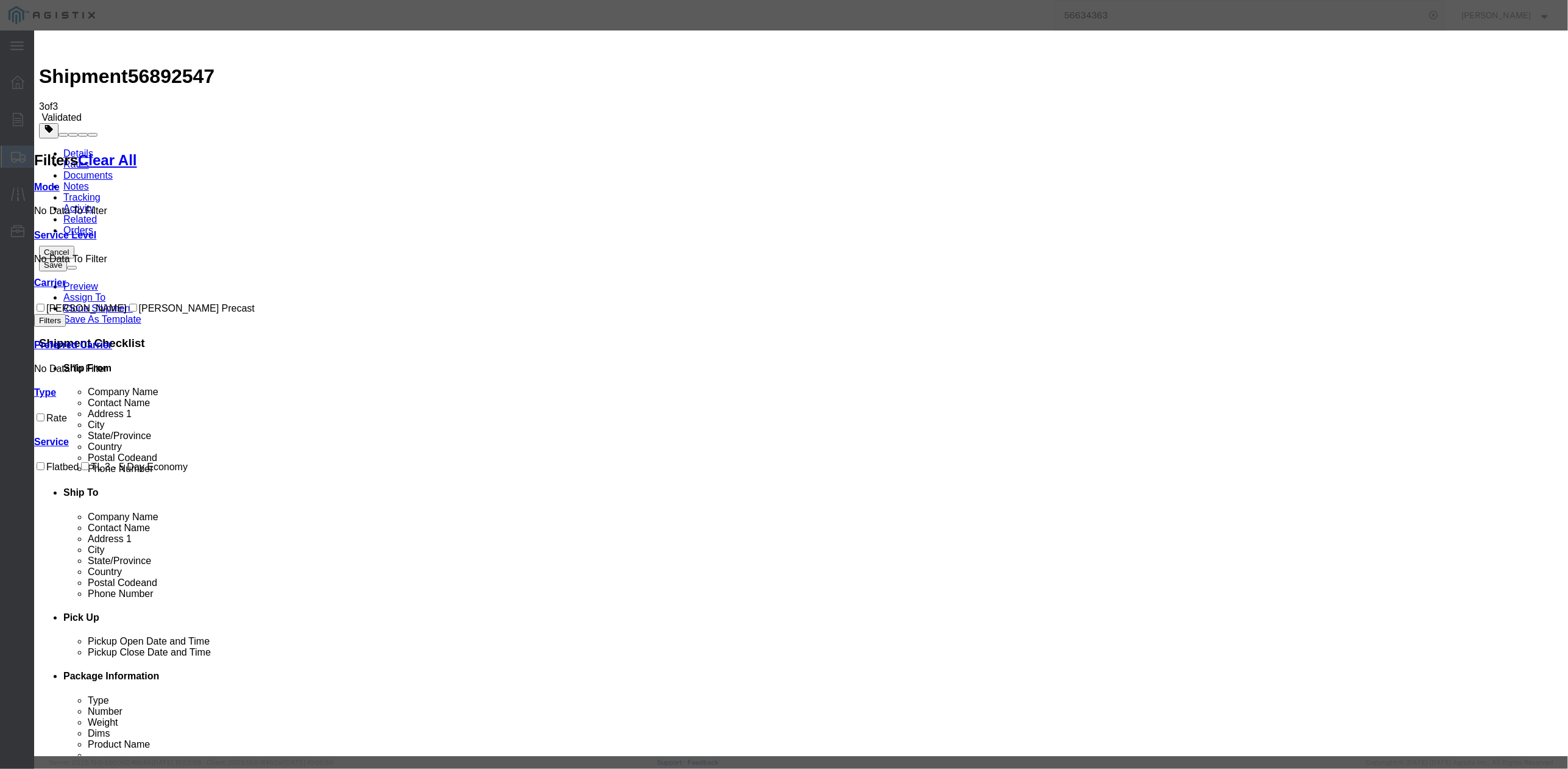
drag, startPoint x: 681, startPoint y: 110, endPoint x: 606, endPoint y: 120, distance: 75.7
paste input "56892547"
type input "56892547"
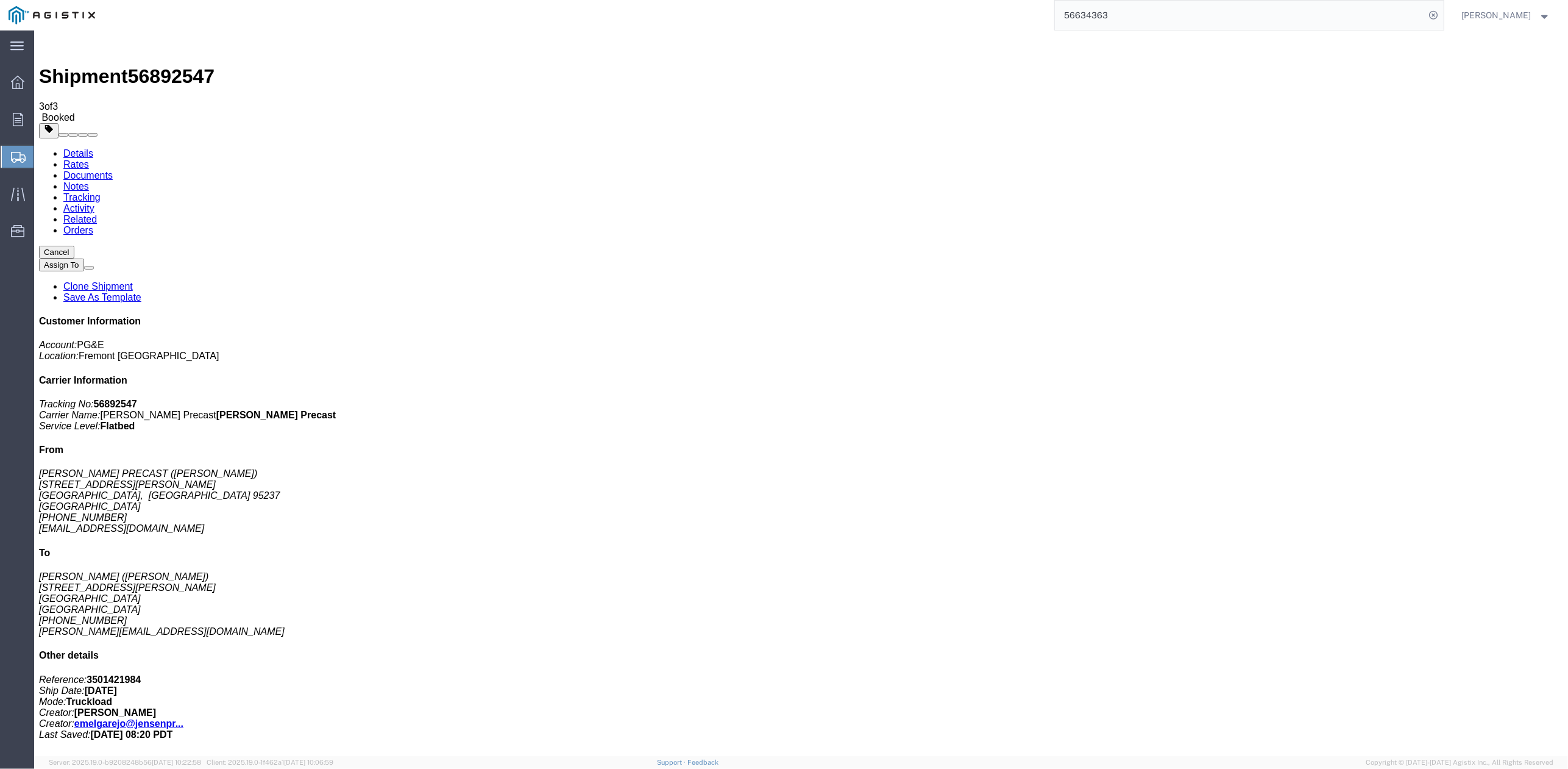
click at [638, 6] on div "56634363" at bounding box center [773, 15] width 1340 height 31
